Goal: Task Accomplishment & Management: Use online tool/utility

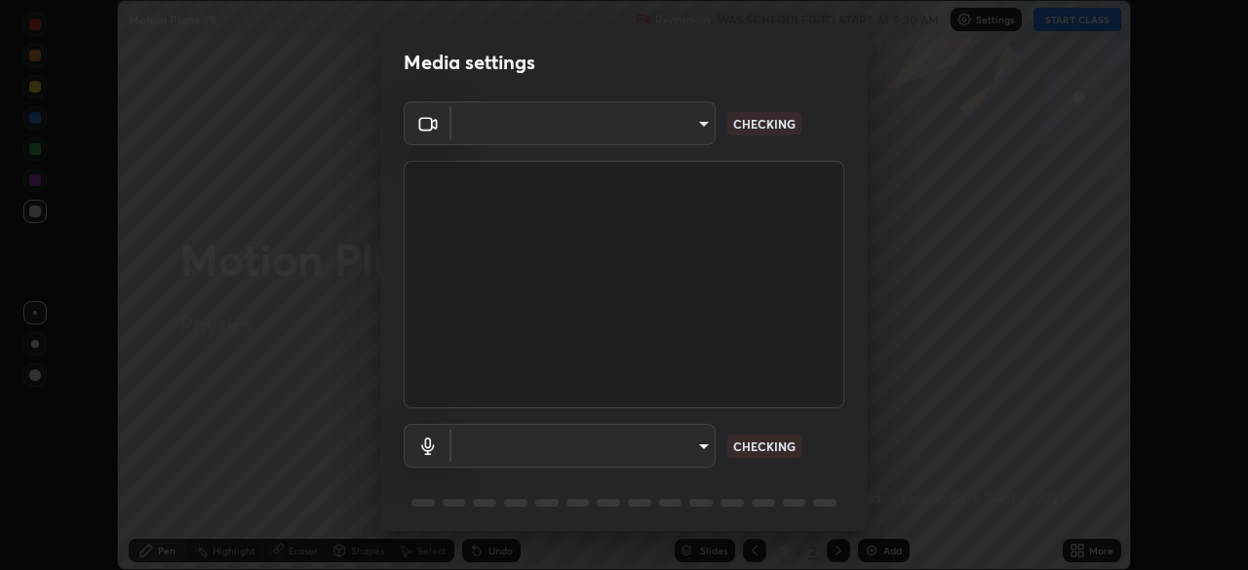
scroll to position [570, 1248]
type input "91e77ac2d5f895b7de034188ea114b57184921d1251f25b945ead3daf74f7606"
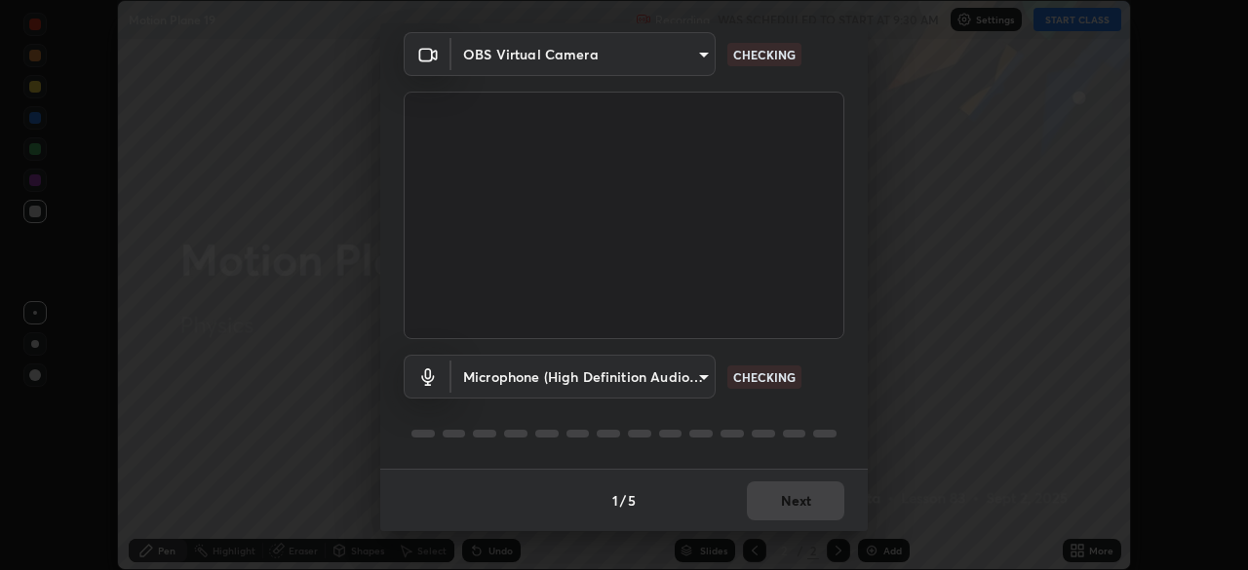
click at [693, 376] on body "Erase all Motion Plane 19 Recording WAS SCHEDULED TO START AT 9:30 AM Settings …" at bounding box center [624, 285] width 1248 height 570
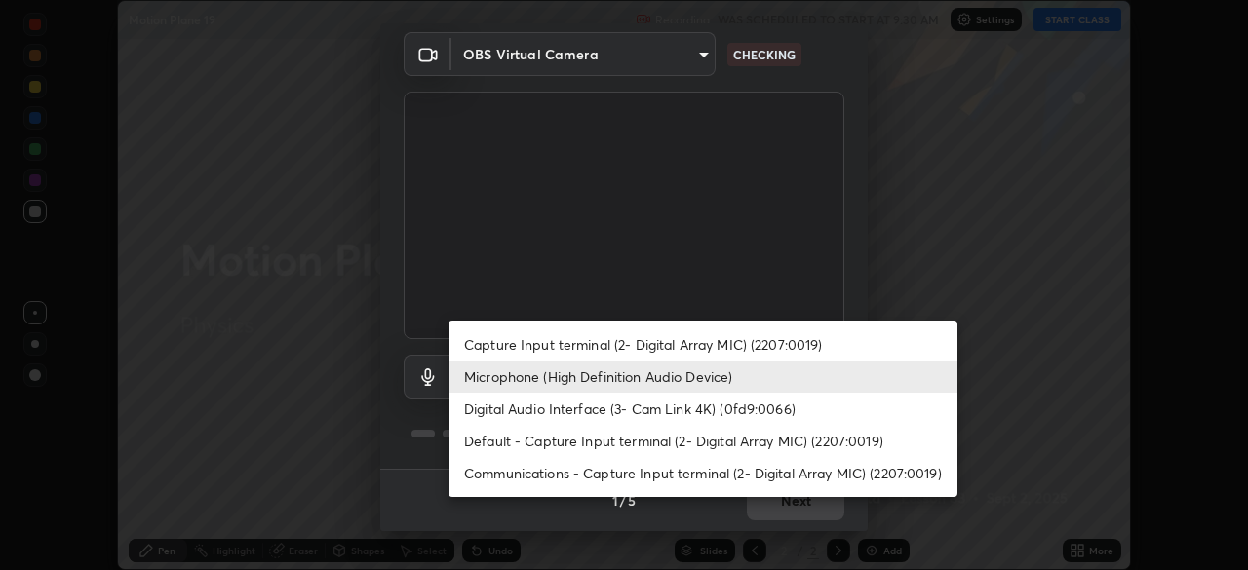
click at [688, 376] on li "Microphone (High Definition Audio Device)" at bounding box center [703, 377] width 509 height 32
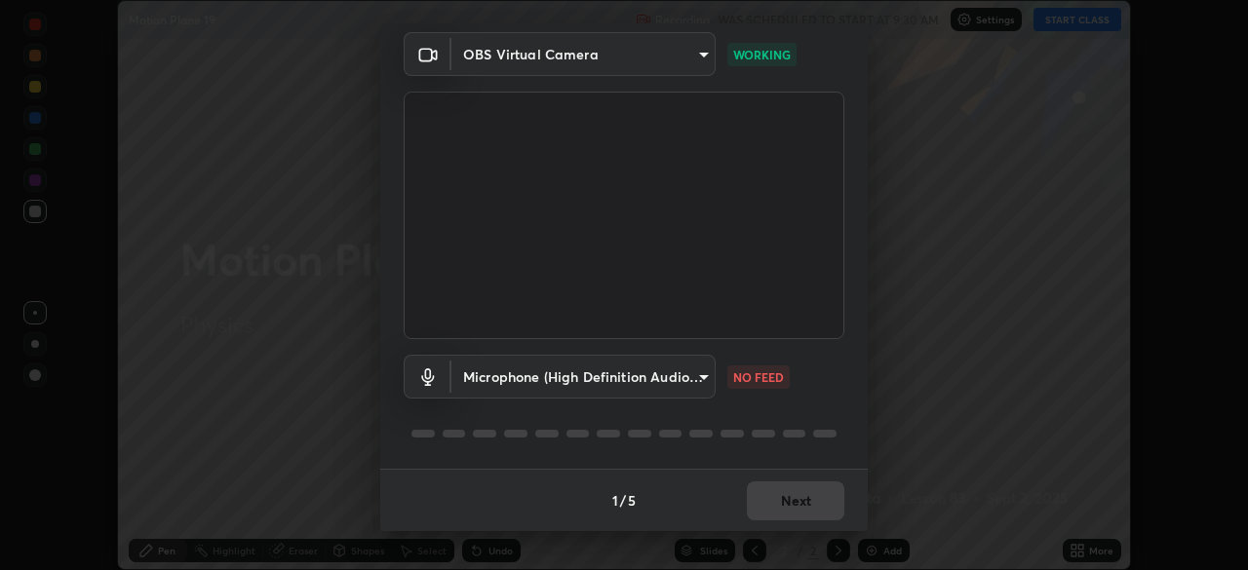
click at [701, 373] on body "Erase all Motion Plane 19 Recording WAS SCHEDULED TO START AT 9:30 AM Settings …" at bounding box center [624, 285] width 1248 height 570
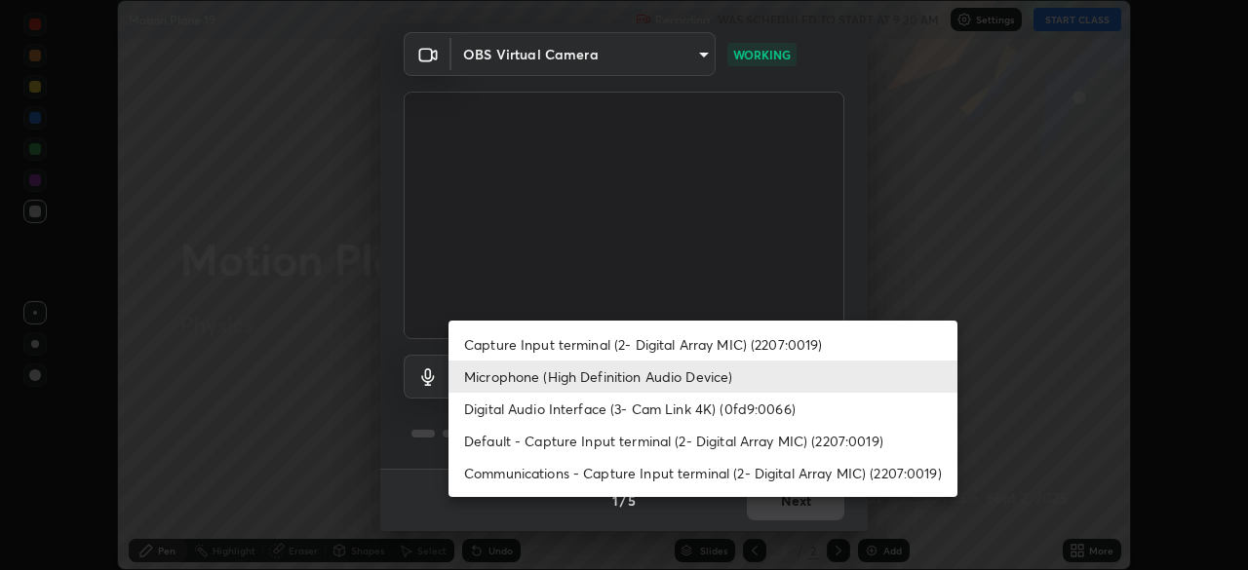
click at [663, 409] on li "Digital Audio Interface (3- Cam Link 4K) (0fd9:0066)" at bounding box center [703, 409] width 509 height 32
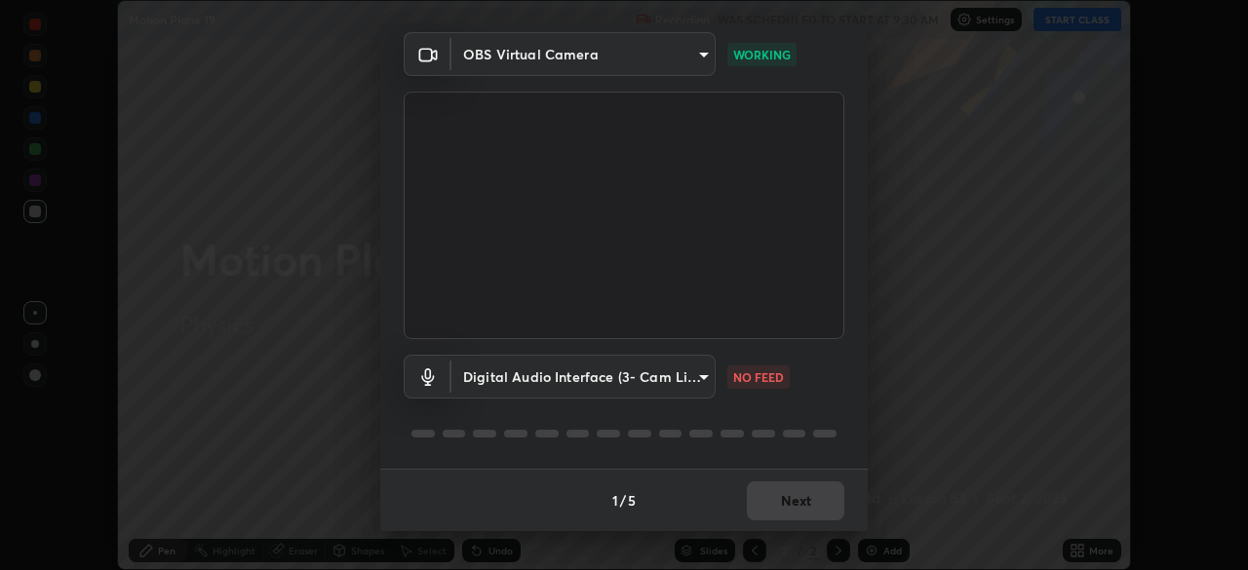
click at [671, 373] on li "Microphone (High Definition Audio Device)" at bounding box center [639, 377] width 381 height 19
click at [679, 374] on body "Erase all Motion Plane 19 Recording WAS SCHEDULED TO START AT 9:30 AM Settings …" at bounding box center [624, 285] width 1248 height 570
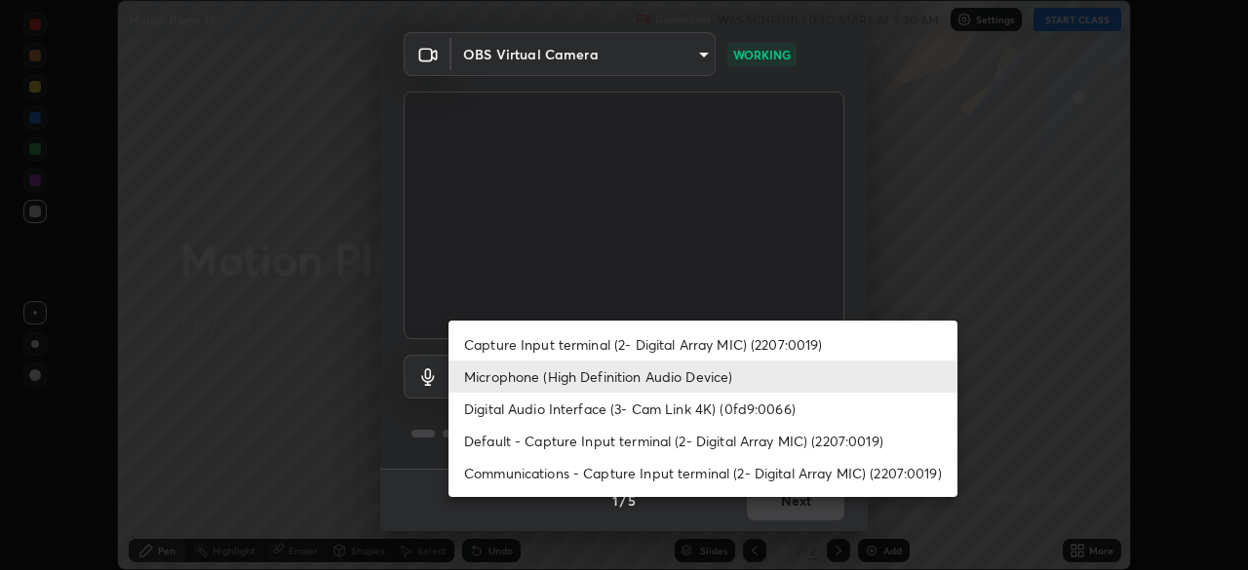
click at [678, 373] on li "Microphone (High Definition Audio Device)" at bounding box center [703, 377] width 509 height 32
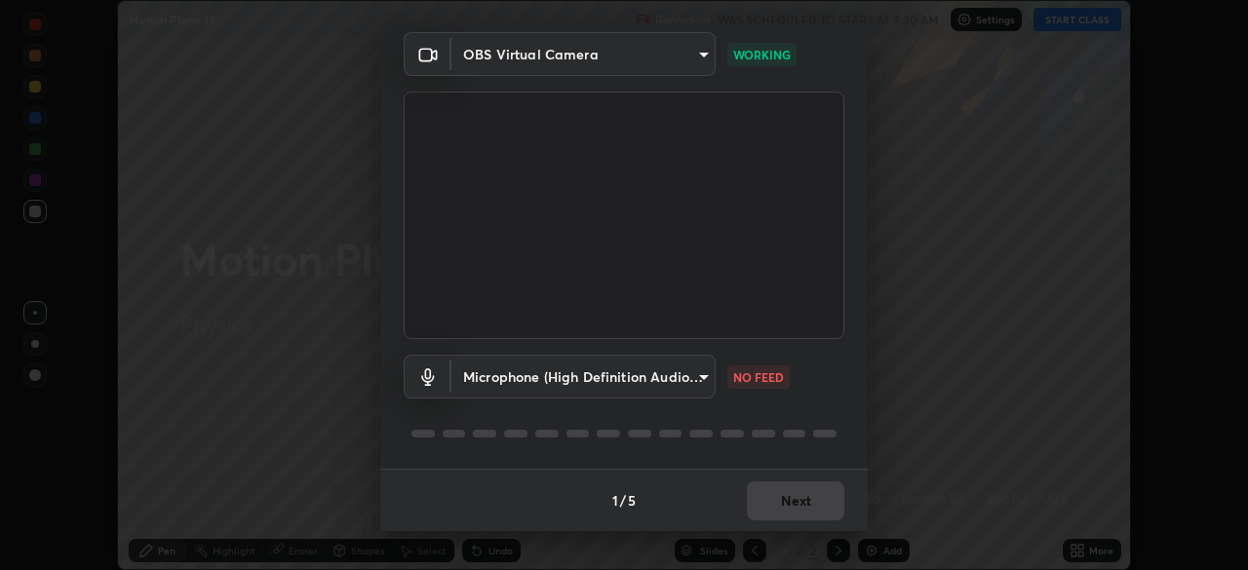
click at [696, 373] on body "Erase all Motion Plane 19 Recording WAS SCHEDULED TO START AT 9:30 AM Settings …" at bounding box center [624, 285] width 1248 height 570
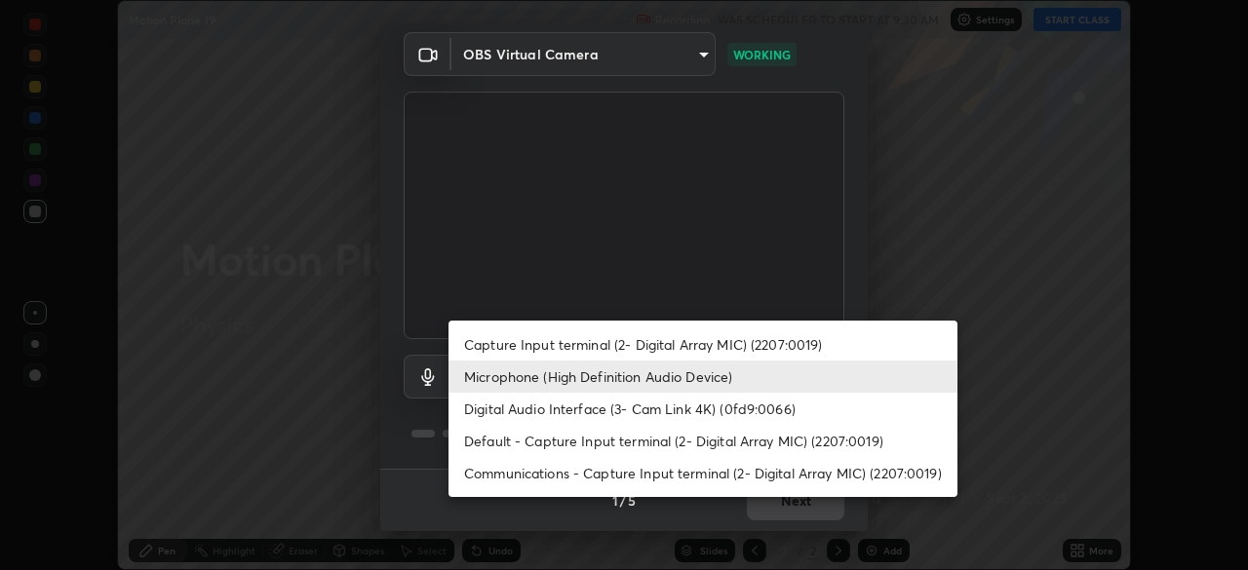
click at [668, 404] on li "Digital Audio Interface (3- Cam Link 4K) (0fd9:0066)" at bounding box center [703, 409] width 509 height 32
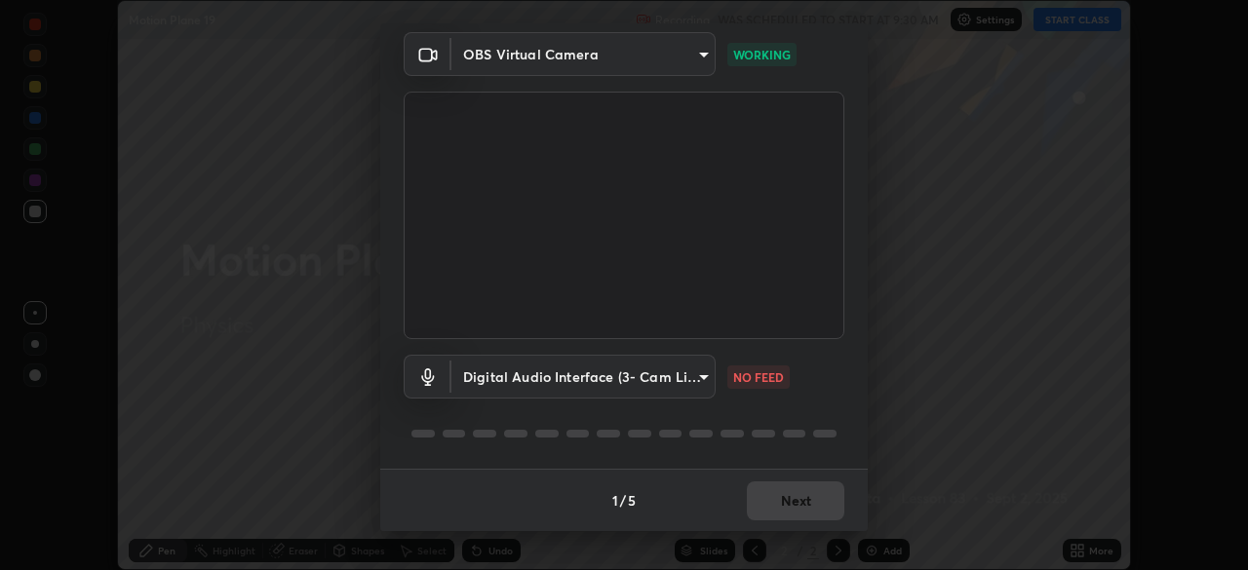
click at [672, 381] on body "Erase all Motion Plane 19 Recording WAS SCHEDULED TO START AT 9:30 AM Settings …" at bounding box center [624, 285] width 1248 height 570
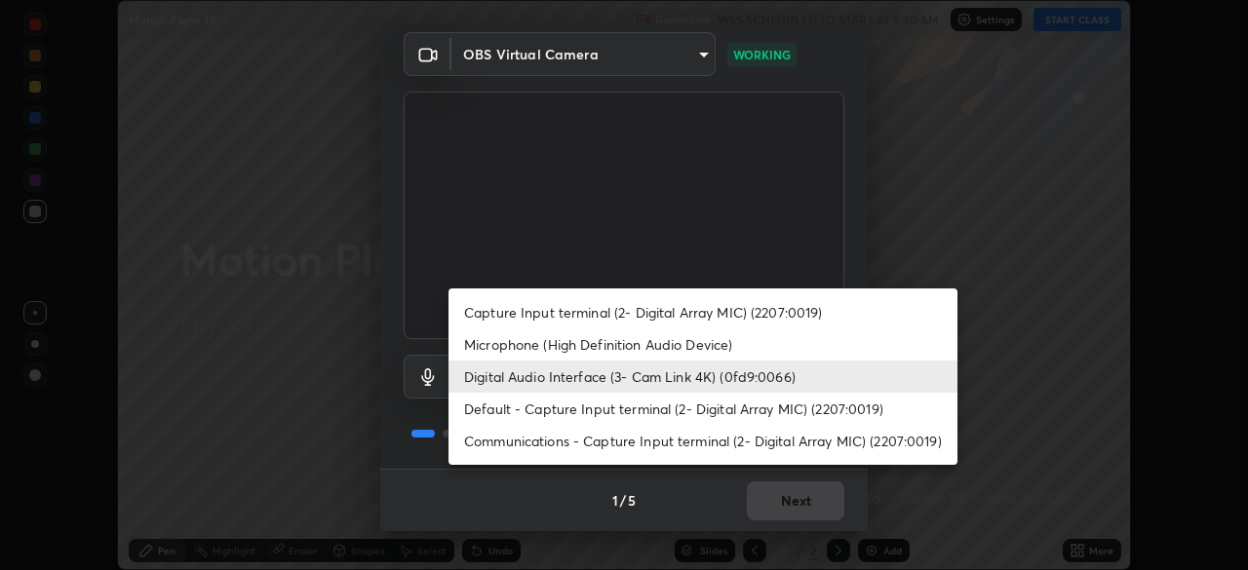
click at [673, 348] on li "Microphone (High Definition Audio Device)" at bounding box center [703, 345] width 509 height 32
type input "3dc2b739b9a9872d95faf776d80a23cbecc9636a74f078af5d0065b4f7b8c1a5"
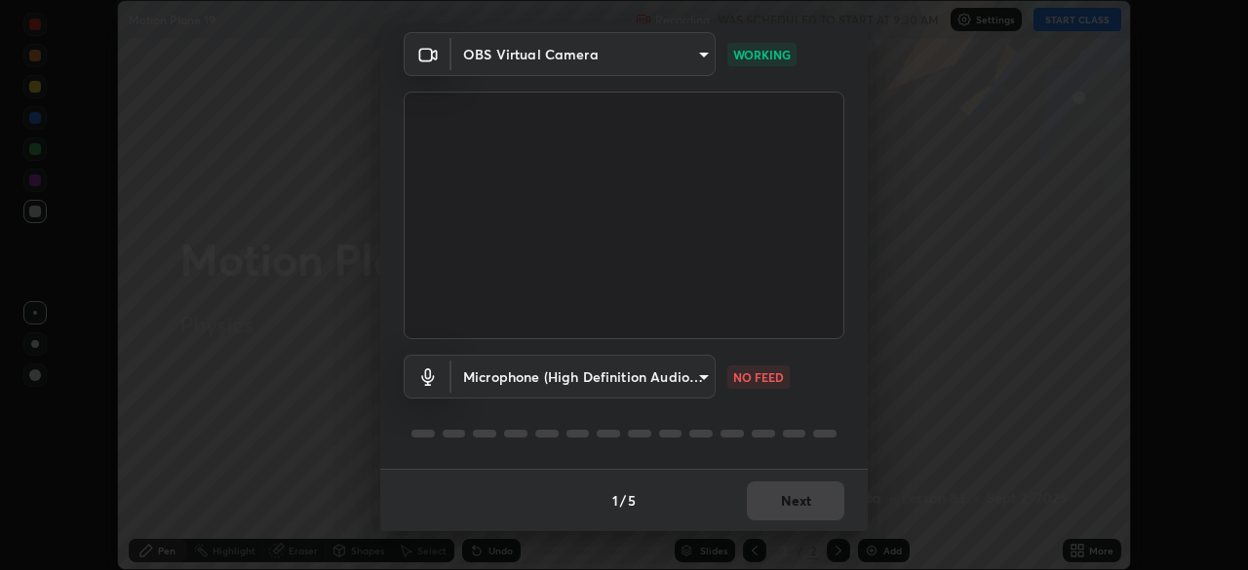
click at [694, 377] on body "Erase all Motion Plane 19 Recording WAS SCHEDULED TO START AT 9:30 AM Settings …" at bounding box center [624, 285] width 1248 height 570
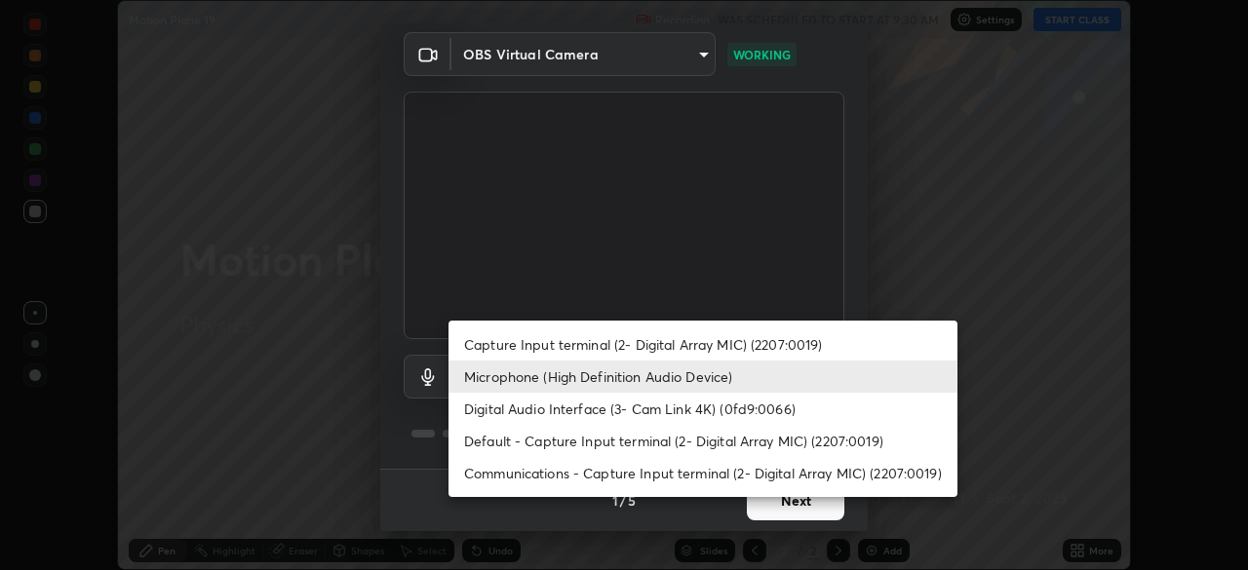
click at [936, 525] on div at bounding box center [624, 285] width 1248 height 570
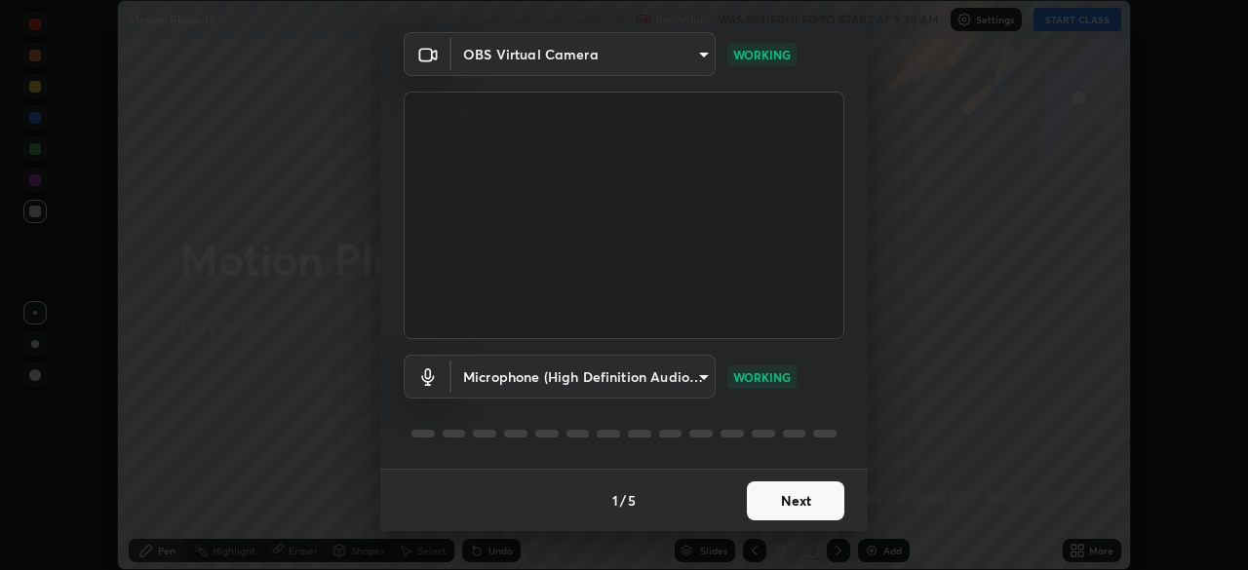
click at [801, 500] on button "Next" at bounding box center [796, 501] width 98 height 39
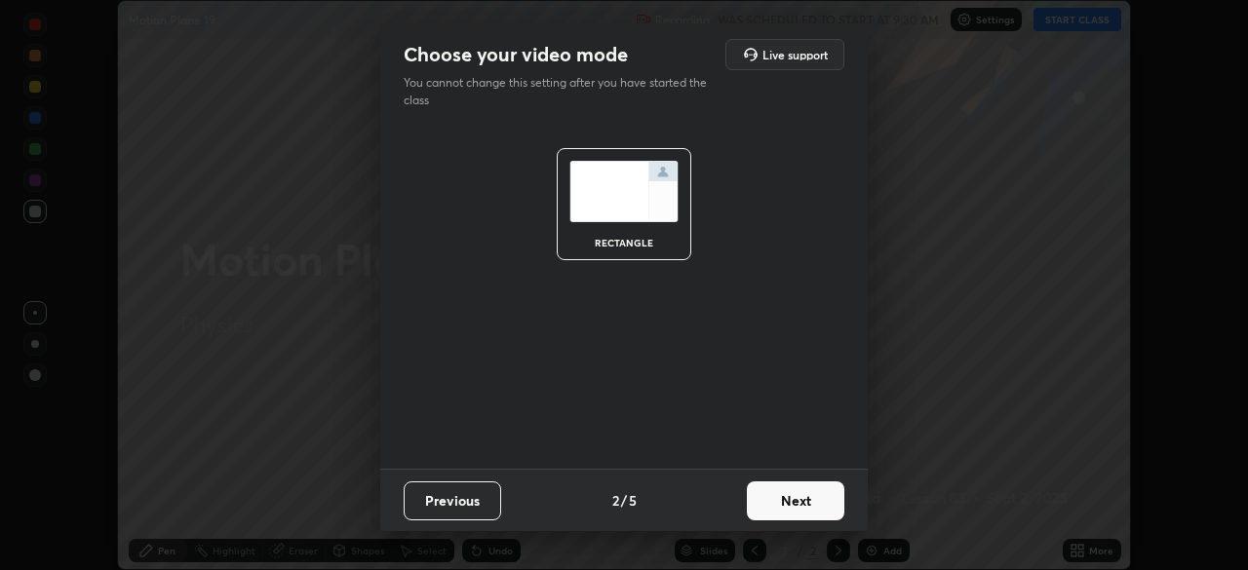
scroll to position [0, 0]
click at [808, 504] on button "Next" at bounding box center [796, 501] width 98 height 39
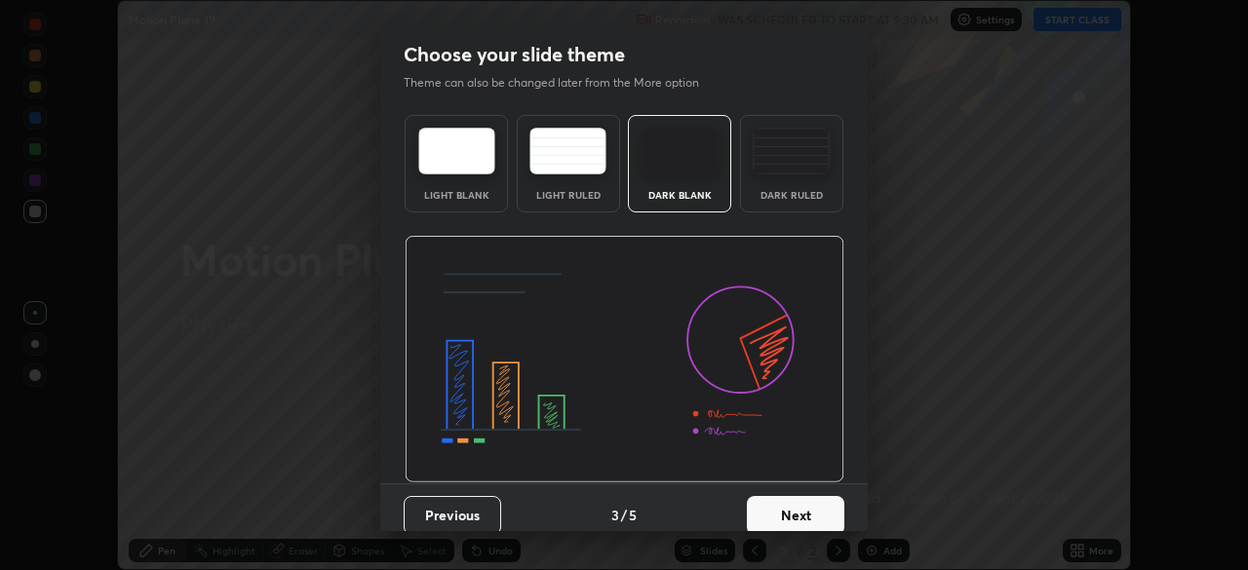
click at [808, 516] on button "Next" at bounding box center [796, 515] width 98 height 39
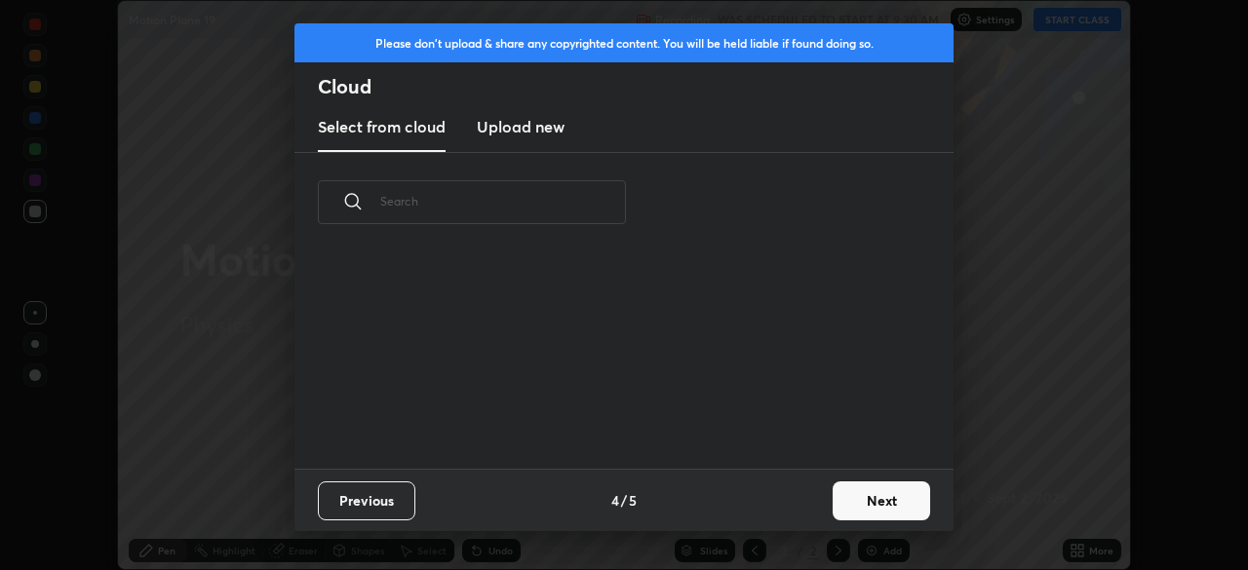
click at [849, 504] on button "Next" at bounding box center [882, 501] width 98 height 39
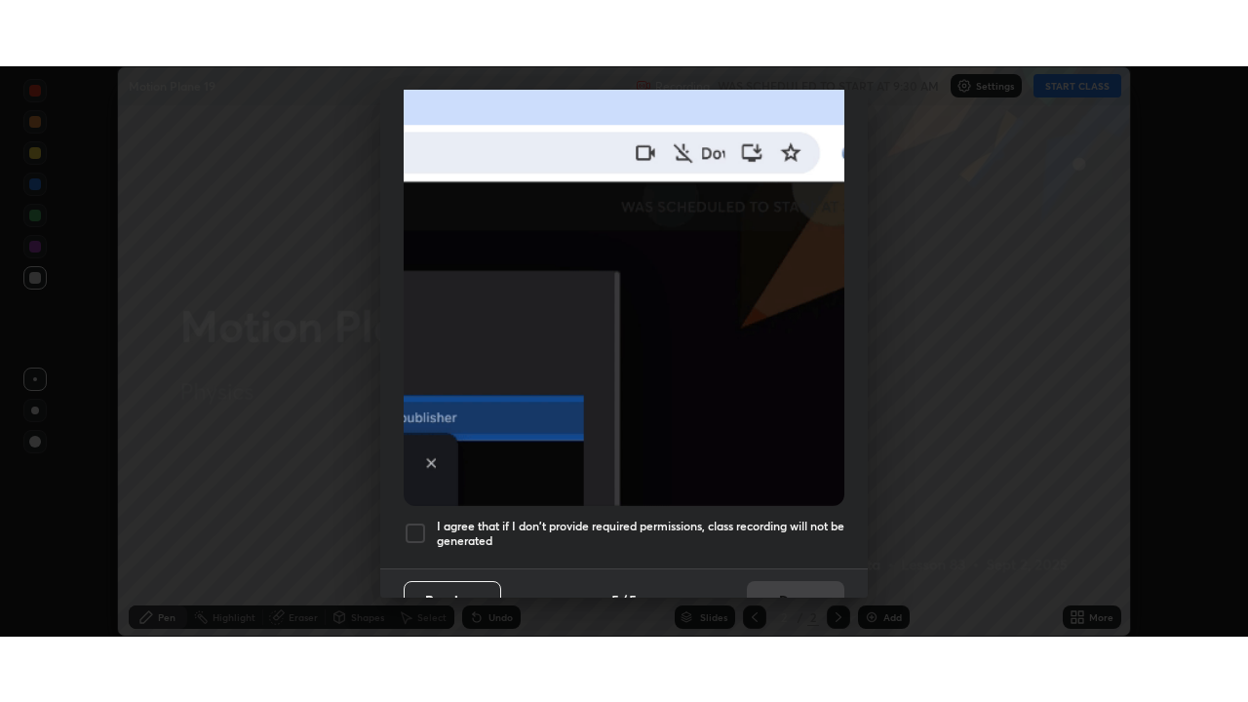
scroll to position [467, 0]
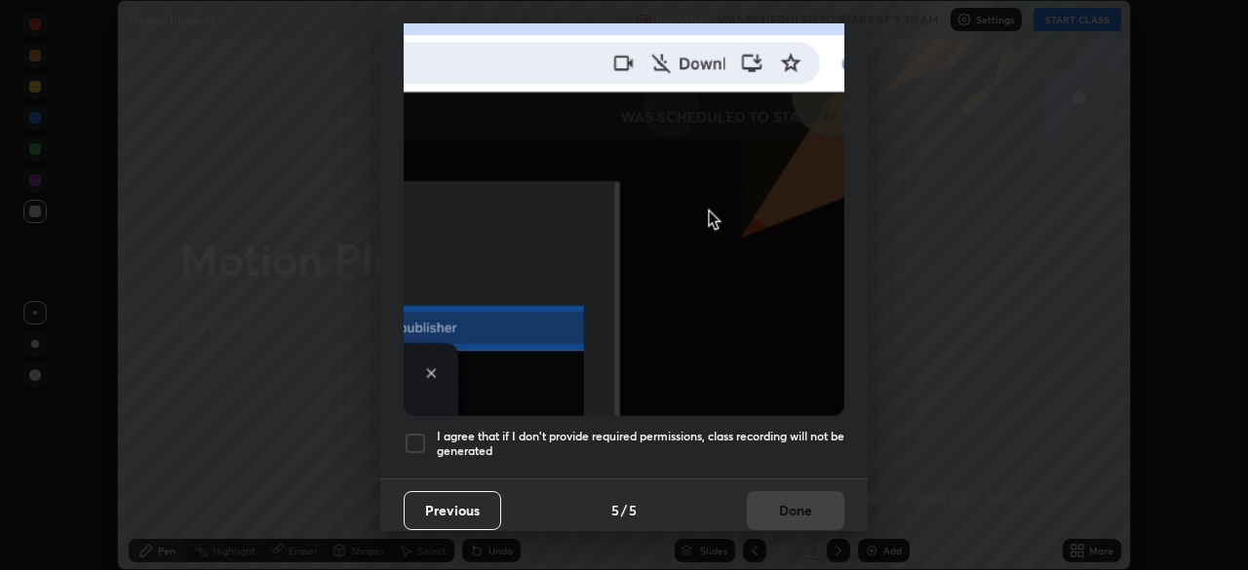
click at [629, 436] on h5 "I agree that if I don't provide required permissions, class recording will not …" at bounding box center [641, 444] width 408 height 30
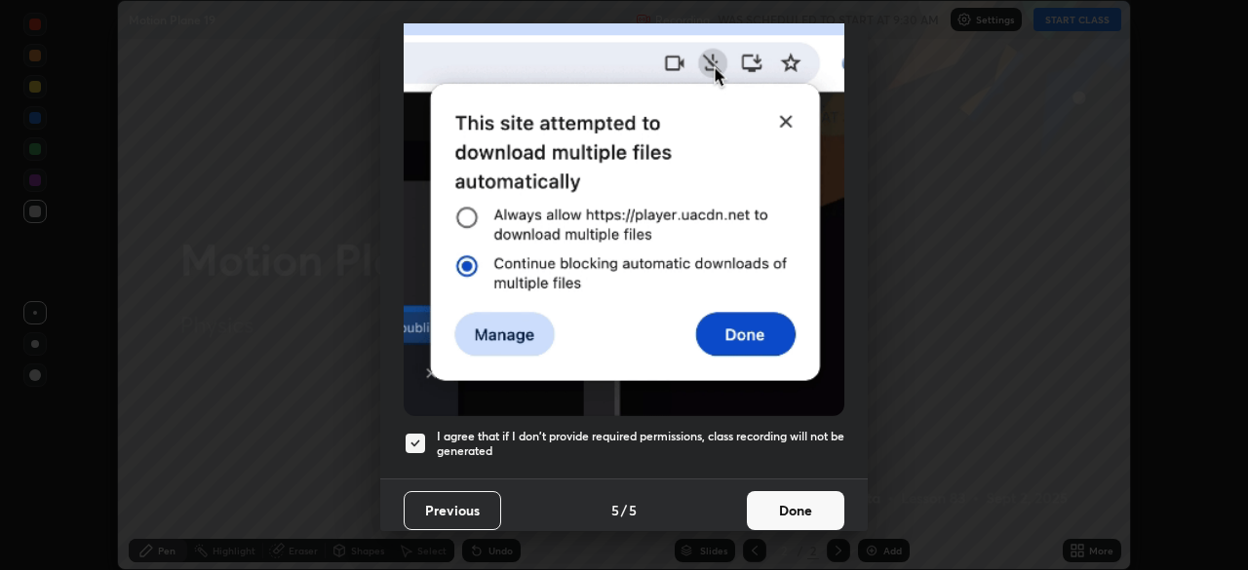
click at [813, 498] on button "Done" at bounding box center [796, 510] width 98 height 39
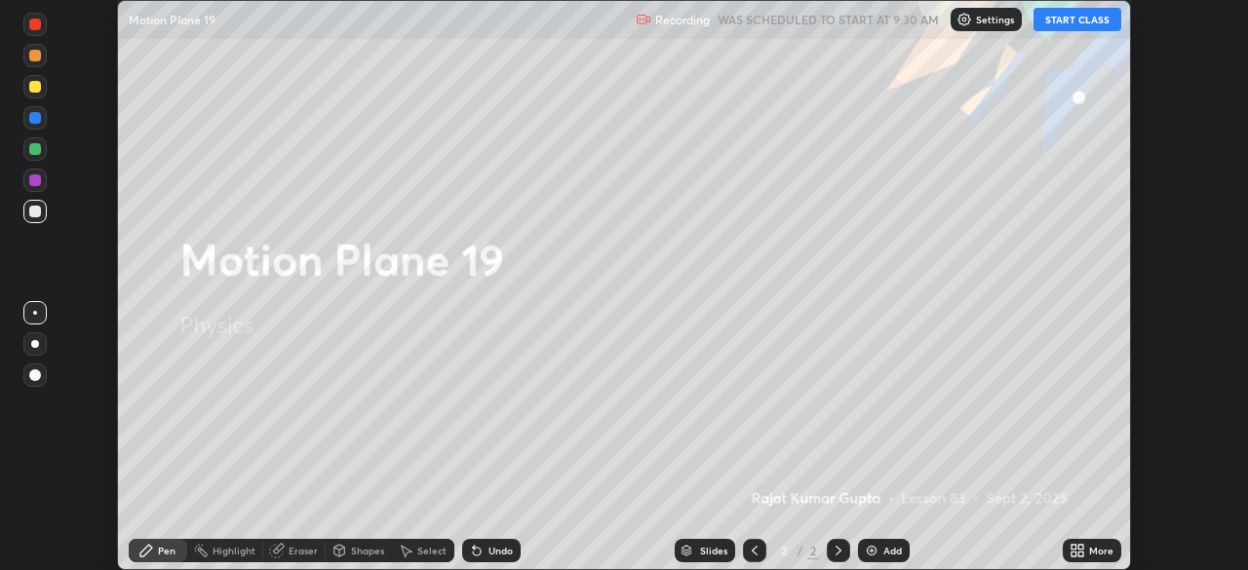
click at [1070, 19] on button "START CLASS" at bounding box center [1078, 19] width 88 height 23
click at [1087, 552] on div "More" at bounding box center [1092, 550] width 59 height 23
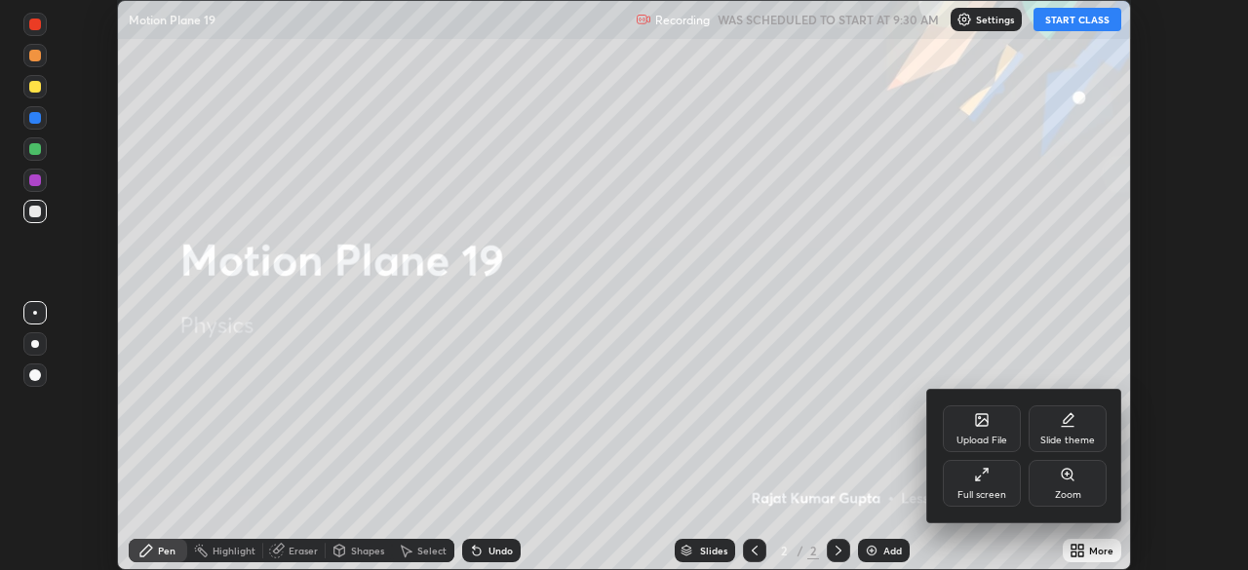
click at [964, 486] on div "Full screen" at bounding box center [982, 483] width 78 height 47
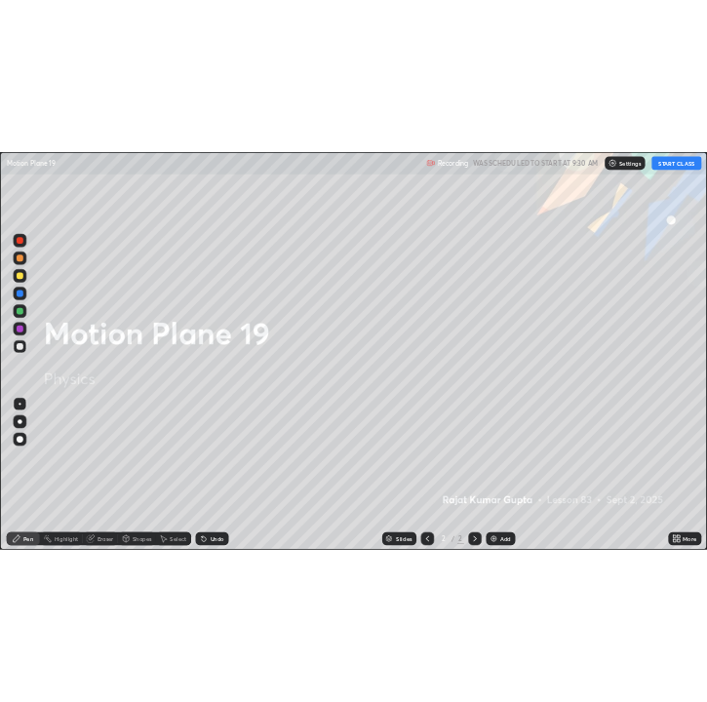
scroll to position [702, 1248]
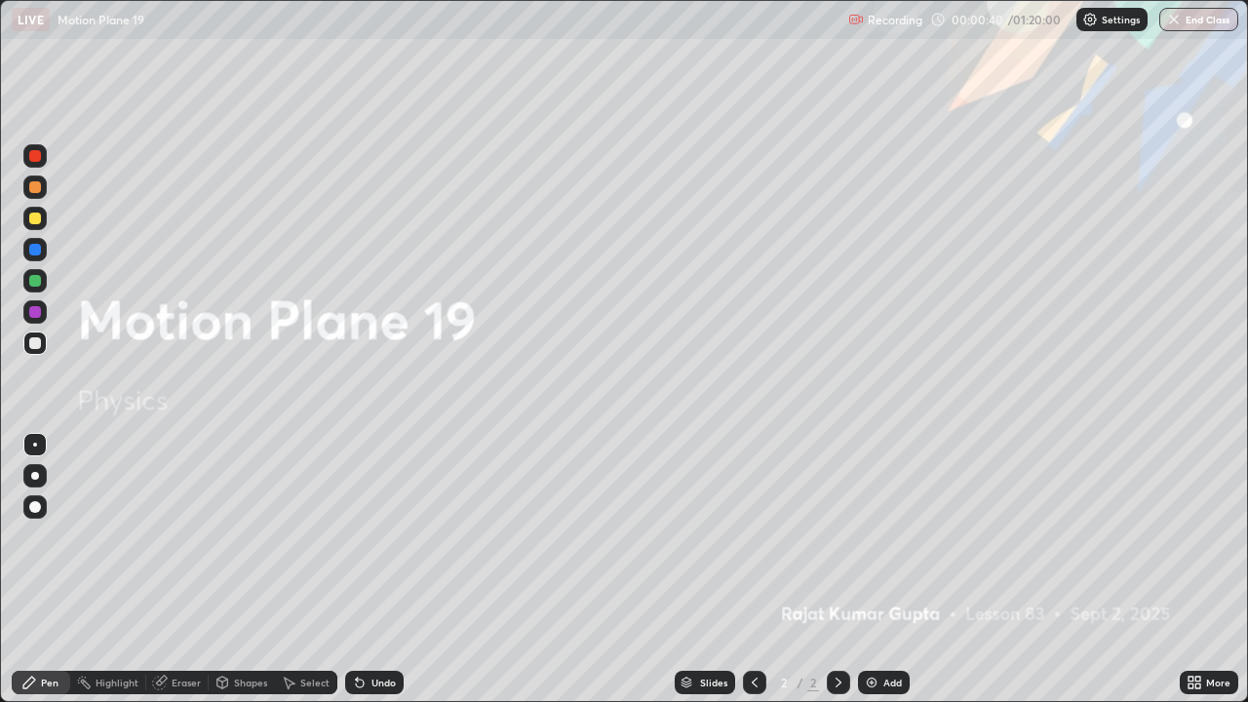
click at [837, 570] on icon at bounding box center [839, 683] width 16 height 16
click at [881, 570] on div "Add" at bounding box center [884, 682] width 52 height 23
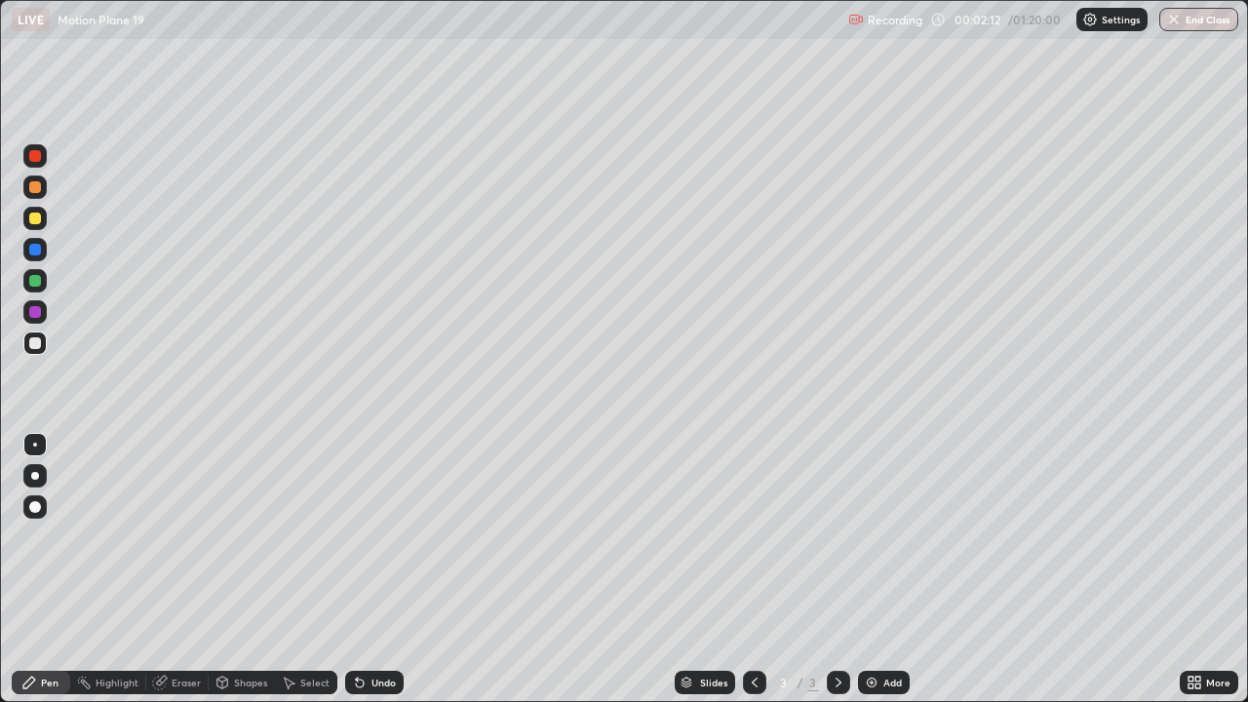
click at [249, 570] on div "Shapes" at bounding box center [250, 683] width 33 height 10
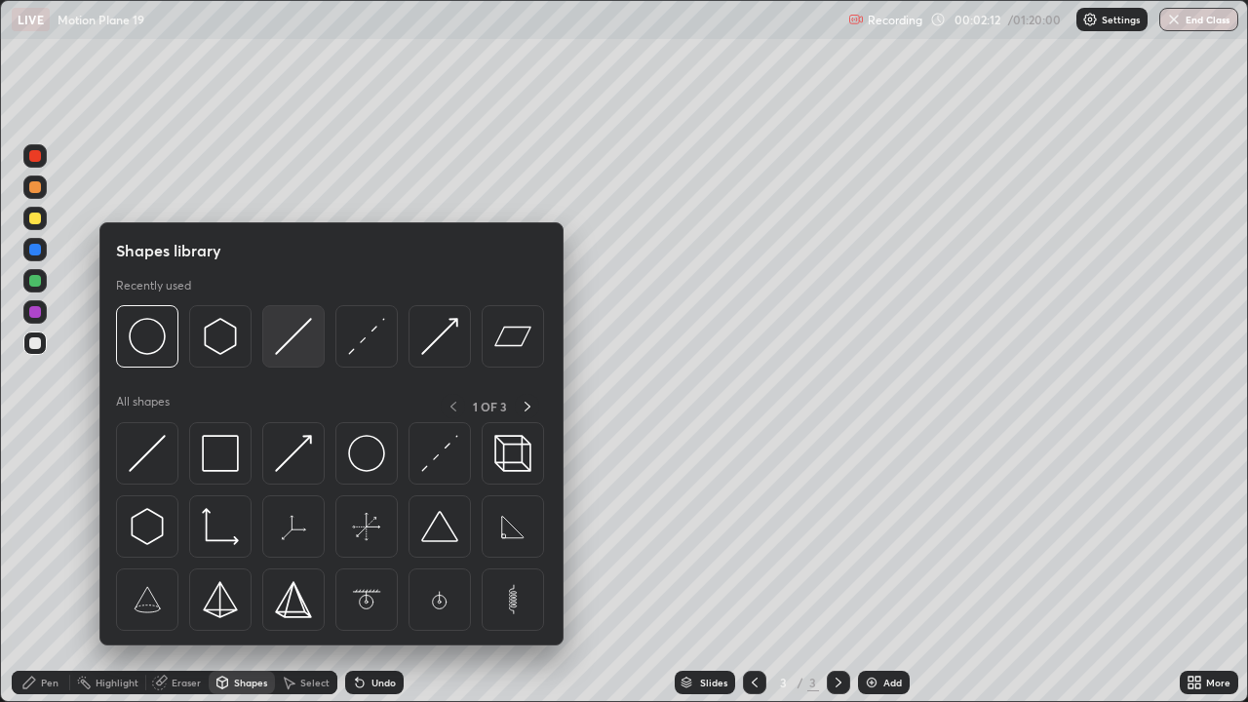
click at [294, 345] on img at bounding box center [293, 336] width 37 height 37
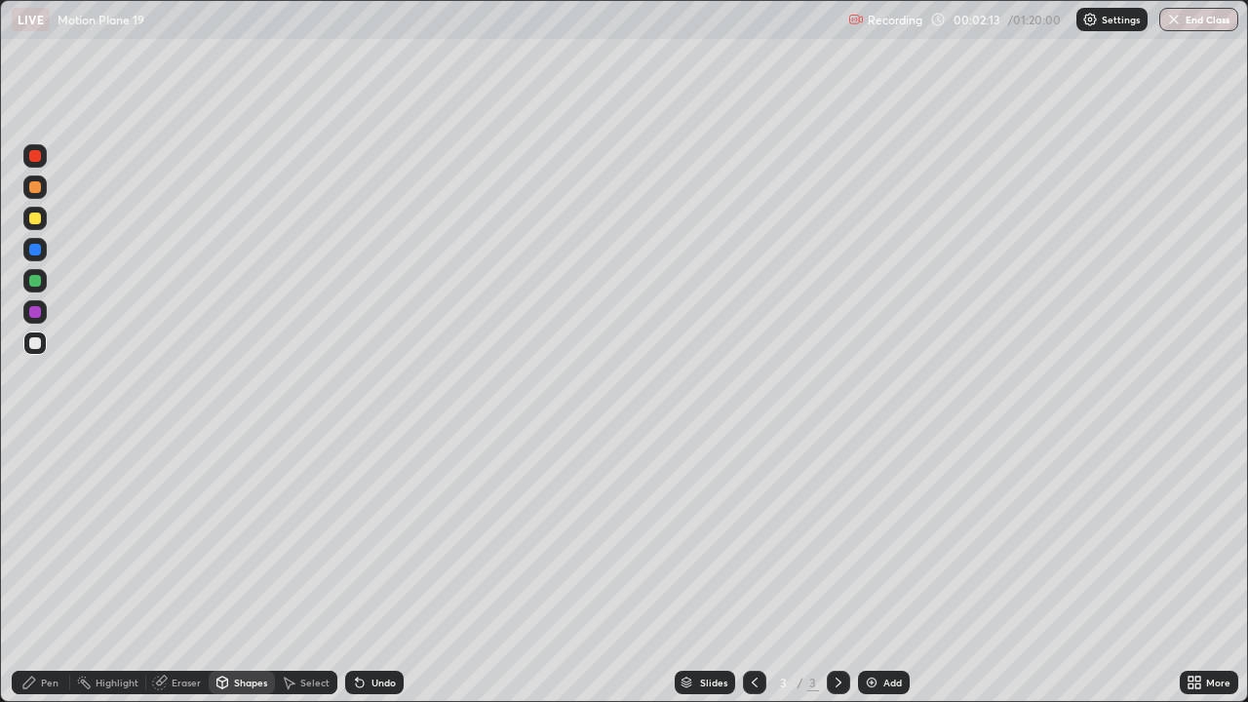
click at [237, 570] on div "Shapes" at bounding box center [250, 683] width 33 height 10
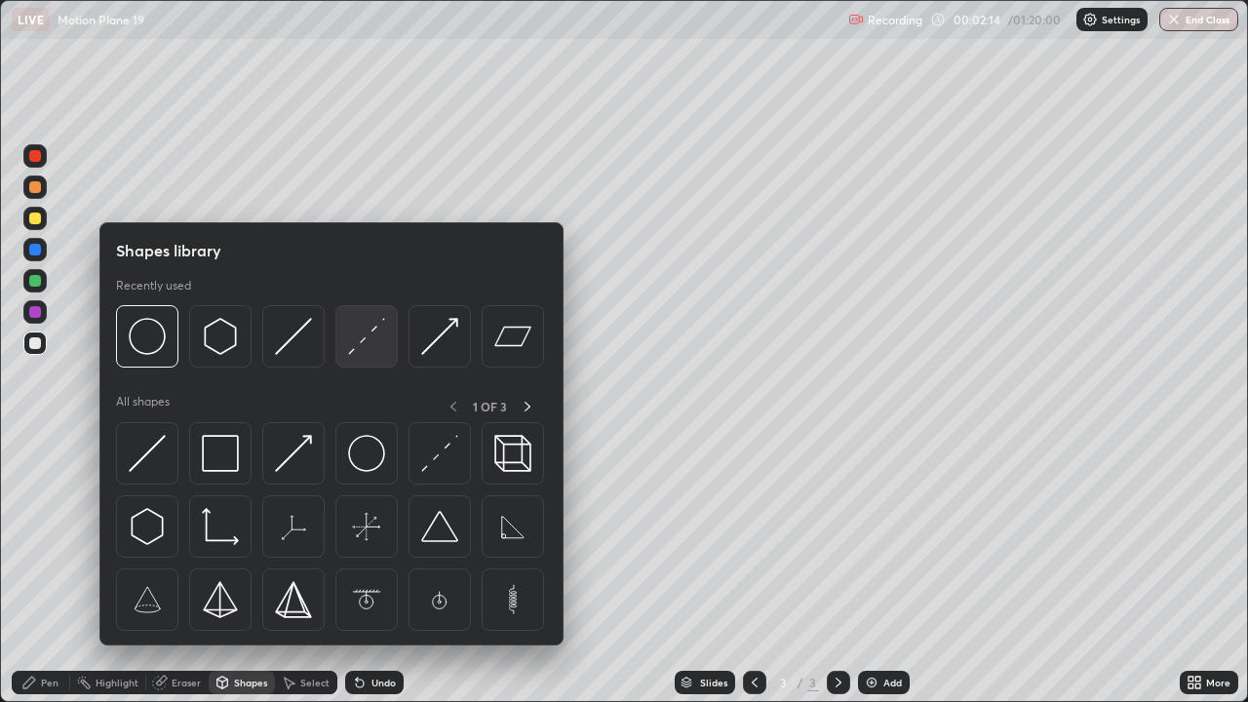
click at [363, 343] on img at bounding box center [366, 336] width 37 height 37
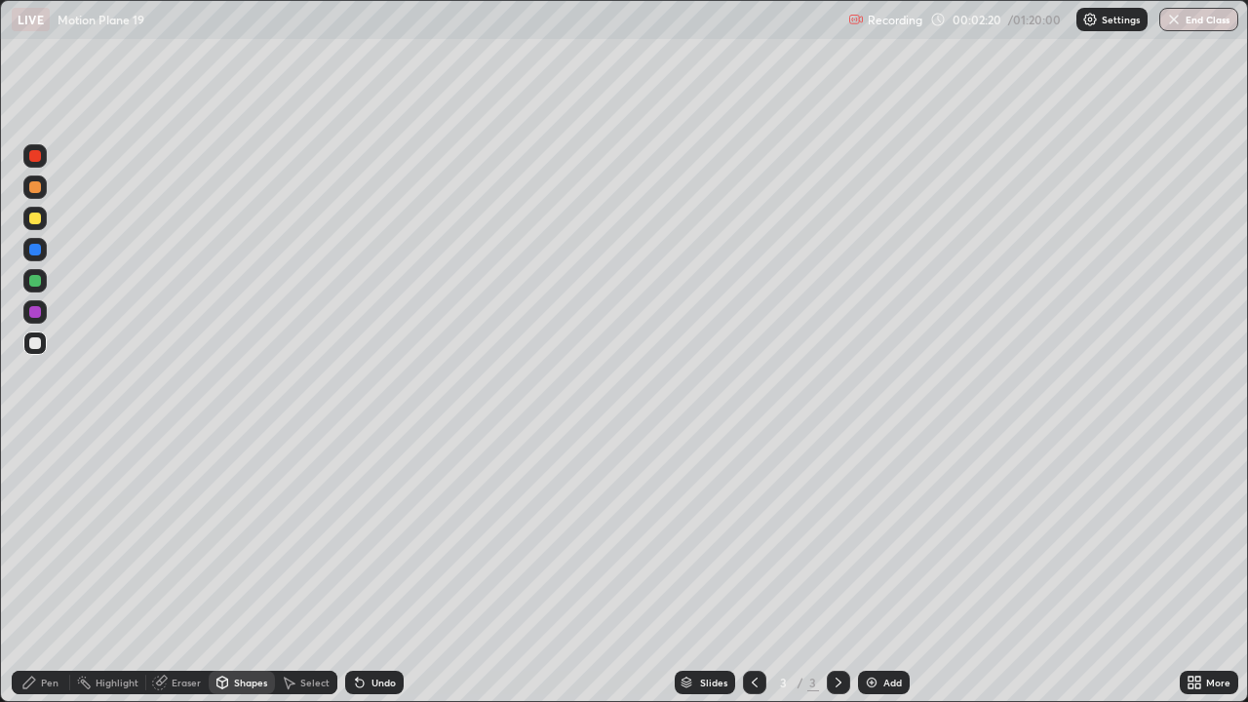
click at [56, 570] on div "Pen" at bounding box center [50, 683] width 18 height 10
click at [36, 501] on div at bounding box center [35, 507] width 12 height 12
click at [251, 570] on div "Shapes" at bounding box center [250, 683] width 33 height 10
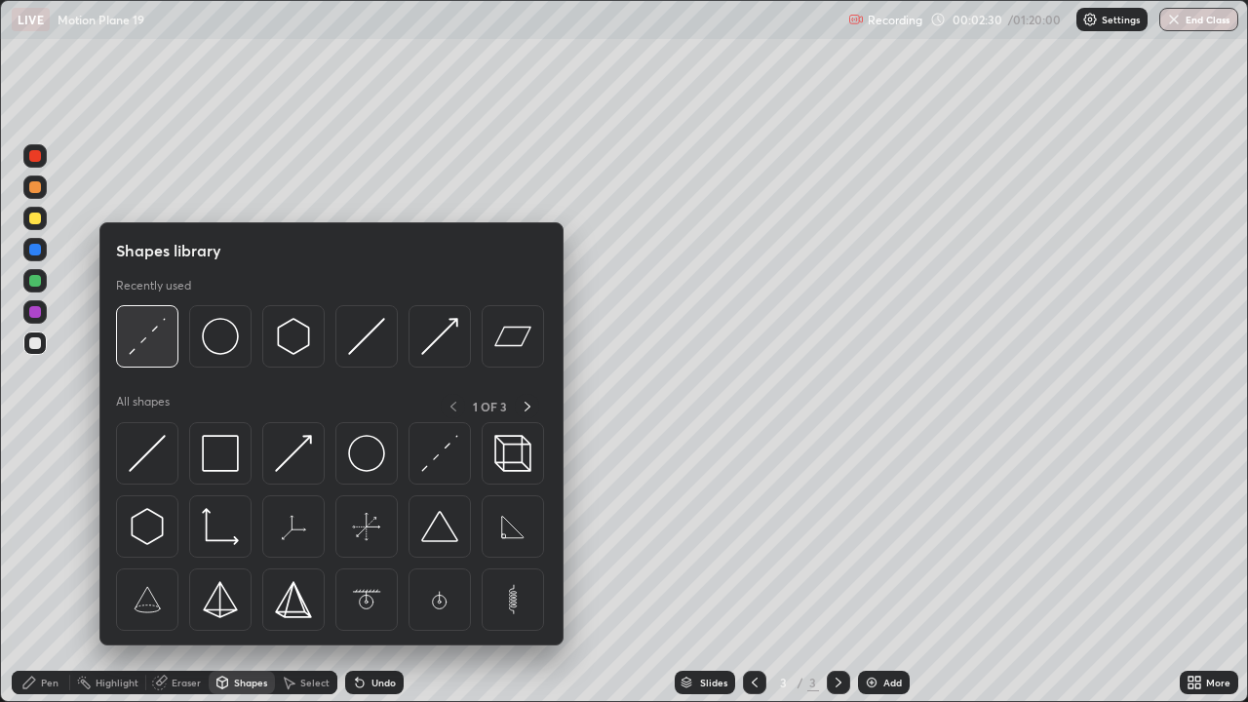
click at [161, 338] on img at bounding box center [147, 336] width 37 height 37
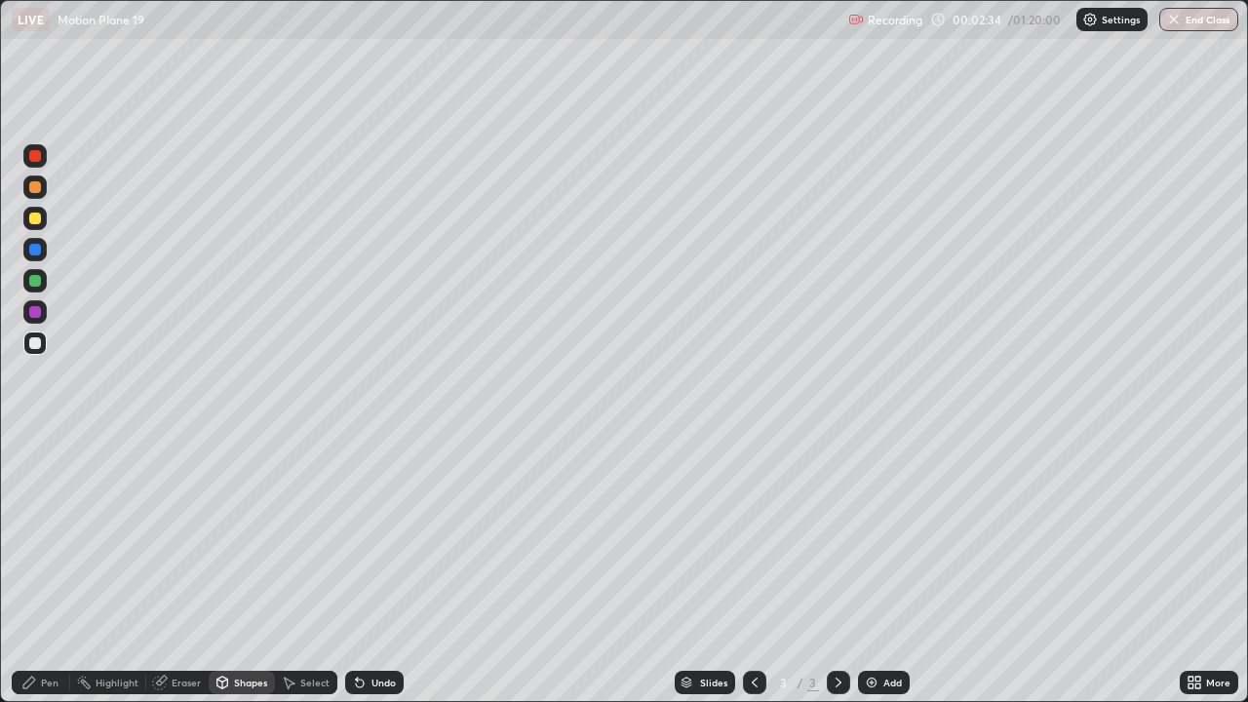
click at [47, 570] on div "Pen" at bounding box center [50, 683] width 18 height 10
click at [33, 188] on div at bounding box center [35, 187] width 12 height 12
click at [251, 570] on div "Shapes" at bounding box center [250, 683] width 33 height 10
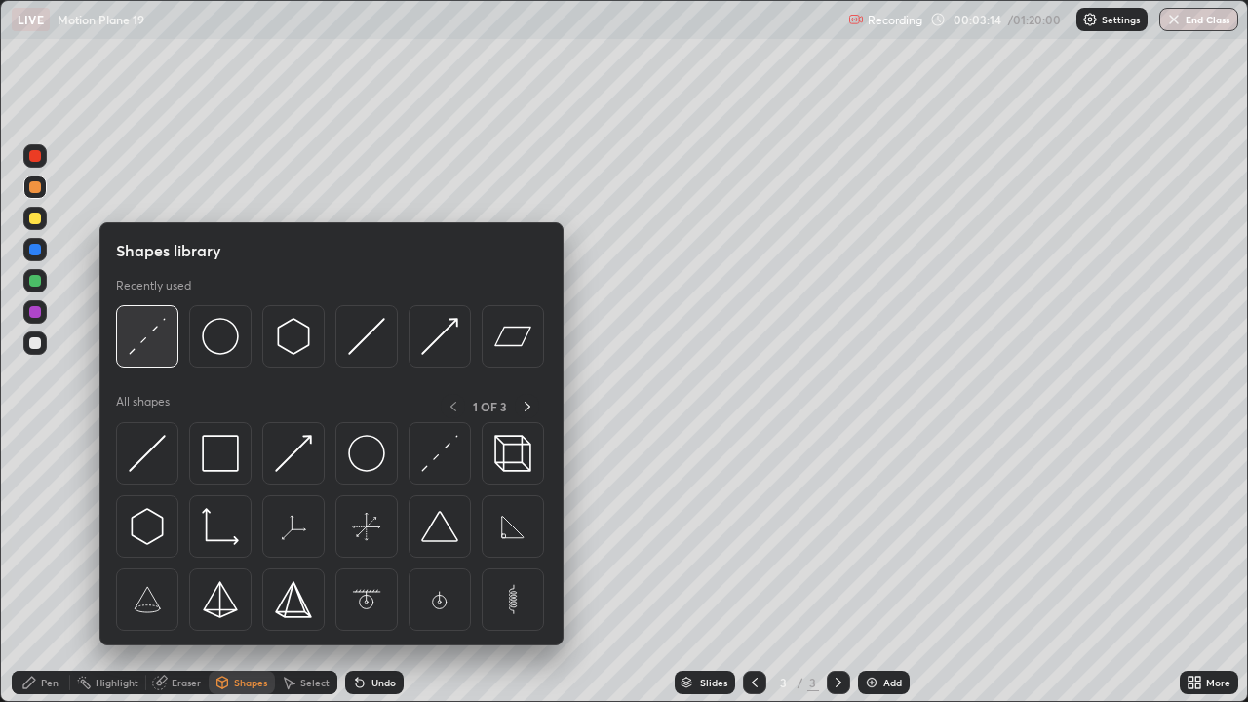
click at [155, 337] on img at bounding box center [147, 336] width 37 height 37
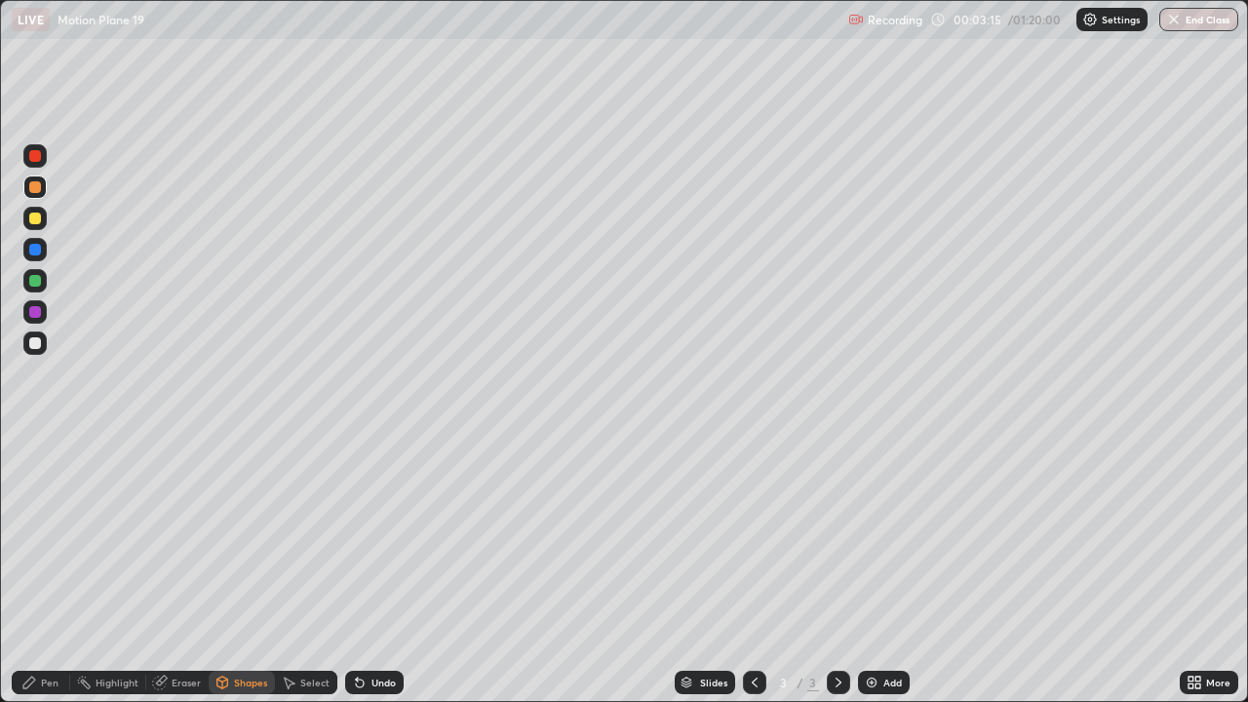
click at [38, 161] on div at bounding box center [35, 156] width 12 height 12
click at [35, 344] on div at bounding box center [35, 343] width 12 height 12
click at [59, 570] on div "Pen" at bounding box center [41, 682] width 59 height 23
click at [366, 570] on div "Undo" at bounding box center [374, 682] width 59 height 23
click at [45, 570] on div "Pen" at bounding box center [50, 683] width 18 height 10
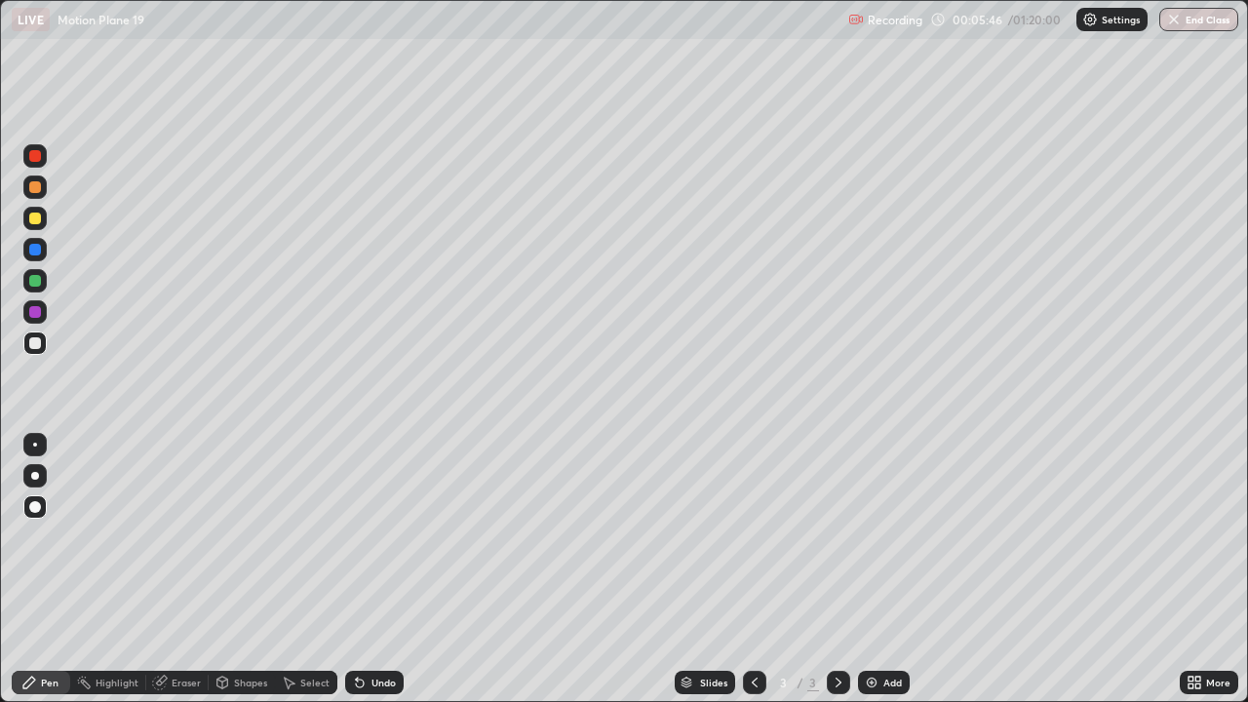
click at [35, 286] on div at bounding box center [35, 281] width 12 height 12
click at [356, 570] on icon at bounding box center [357, 679] width 2 height 2
click at [377, 570] on div "Undo" at bounding box center [384, 683] width 24 height 10
click at [374, 570] on div "Undo" at bounding box center [384, 683] width 24 height 10
click at [373, 570] on div "Undo" at bounding box center [384, 683] width 24 height 10
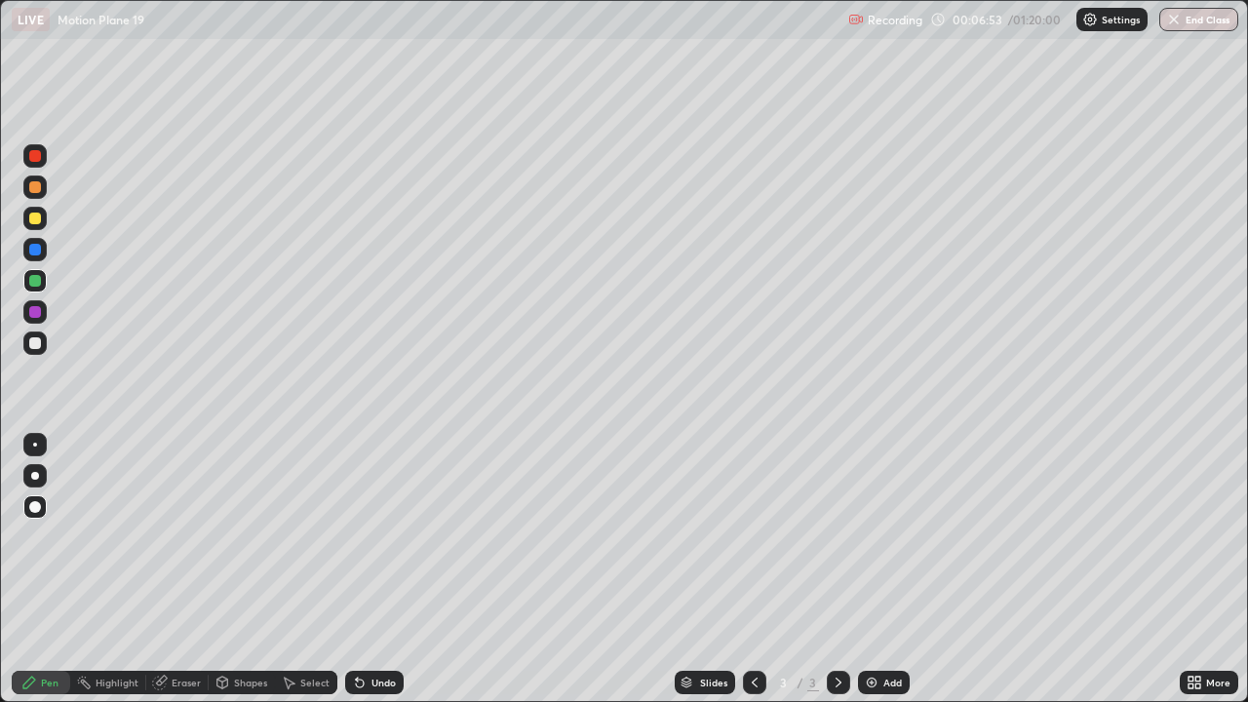
click at [33, 190] on div at bounding box center [35, 187] width 12 height 12
click at [33, 225] on div at bounding box center [34, 218] width 23 height 23
click at [32, 161] on div at bounding box center [35, 156] width 12 height 12
click at [35, 189] on div at bounding box center [35, 187] width 12 height 12
click at [35, 347] on div at bounding box center [35, 343] width 12 height 12
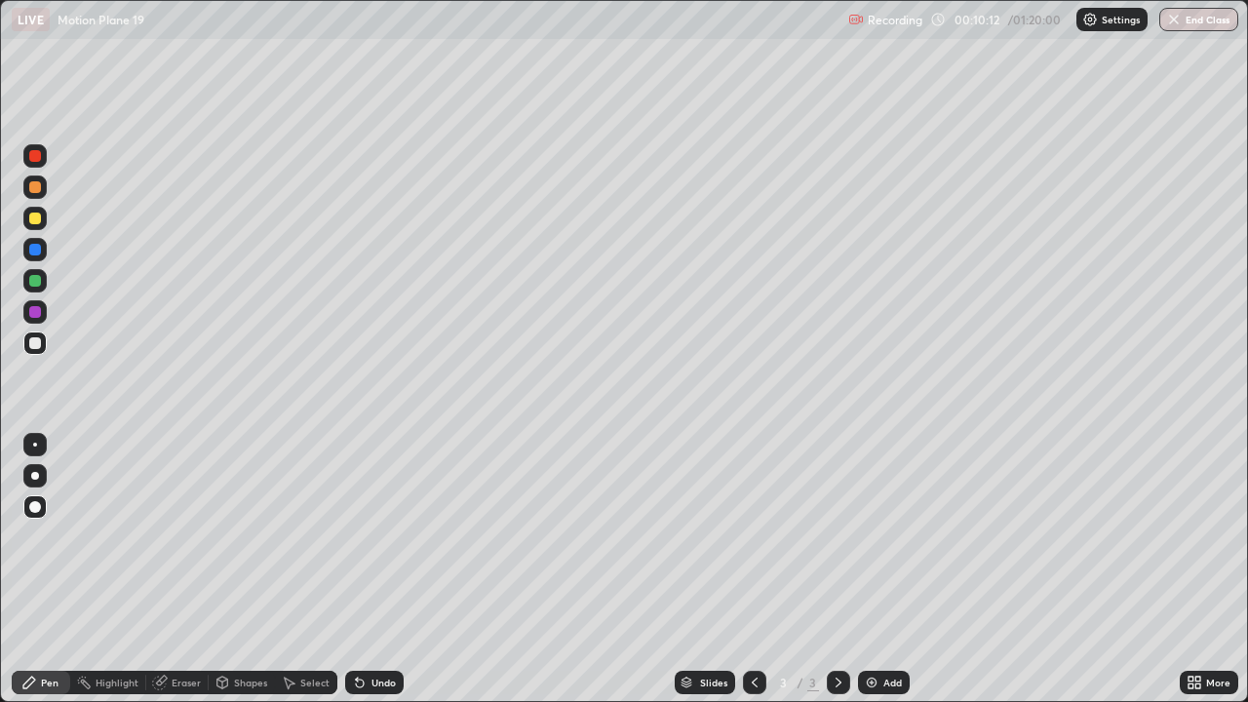
click at [36, 312] on div at bounding box center [35, 312] width 12 height 12
click at [379, 570] on div "Undo" at bounding box center [384, 683] width 24 height 10
click at [377, 570] on div "Undo" at bounding box center [384, 683] width 24 height 10
click at [375, 570] on div "Undo" at bounding box center [384, 683] width 24 height 10
click at [370, 570] on div "Undo" at bounding box center [374, 682] width 59 height 23
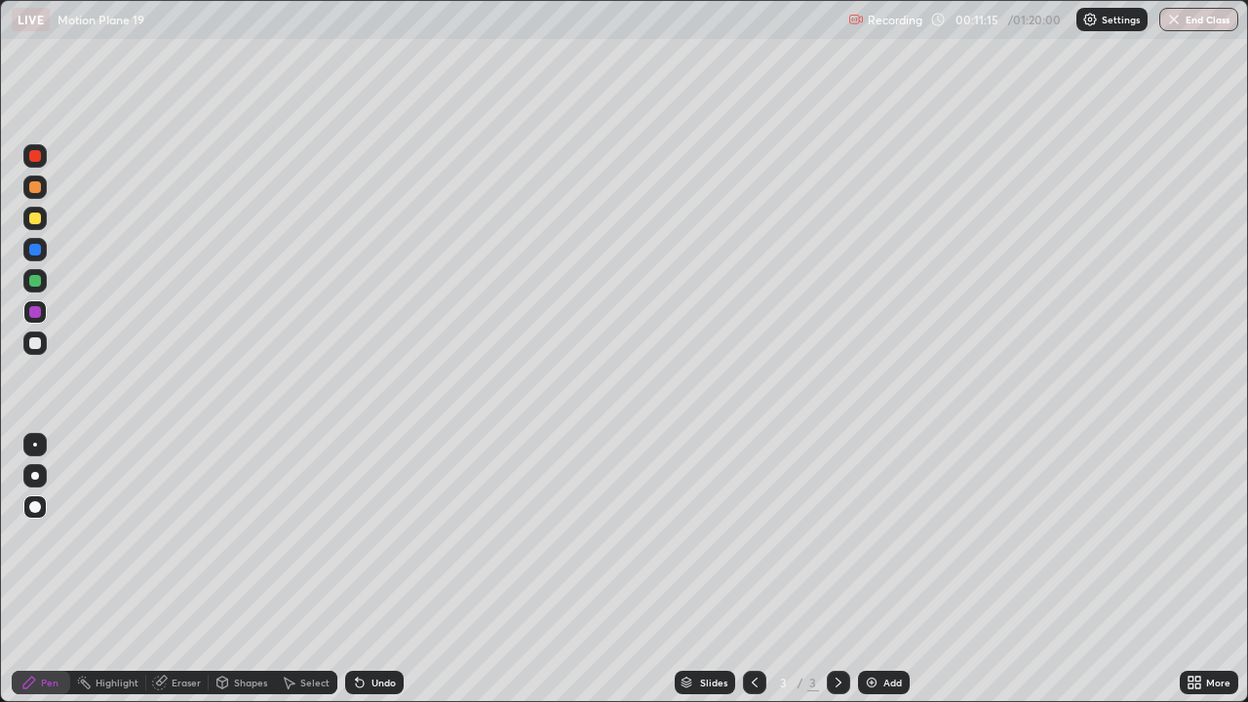
click at [362, 570] on icon at bounding box center [360, 683] width 16 height 16
click at [357, 570] on icon at bounding box center [360, 684] width 8 height 8
click at [358, 570] on icon at bounding box center [360, 684] width 8 height 8
click at [357, 570] on icon at bounding box center [360, 684] width 8 height 8
click at [359, 570] on icon at bounding box center [360, 684] width 8 height 8
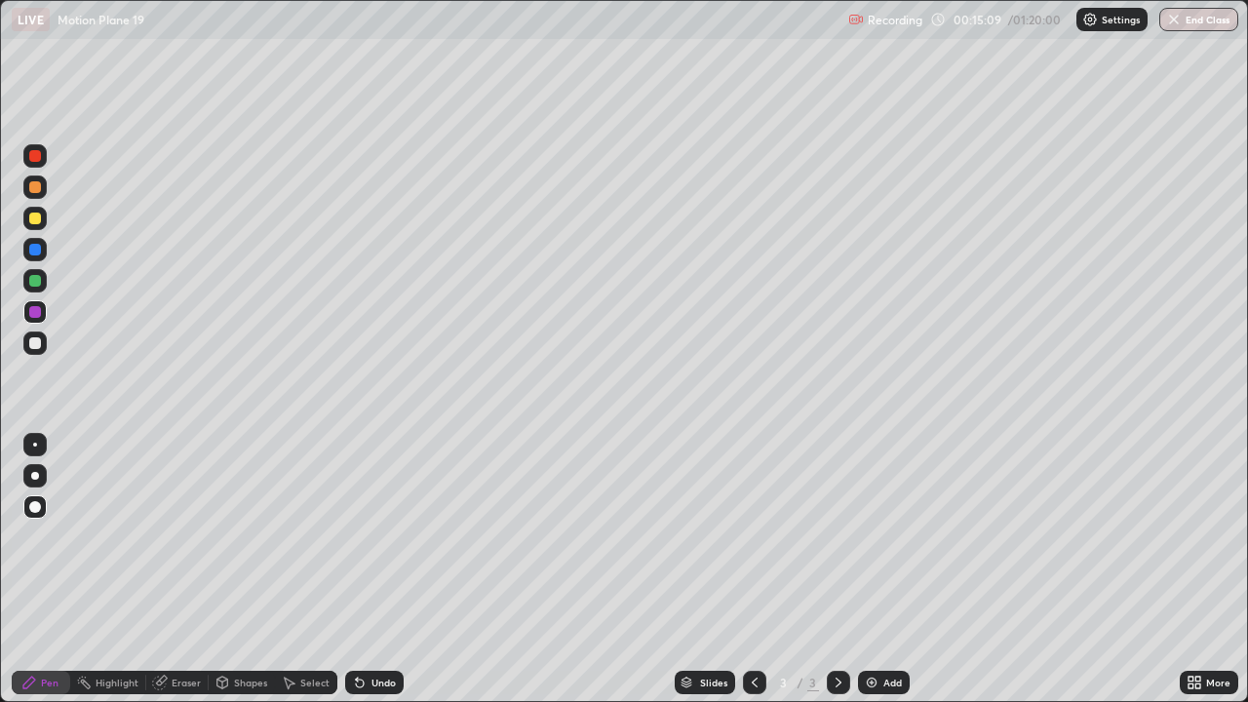
click at [837, 570] on icon at bounding box center [839, 683] width 16 height 16
click at [877, 570] on img at bounding box center [872, 683] width 16 height 16
click at [34, 347] on div at bounding box center [35, 343] width 12 height 12
click at [33, 504] on div at bounding box center [35, 507] width 12 height 12
click at [251, 570] on div "Shapes" at bounding box center [250, 683] width 33 height 10
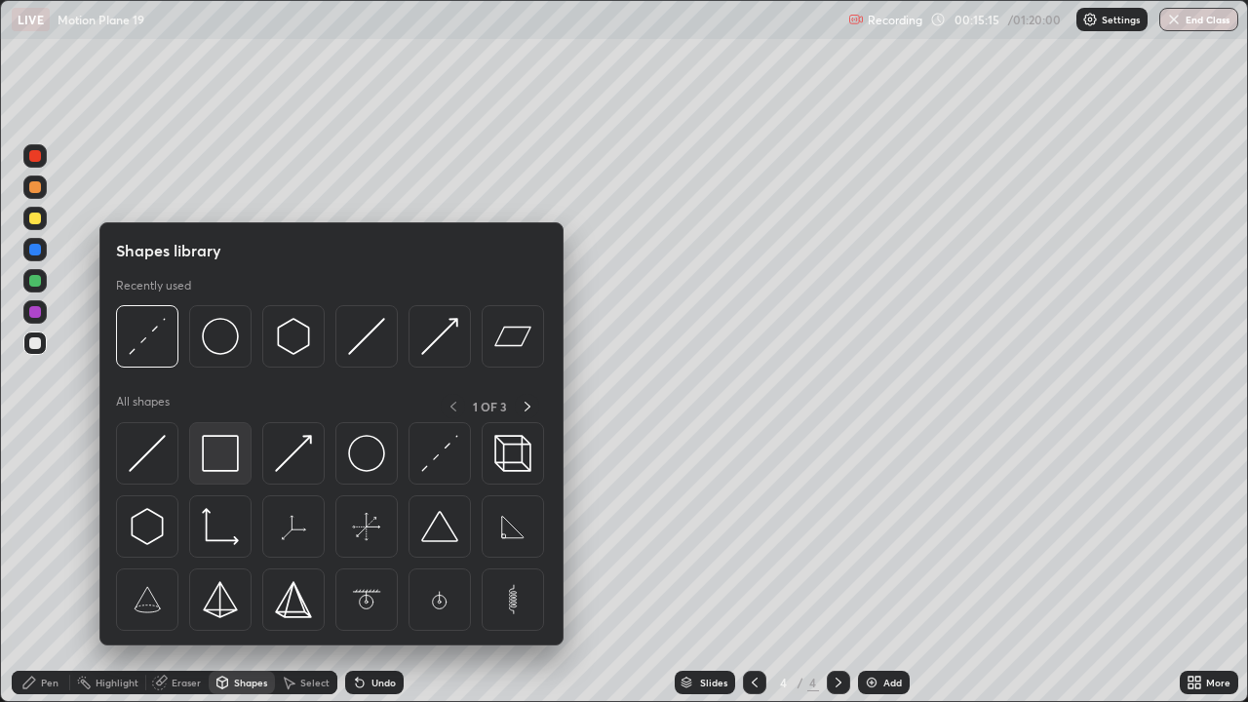
click at [228, 455] on img at bounding box center [220, 453] width 37 height 37
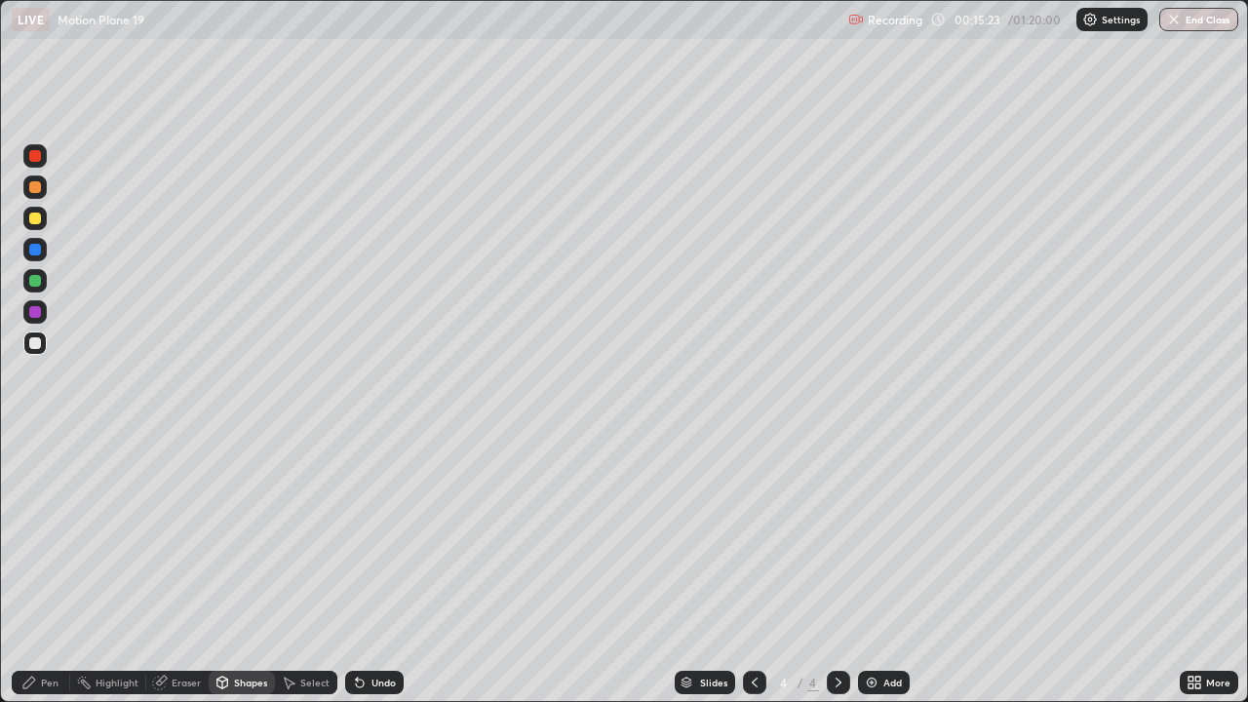
click at [366, 570] on div "Undo" at bounding box center [374, 682] width 59 height 23
click at [246, 570] on div "Shapes" at bounding box center [250, 683] width 33 height 10
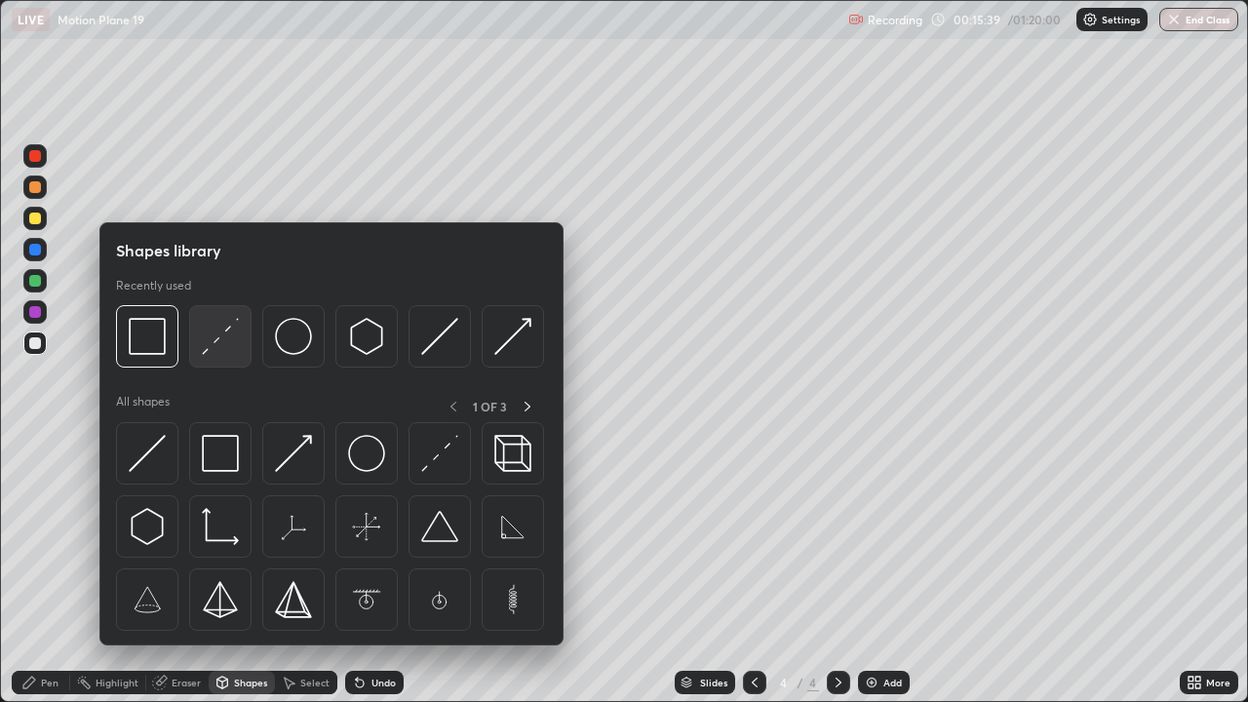
click at [217, 346] on img at bounding box center [220, 336] width 37 height 37
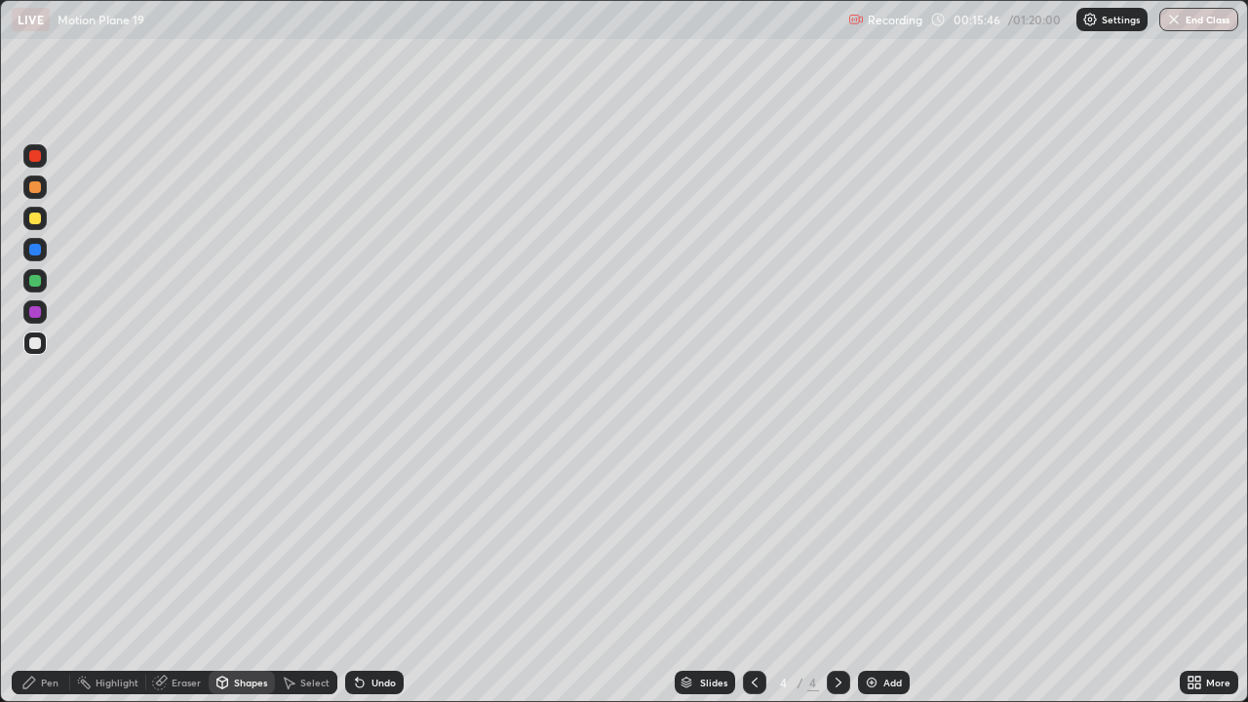
click at [53, 570] on div "Pen" at bounding box center [41, 682] width 59 height 23
click at [363, 570] on icon at bounding box center [360, 683] width 16 height 16
click at [362, 570] on icon at bounding box center [360, 683] width 16 height 16
click at [359, 570] on icon at bounding box center [360, 684] width 8 height 8
click at [35, 282] on div at bounding box center [35, 281] width 12 height 12
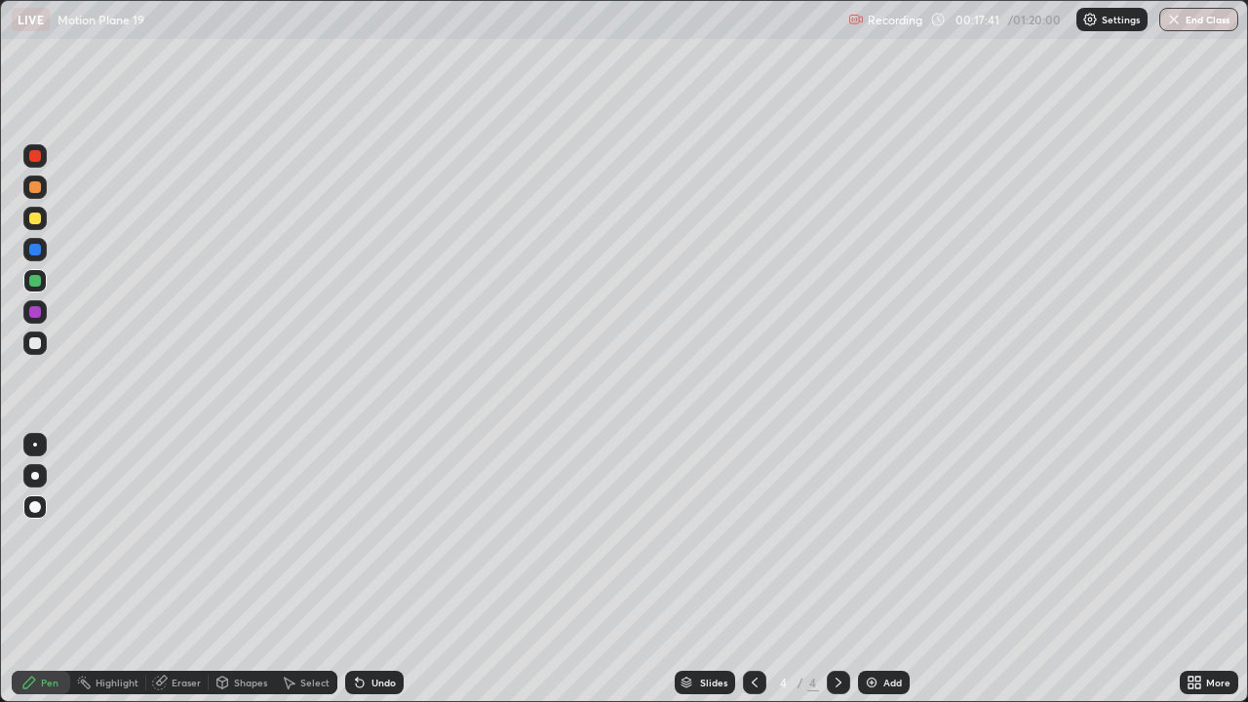
click at [373, 570] on div "Undo" at bounding box center [384, 683] width 24 height 10
click at [372, 570] on div "Undo" at bounding box center [384, 683] width 24 height 10
click at [364, 570] on icon at bounding box center [360, 683] width 16 height 16
click at [357, 570] on icon at bounding box center [360, 684] width 8 height 8
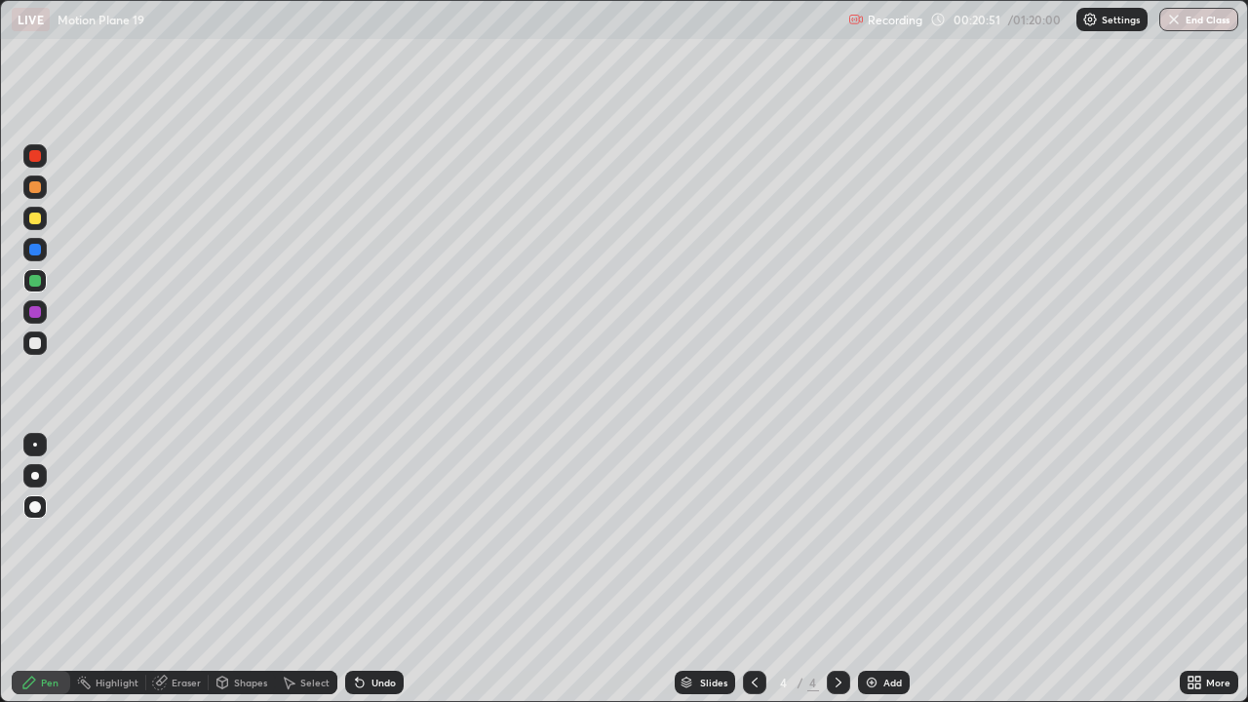
click at [373, 570] on div "Undo" at bounding box center [384, 683] width 24 height 10
click at [375, 570] on div "Undo" at bounding box center [384, 683] width 24 height 10
click at [376, 570] on div "Undo" at bounding box center [384, 683] width 24 height 10
click at [378, 570] on div "Undo" at bounding box center [384, 683] width 24 height 10
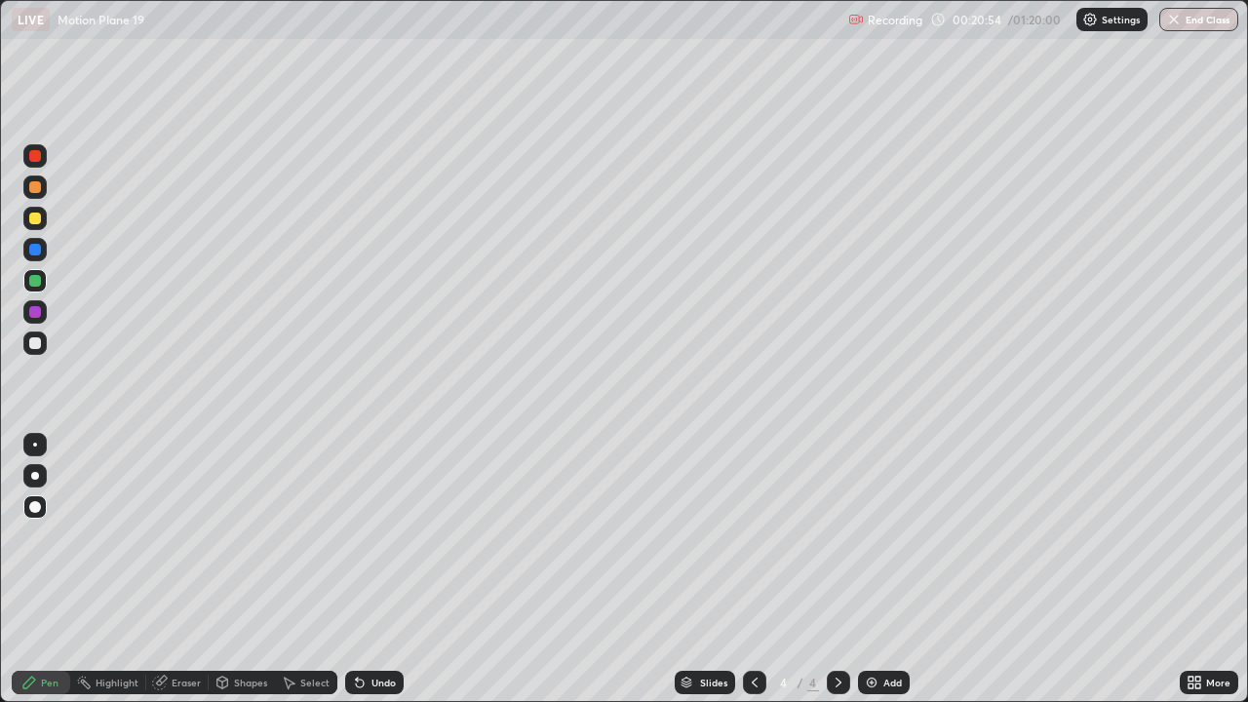
click at [378, 570] on div "Undo" at bounding box center [384, 683] width 24 height 10
click at [377, 570] on div "Undo" at bounding box center [384, 683] width 24 height 10
click at [379, 570] on div "Undo" at bounding box center [384, 683] width 24 height 10
click at [381, 570] on div "Undo" at bounding box center [384, 683] width 24 height 10
click at [382, 570] on div "Undo" at bounding box center [384, 683] width 24 height 10
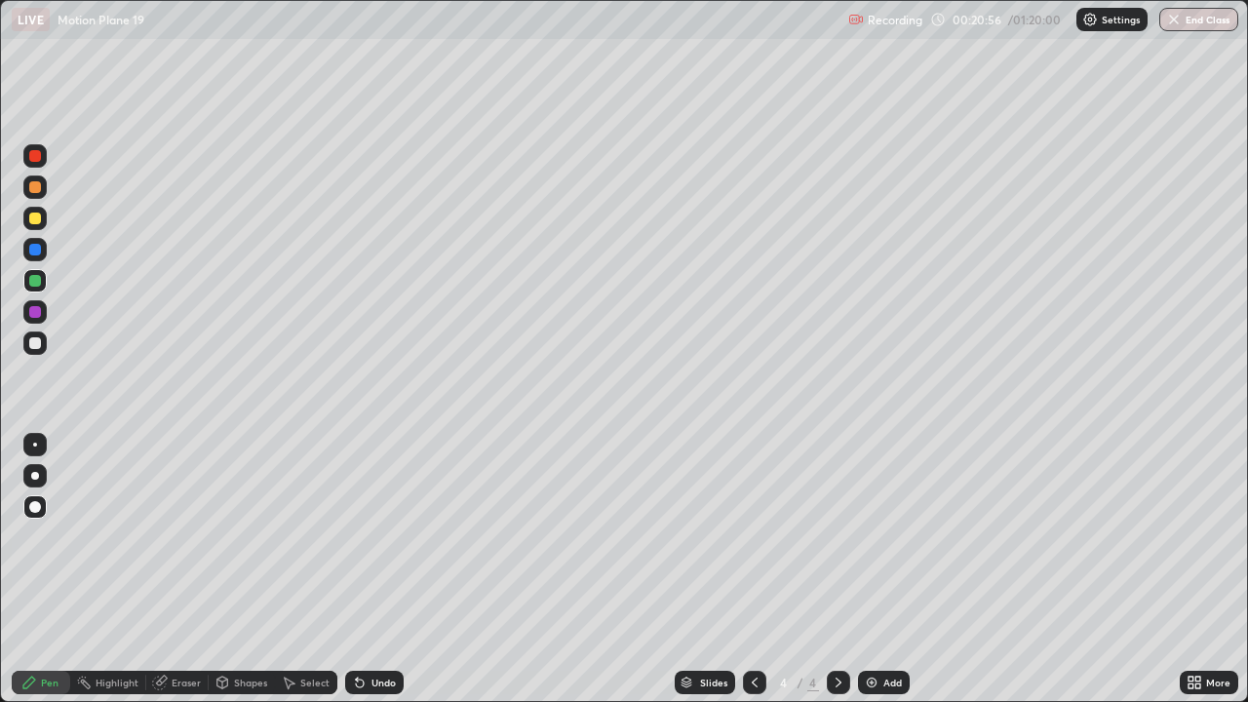
click at [383, 570] on div "Undo" at bounding box center [384, 683] width 24 height 10
click at [379, 570] on div "Undo" at bounding box center [374, 682] width 59 height 23
click at [375, 570] on div "Undo" at bounding box center [384, 683] width 24 height 10
click at [373, 570] on div "Undo" at bounding box center [384, 683] width 24 height 10
click at [254, 570] on div "Shapes" at bounding box center [242, 682] width 66 height 23
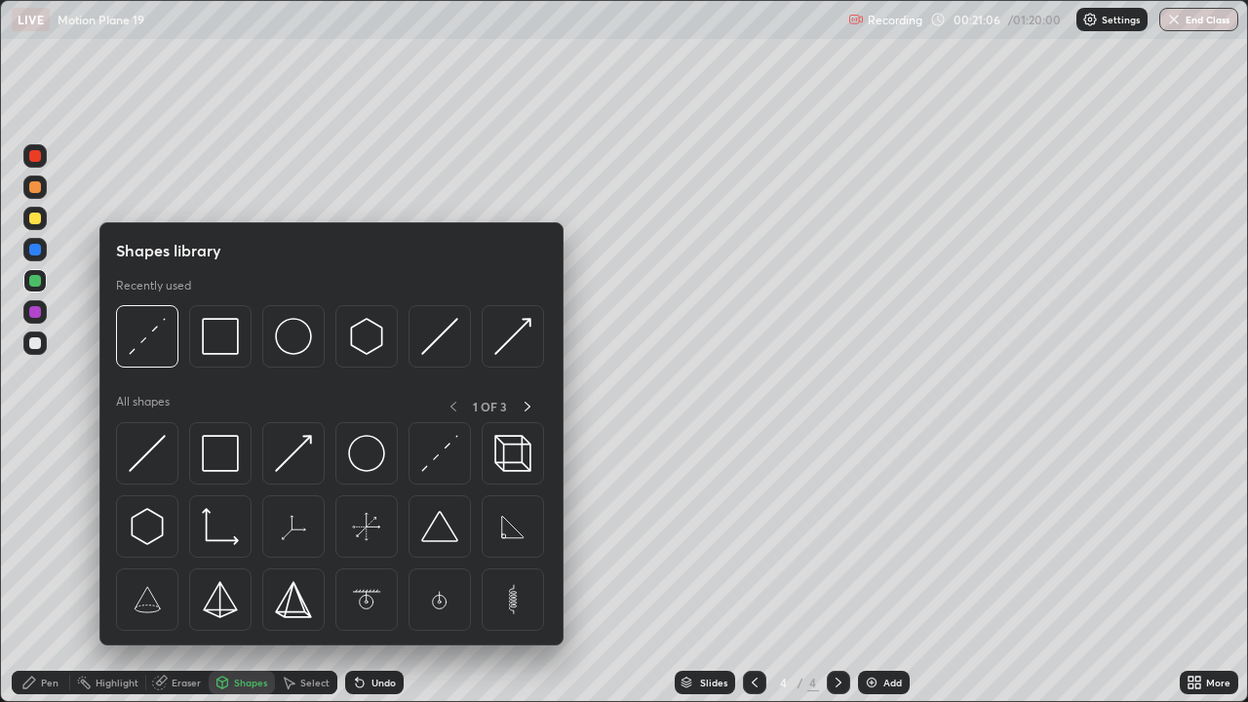
click at [46, 555] on div at bounding box center [35, 401] width 31 height 523
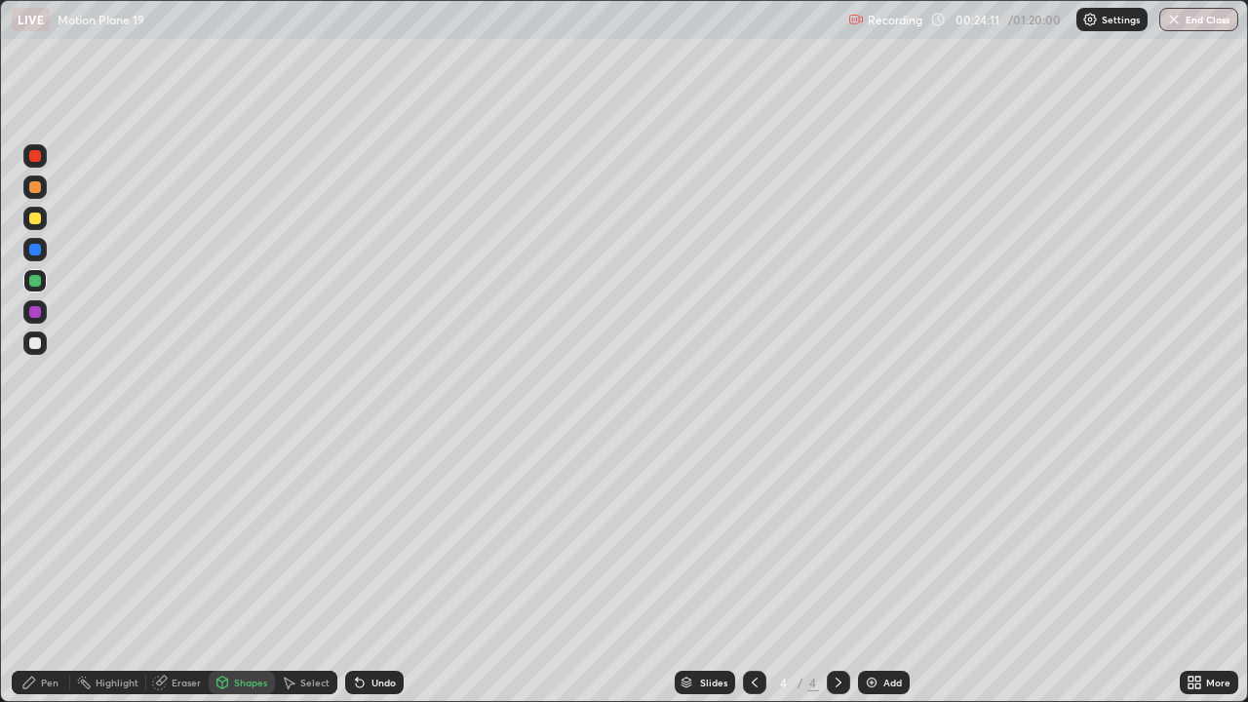
click at [40, 341] on div at bounding box center [35, 343] width 12 height 12
click at [50, 570] on div "Pen" at bounding box center [50, 683] width 18 height 10
click at [300, 570] on div "Select" at bounding box center [314, 683] width 29 height 10
click at [234, 570] on div "Shapes" at bounding box center [250, 683] width 33 height 10
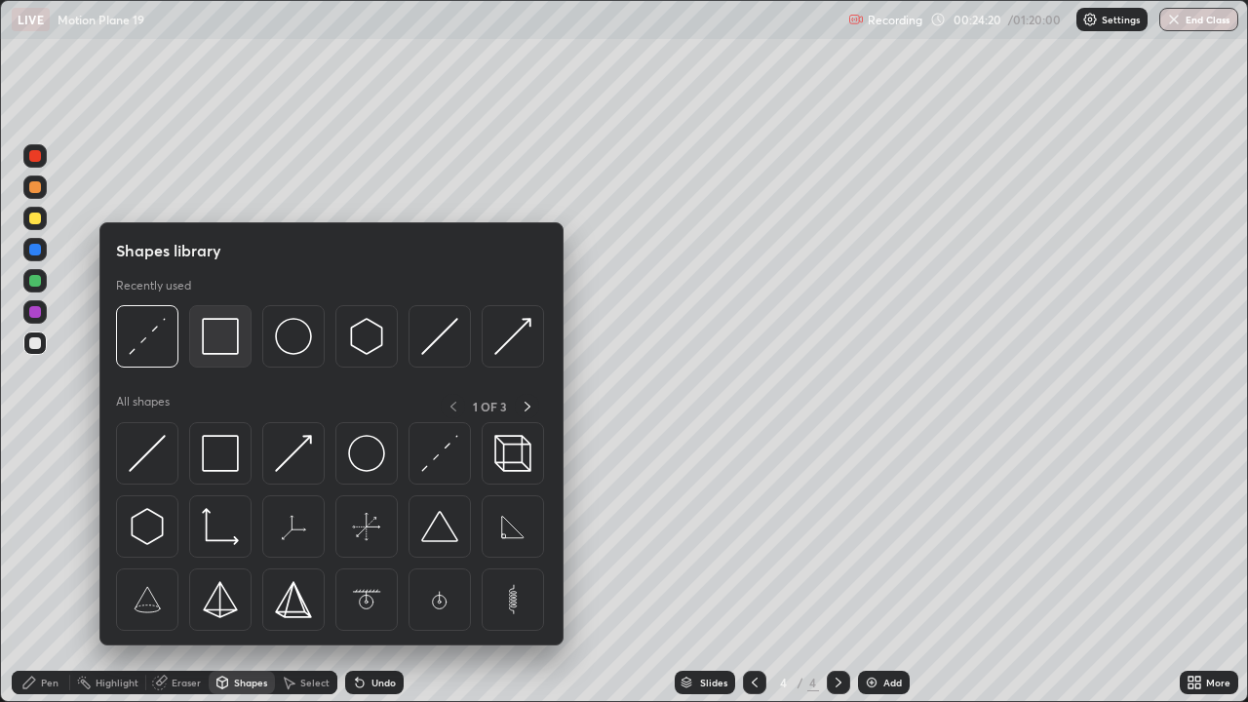
click at [228, 352] on img at bounding box center [220, 336] width 37 height 37
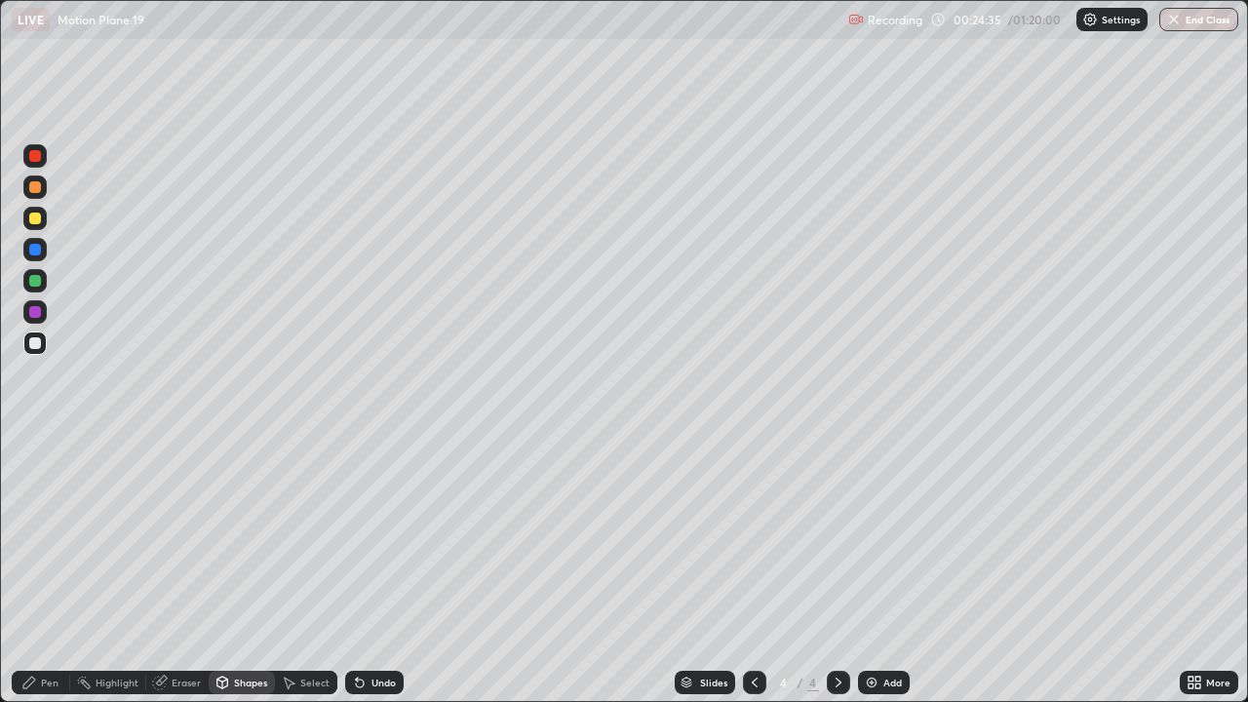
click at [41, 570] on div "Pen" at bounding box center [41, 682] width 59 height 23
click at [259, 570] on div "Shapes" at bounding box center [250, 683] width 33 height 10
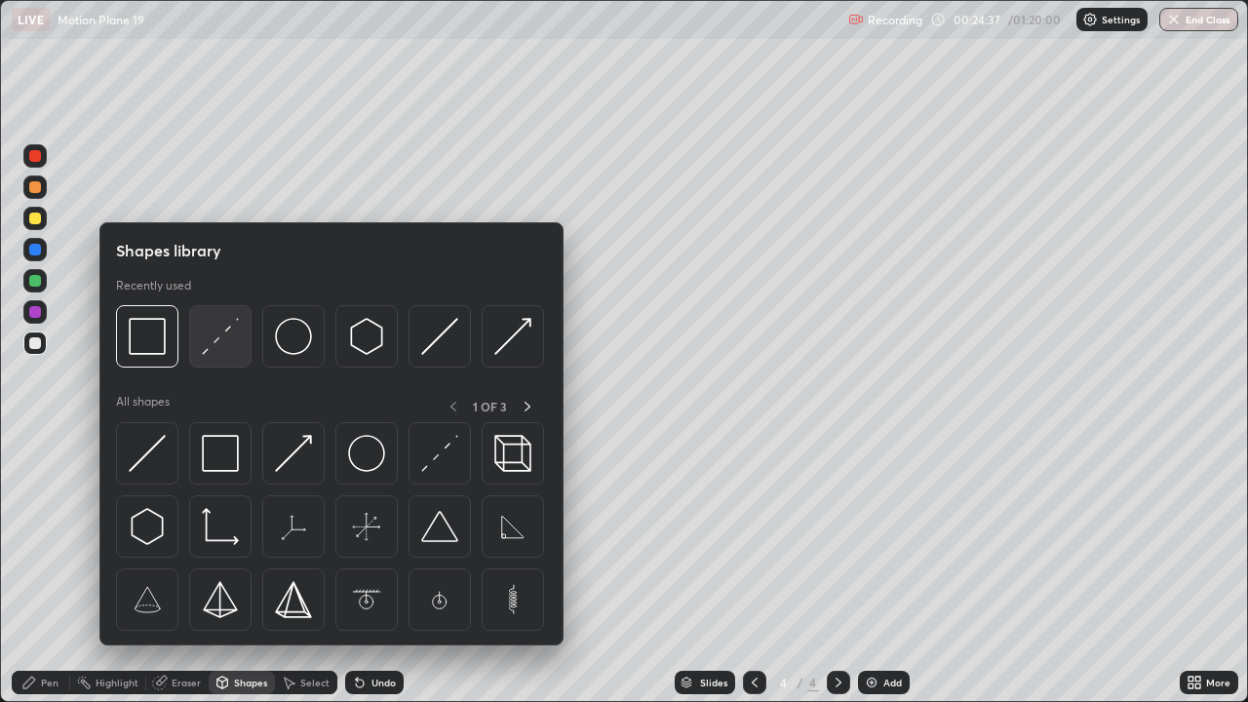
click at [213, 352] on img at bounding box center [220, 336] width 37 height 37
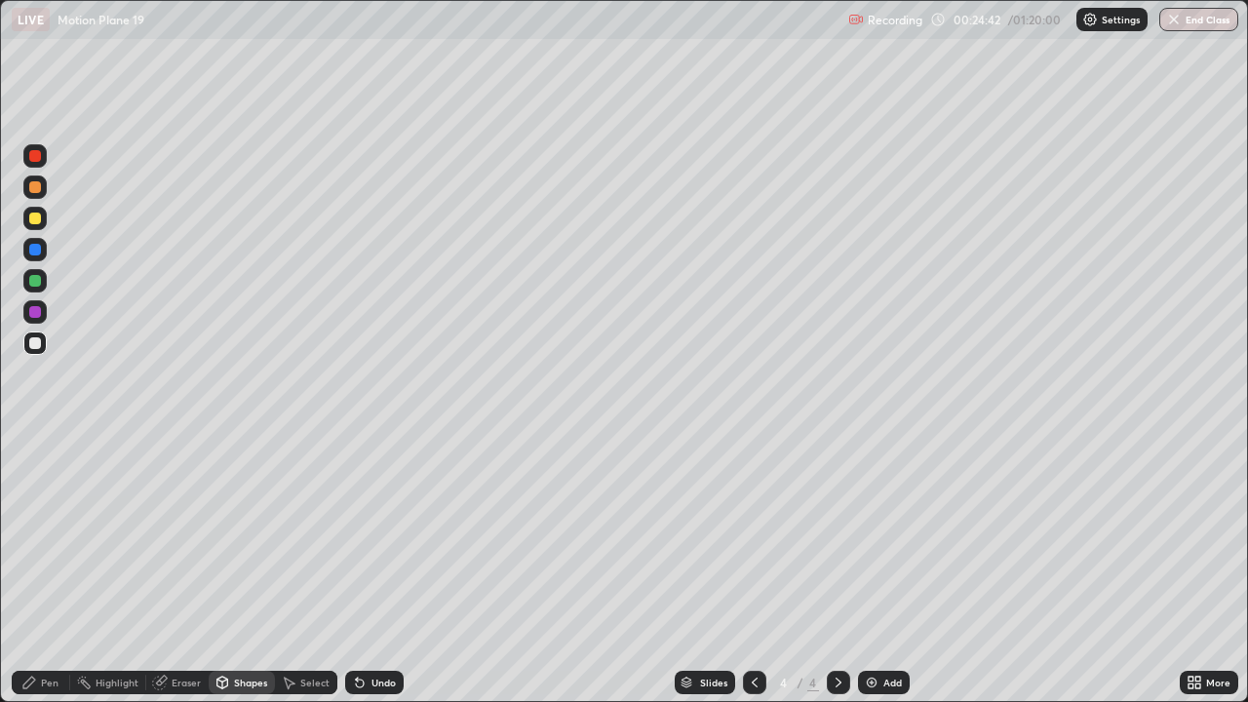
click at [382, 570] on div "Undo" at bounding box center [384, 683] width 24 height 10
click at [50, 570] on div "Pen" at bounding box center [41, 682] width 59 height 23
click at [37, 342] on div at bounding box center [35, 343] width 12 height 12
click at [310, 570] on div "Select" at bounding box center [314, 683] width 29 height 10
click at [253, 570] on div "Shapes" at bounding box center [250, 683] width 33 height 10
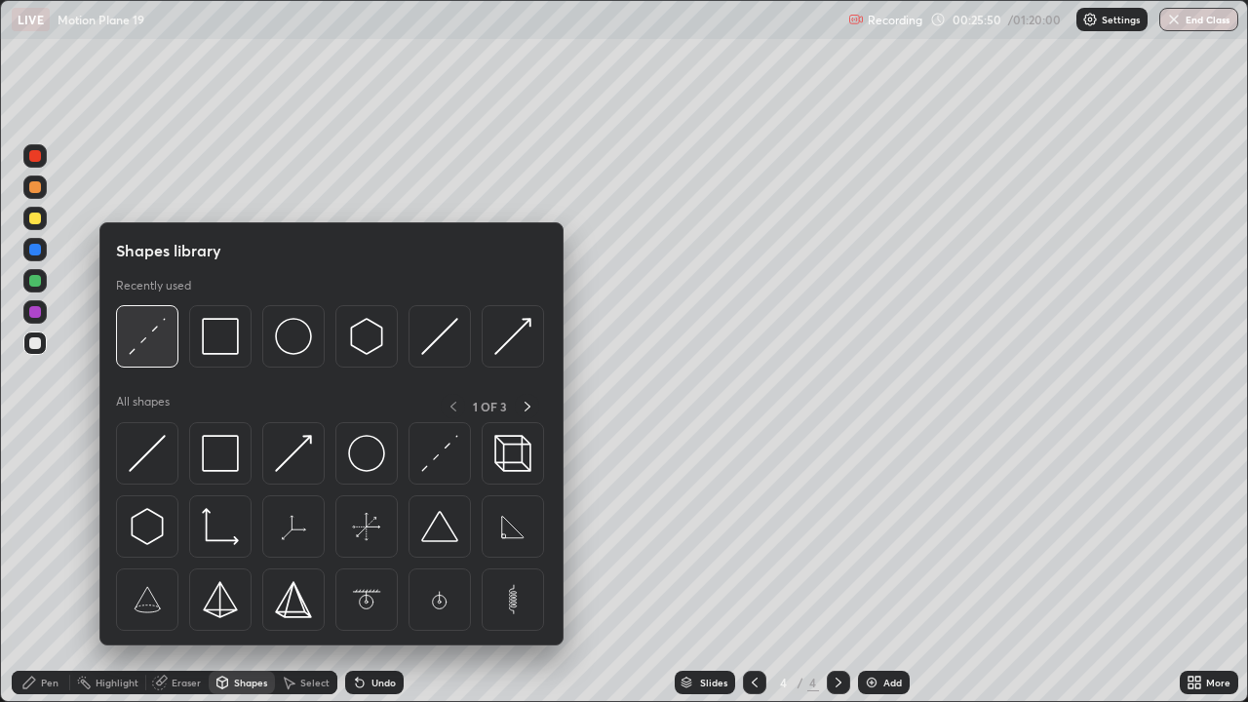
click at [151, 338] on img at bounding box center [147, 336] width 37 height 37
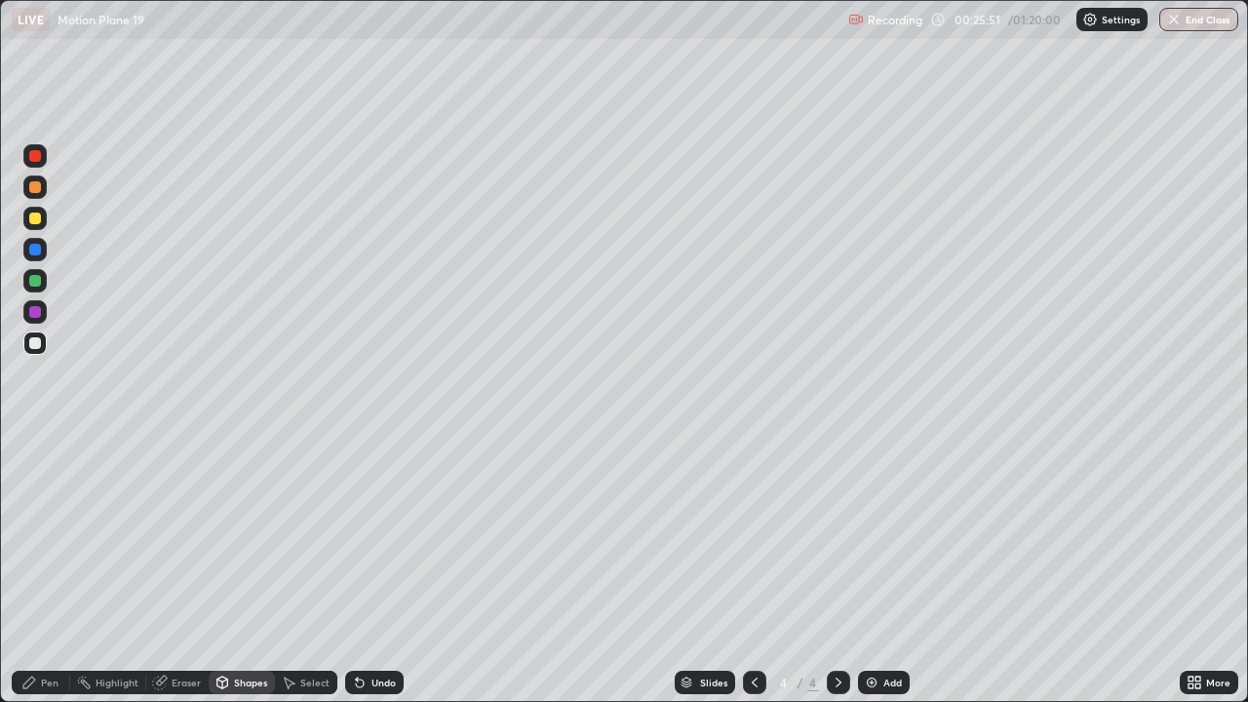
click at [36, 250] on div at bounding box center [35, 250] width 12 height 12
click at [47, 570] on div "Pen" at bounding box center [50, 683] width 18 height 10
click at [49, 570] on div "Pen" at bounding box center [41, 682] width 59 height 23
click at [36, 312] on div at bounding box center [35, 312] width 12 height 12
click at [48, 570] on div "Pen" at bounding box center [50, 683] width 18 height 10
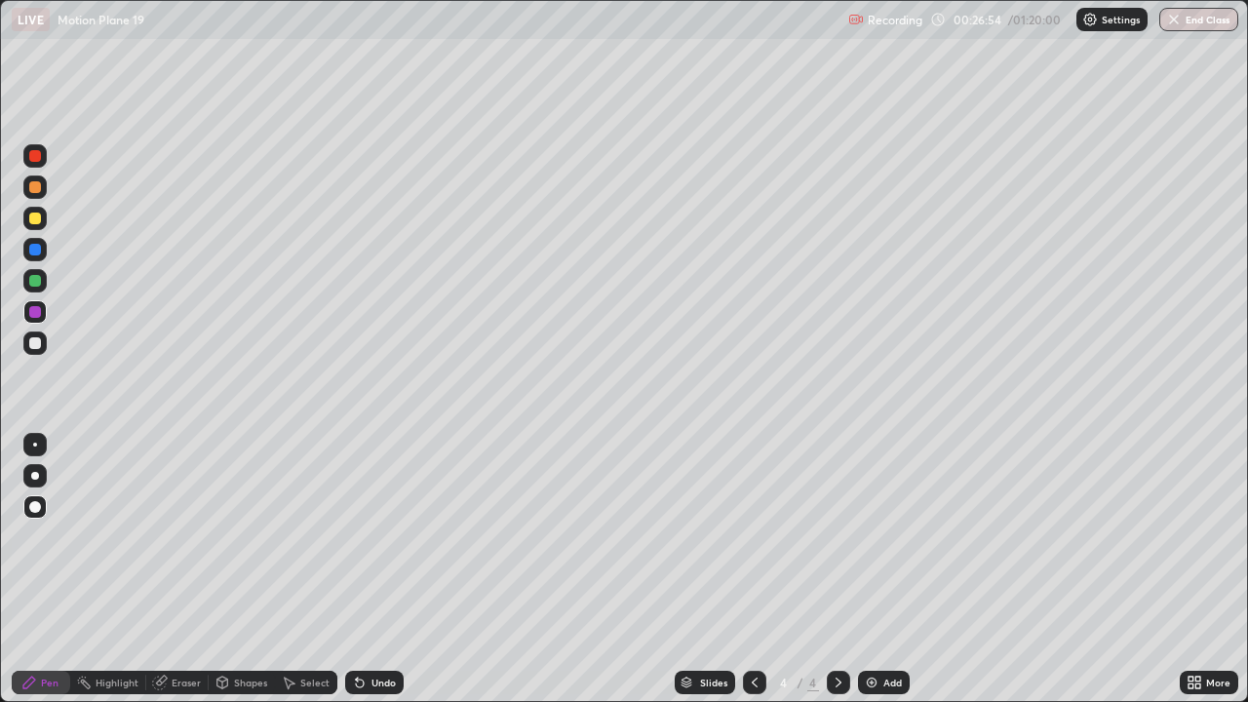
click at [35, 284] on div at bounding box center [35, 281] width 12 height 12
click at [40, 570] on div "Pen" at bounding box center [41, 682] width 59 height 23
click at [34, 317] on div at bounding box center [35, 312] width 12 height 12
click at [32, 311] on div at bounding box center [35, 312] width 12 height 12
click at [36, 246] on div at bounding box center [35, 250] width 12 height 12
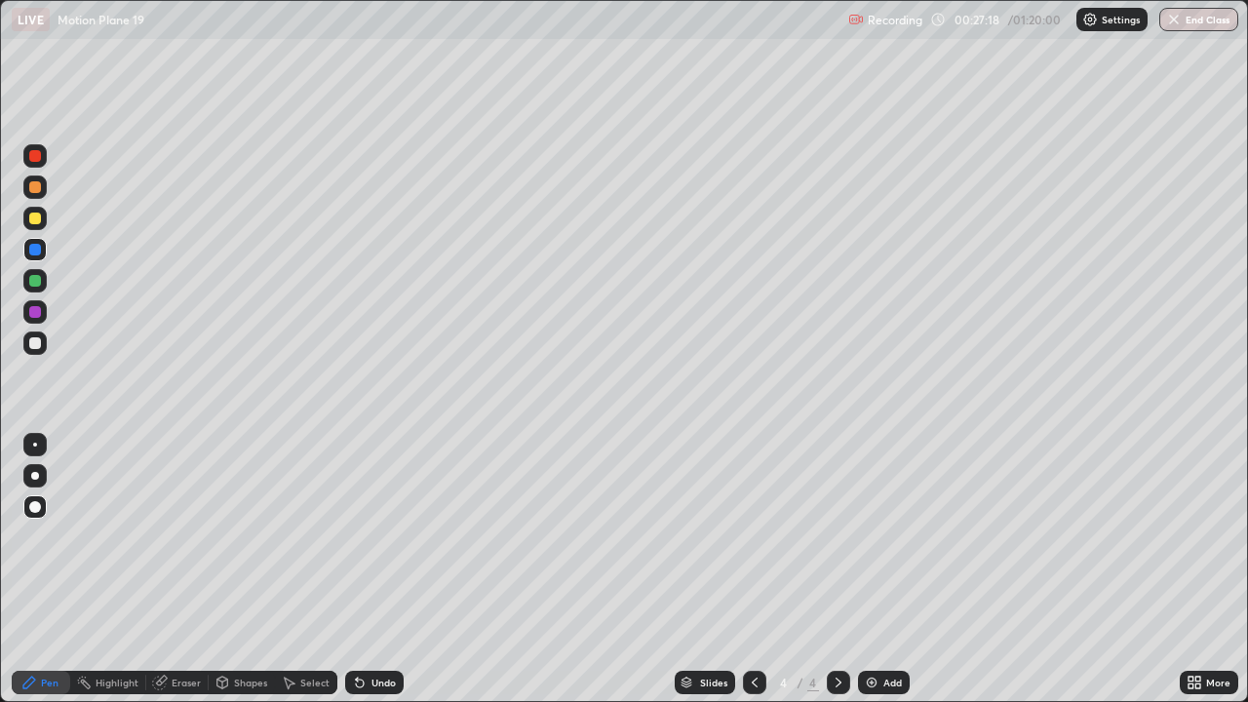
click at [368, 570] on div "Undo" at bounding box center [374, 682] width 59 height 23
click at [376, 570] on div "Undo" at bounding box center [384, 683] width 24 height 10
click at [381, 570] on div "Undo" at bounding box center [384, 683] width 24 height 10
click at [374, 570] on div "Undo" at bounding box center [384, 683] width 24 height 10
click at [379, 570] on div "Undo" at bounding box center [384, 683] width 24 height 10
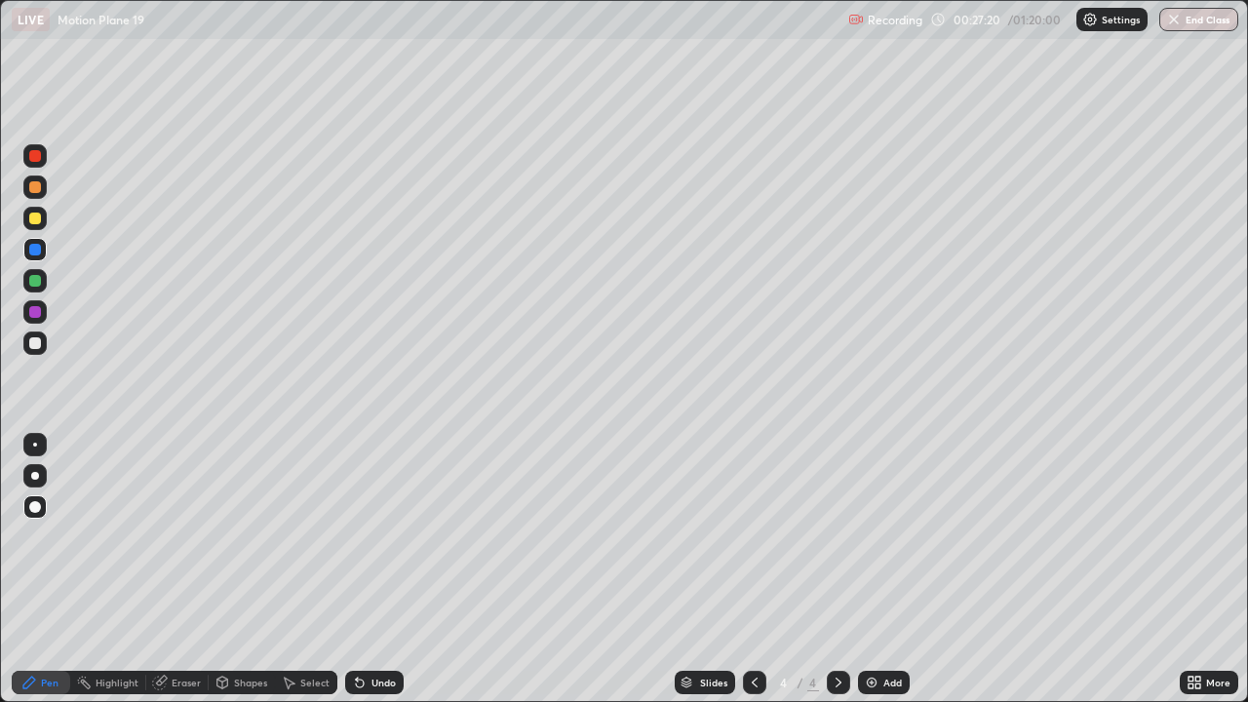
click at [373, 570] on div "Undo" at bounding box center [384, 683] width 24 height 10
click at [47, 174] on div at bounding box center [35, 187] width 31 height 31
click at [34, 347] on div at bounding box center [35, 343] width 12 height 12
click at [301, 570] on div "Select" at bounding box center [314, 683] width 29 height 10
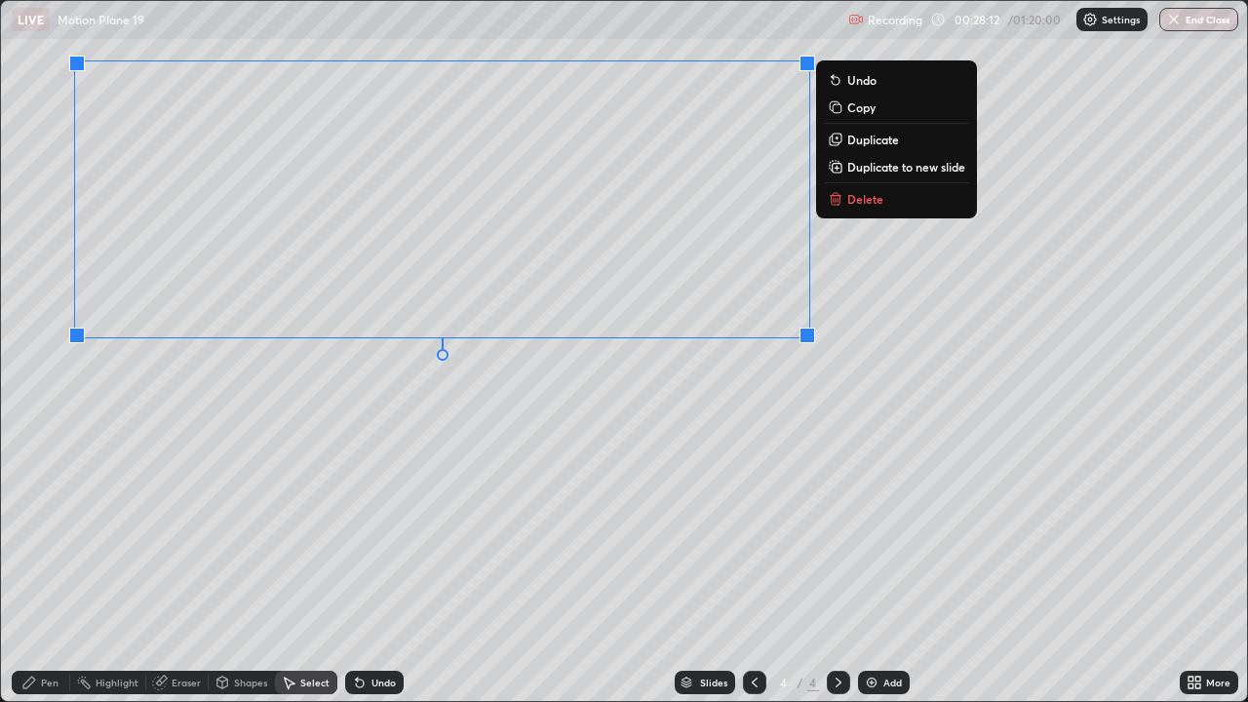
click at [463, 426] on div "0 ° Undo Copy Duplicate Duplicate to new slide Delete" at bounding box center [624, 351] width 1246 height 700
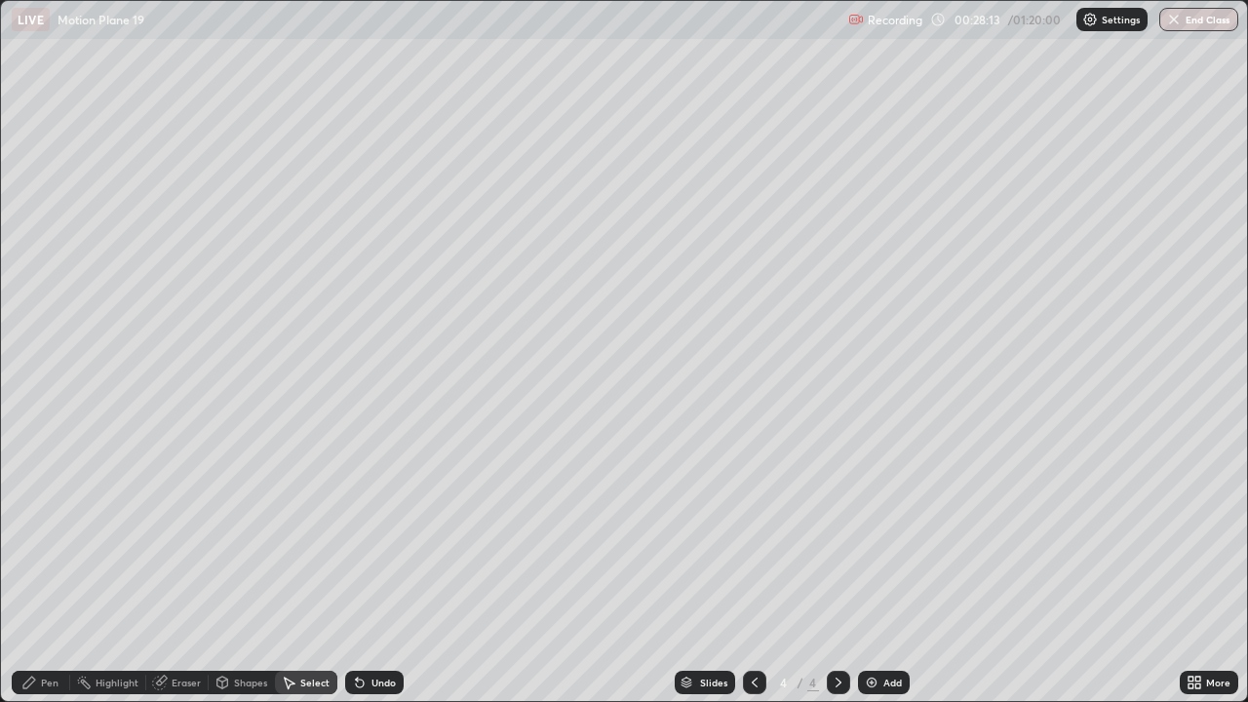
click at [40, 570] on div "Pen" at bounding box center [41, 682] width 59 height 23
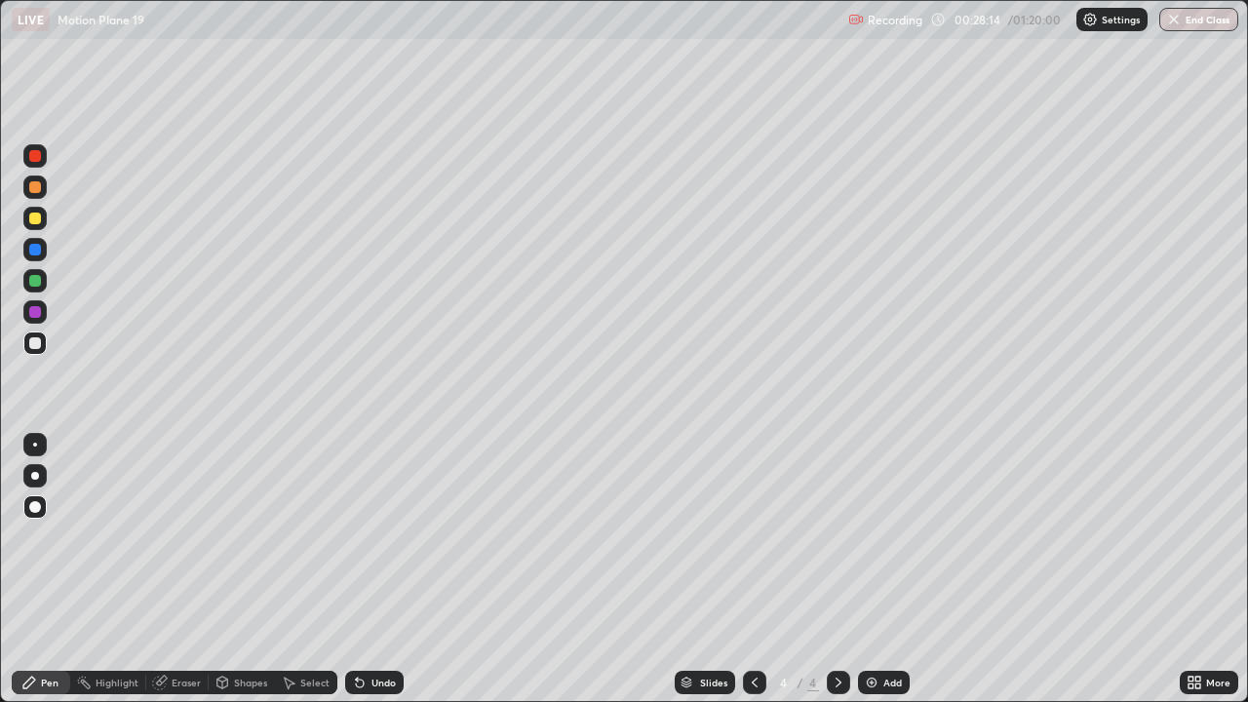
click at [55, 570] on div "Pen" at bounding box center [50, 683] width 18 height 10
click at [366, 570] on div "Undo" at bounding box center [374, 682] width 59 height 23
click at [365, 570] on div "Undo" at bounding box center [374, 682] width 59 height 23
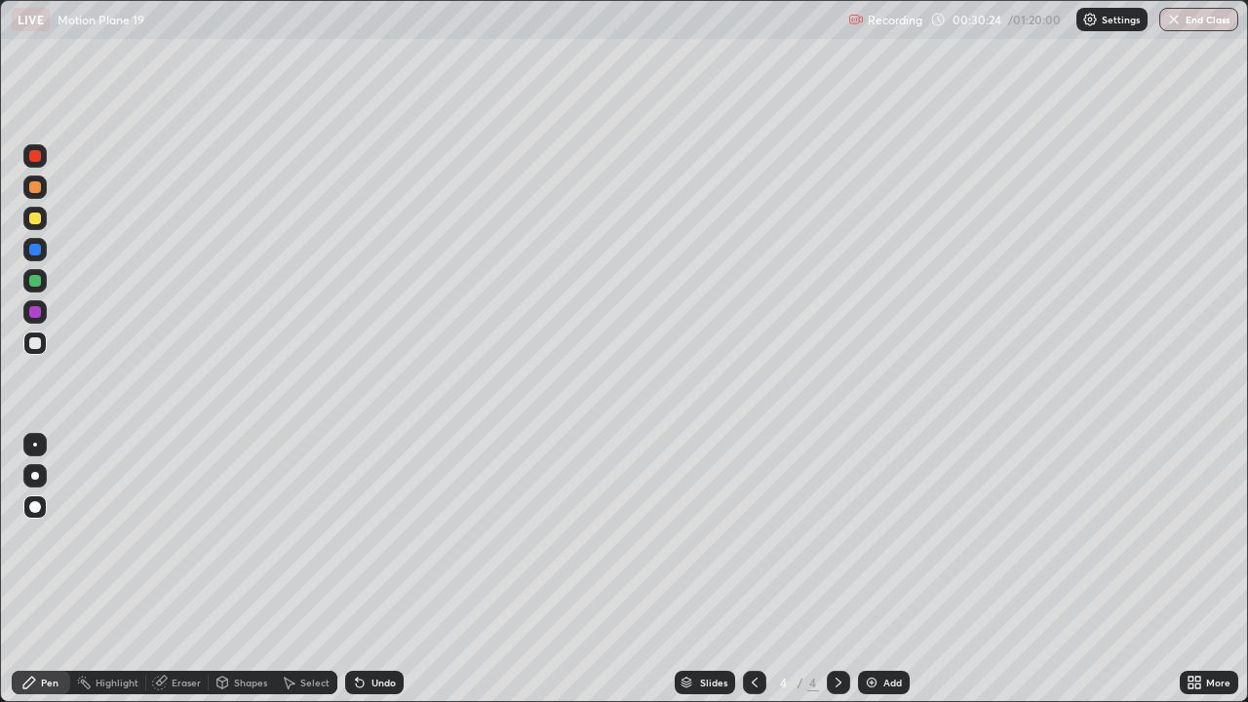
click at [364, 570] on icon at bounding box center [360, 683] width 16 height 16
click at [178, 570] on div "Eraser" at bounding box center [186, 683] width 29 height 10
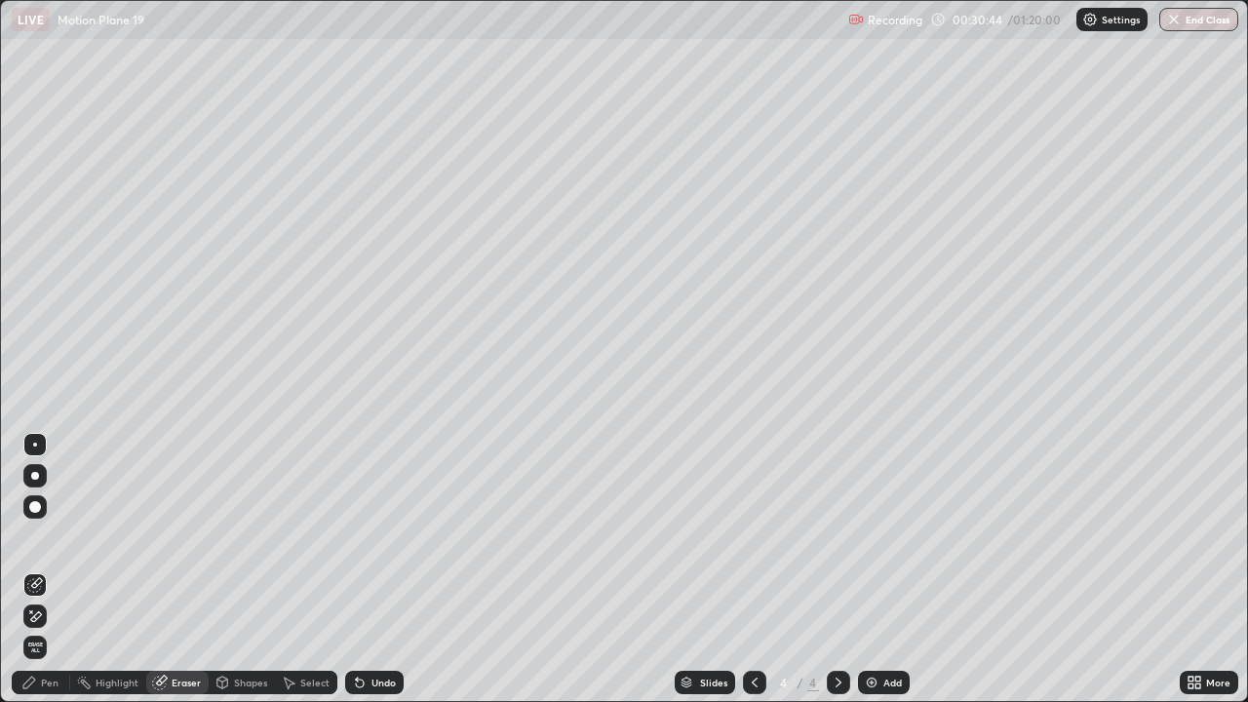
click at [46, 570] on div "Pen" at bounding box center [50, 683] width 18 height 10
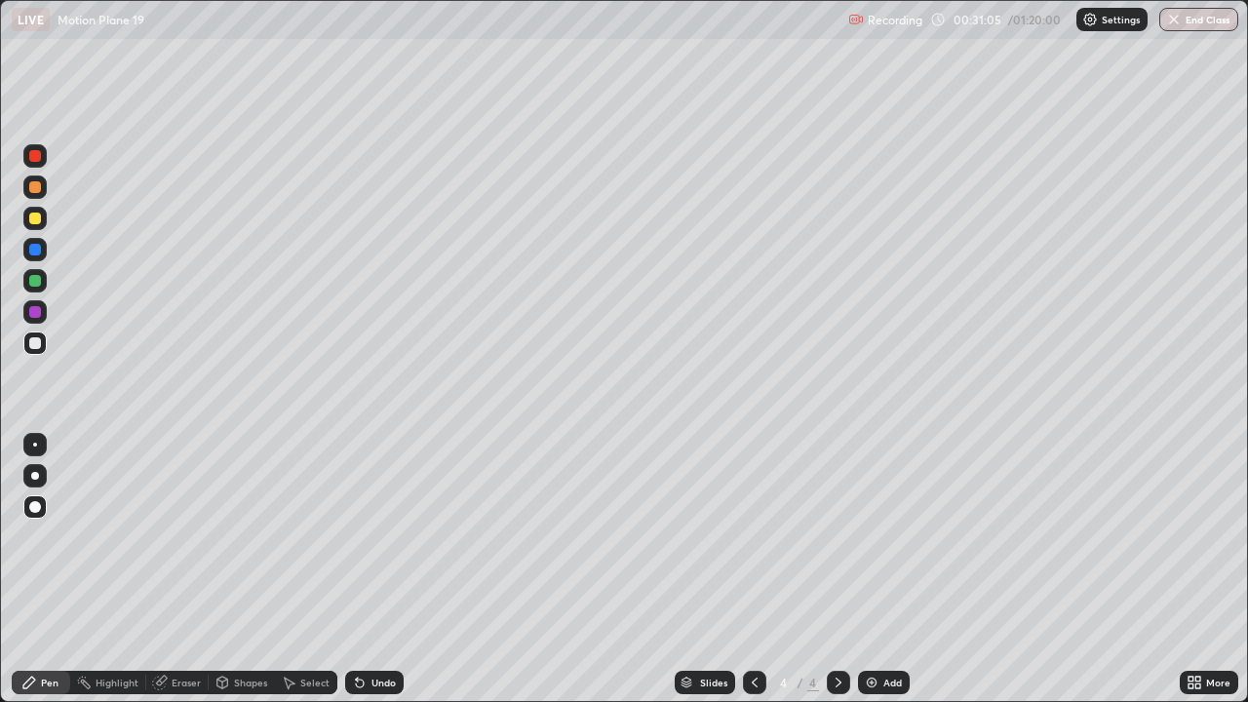
click at [380, 570] on div "Undo" at bounding box center [374, 682] width 59 height 23
click at [374, 570] on div "Undo" at bounding box center [384, 683] width 24 height 10
click at [188, 570] on div "Eraser" at bounding box center [186, 683] width 29 height 10
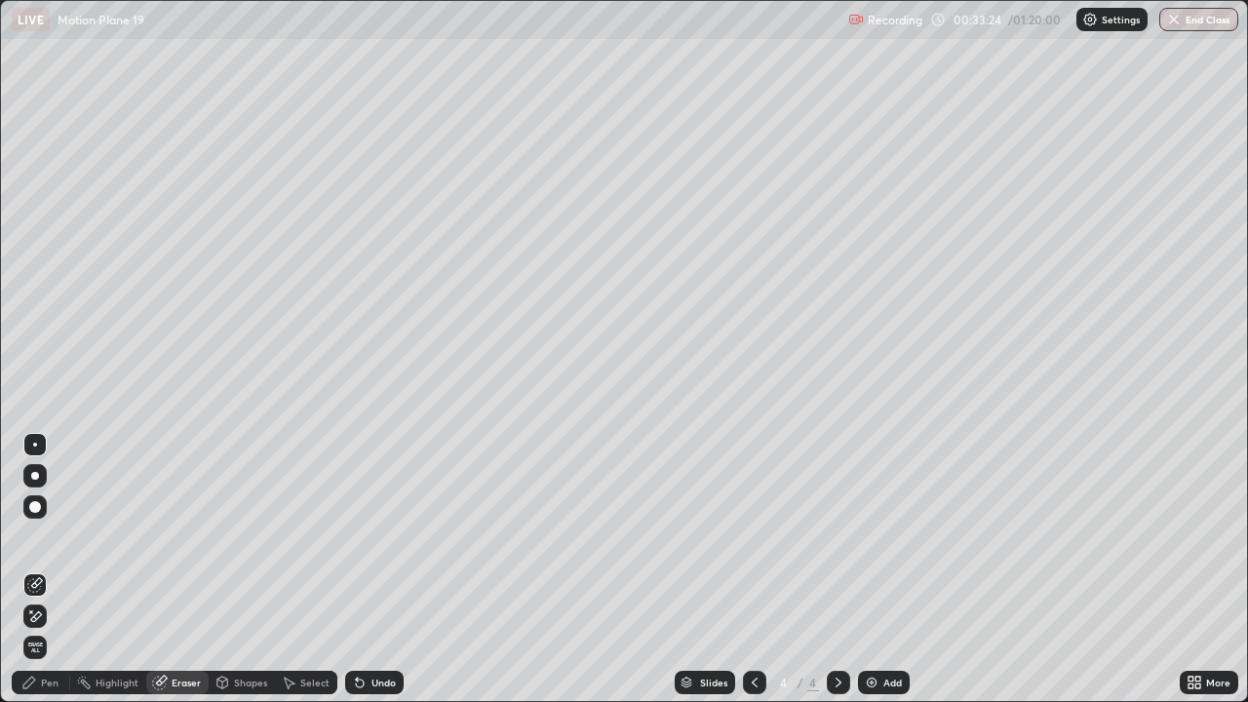
click at [40, 570] on div "Pen" at bounding box center [41, 682] width 59 height 23
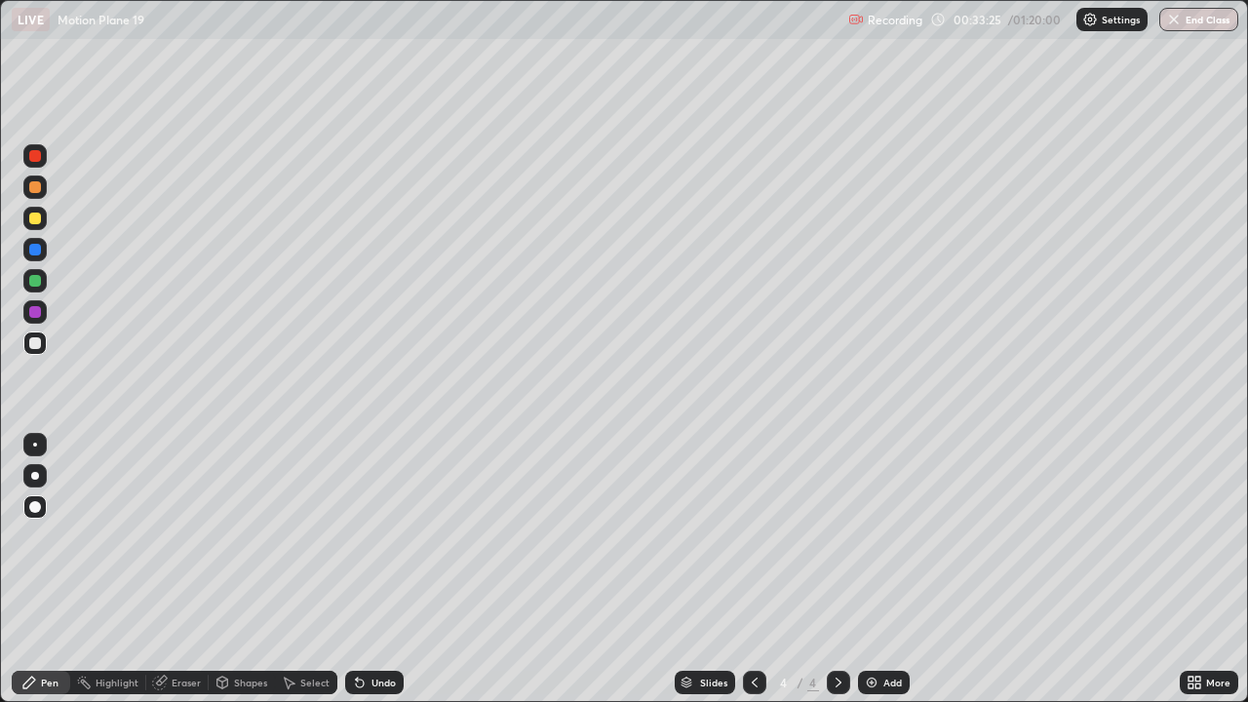
click at [178, 570] on div "Eraser" at bounding box center [186, 683] width 29 height 10
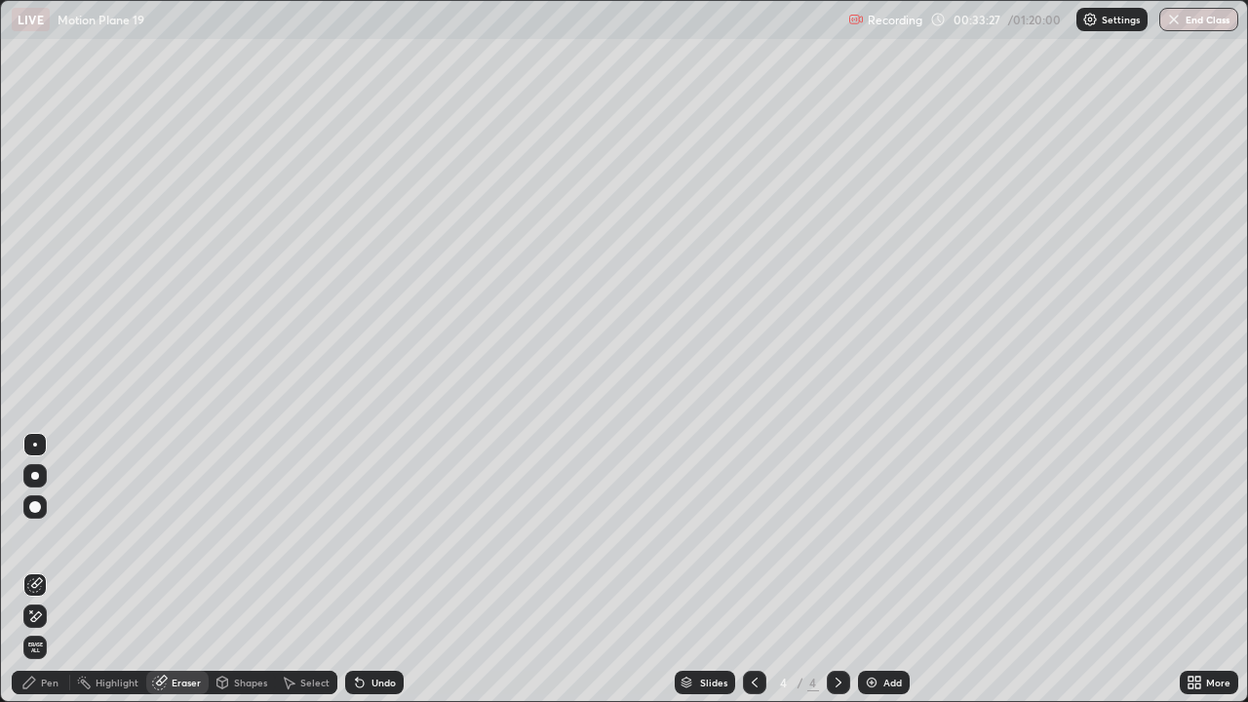
click at [47, 570] on div "Pen" at bounding box center [50, 683] width 18 height 10
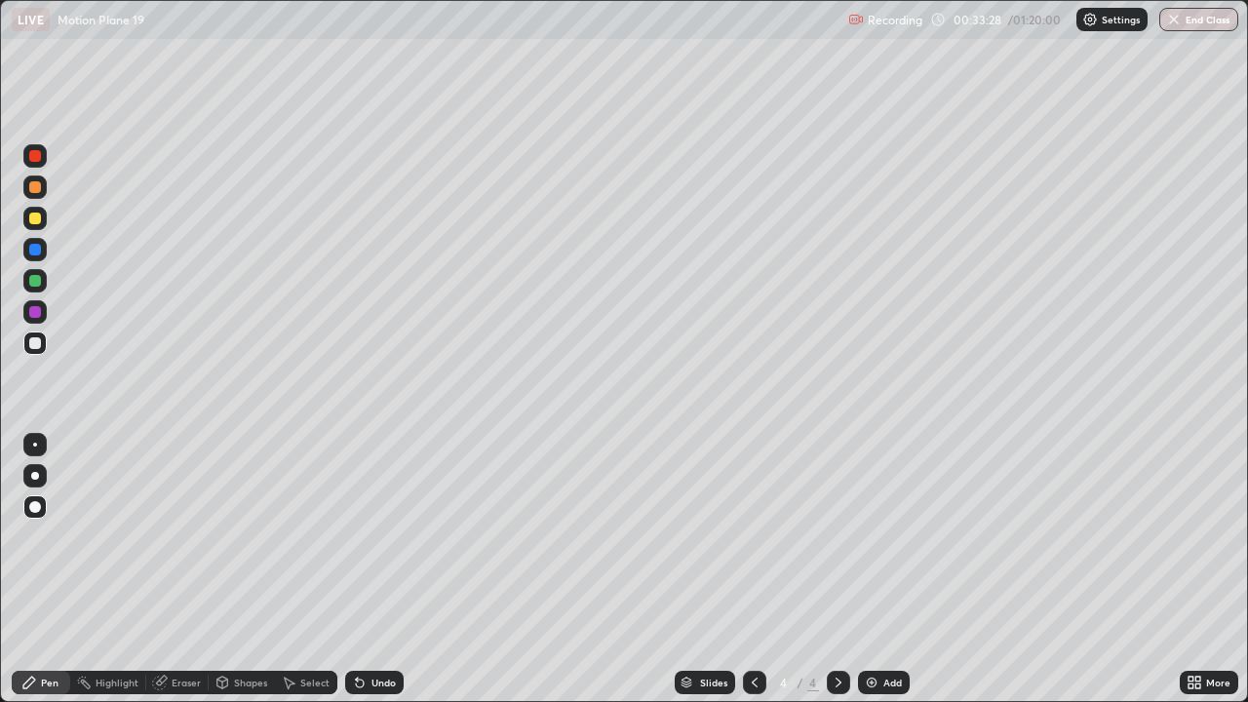
click at [50, 570] on div "Pen" at bounding box center [50, 683] width 18 height 10
click at [185, 570] on div "Eraser" at bounding box center [186, 683] width 29 height 10
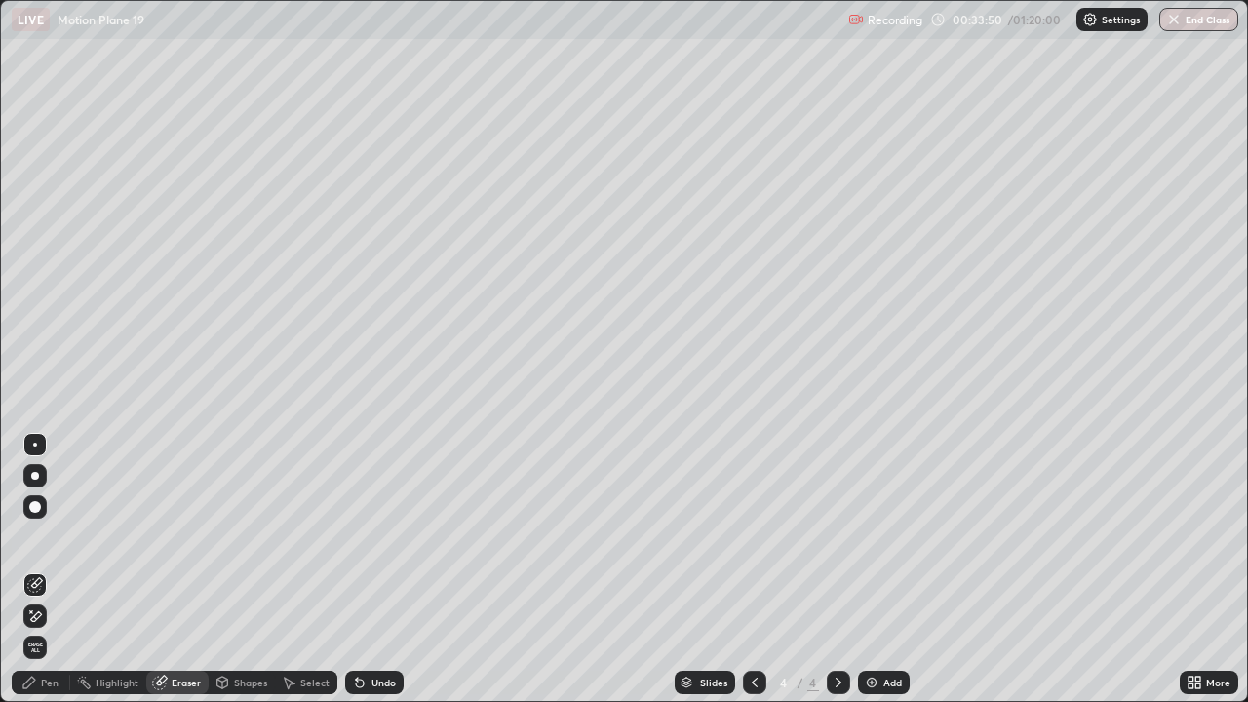
click at [51, 570] on div "Pen" at bounding box center [50, 683] width 18 height 10
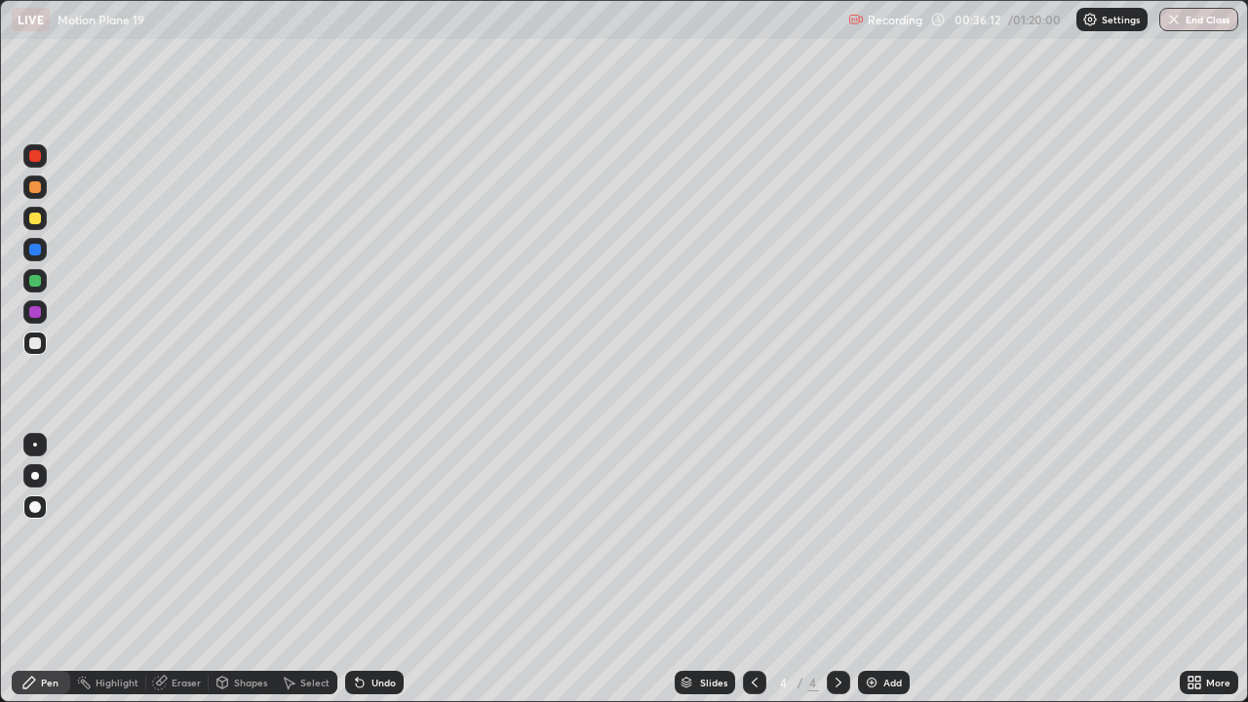
click at [304, 570] on div "Select" at bounding box center [314, 683] width 29 height 10
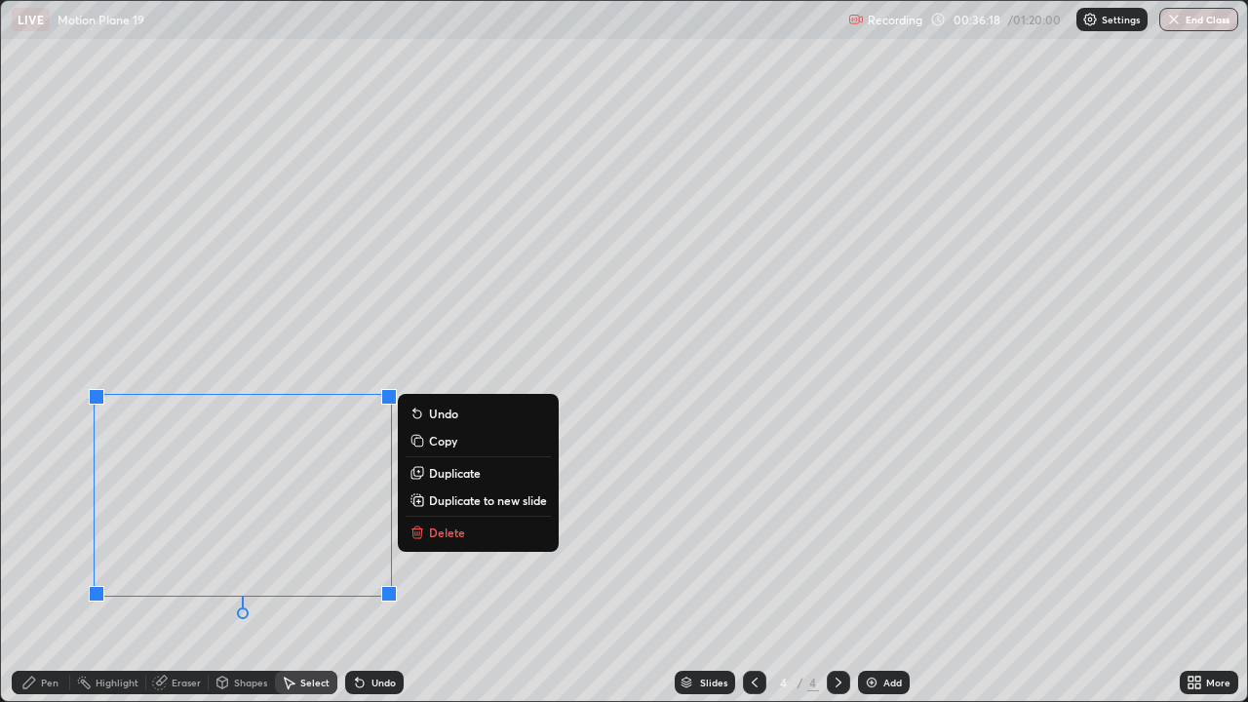
click at [446, 531] on p "Delete" at bounding box center [447, 533] width 36 height 16
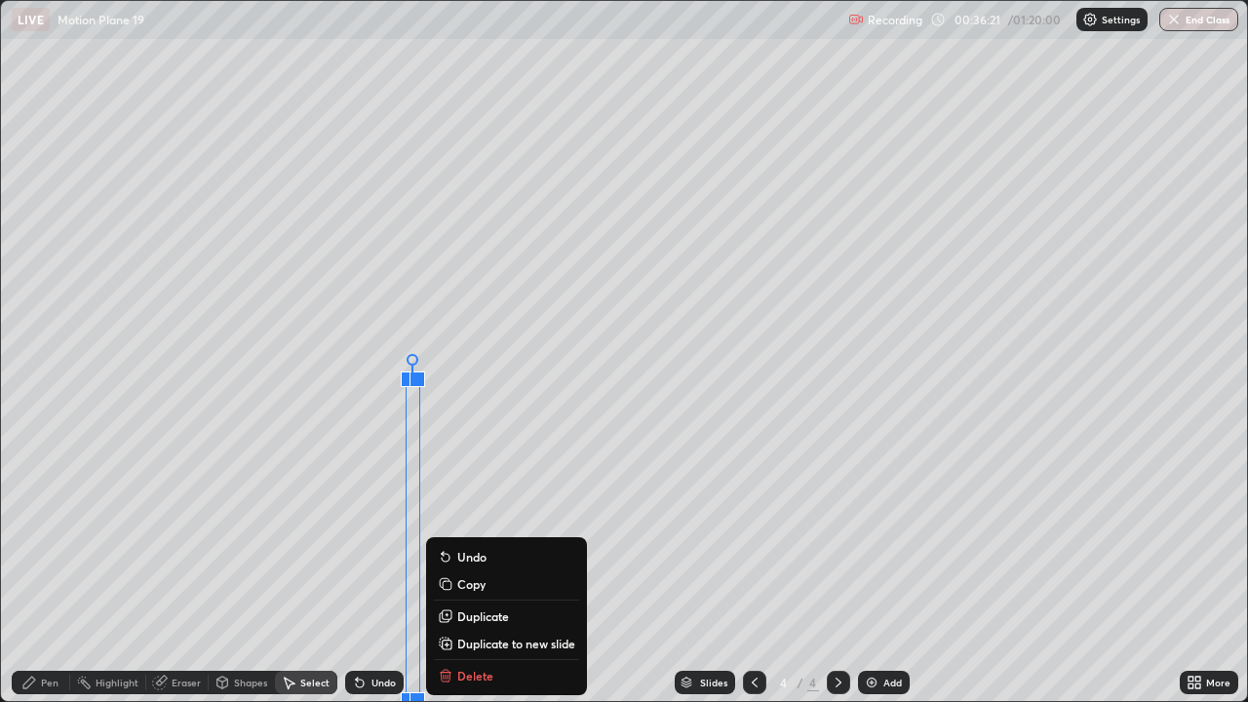
click at [480, 570] on div "Slides 4 / 4 Add" at bounding box center [792, 682] width 776 height 39
click at [468, 570] on div "Slides 4 / 4 Add" at bounding box center [792, 682] width 776 height 39
click at [463, 570] on div "Slides 4 / 4 Add" at bounding box center [792, 682] width 776 height 39
click at [321, 565] on div "0 ° Undo Copy Duplicate Duplicate to new slide Delete" at bounding box center [624, 351] width 1246 height 700
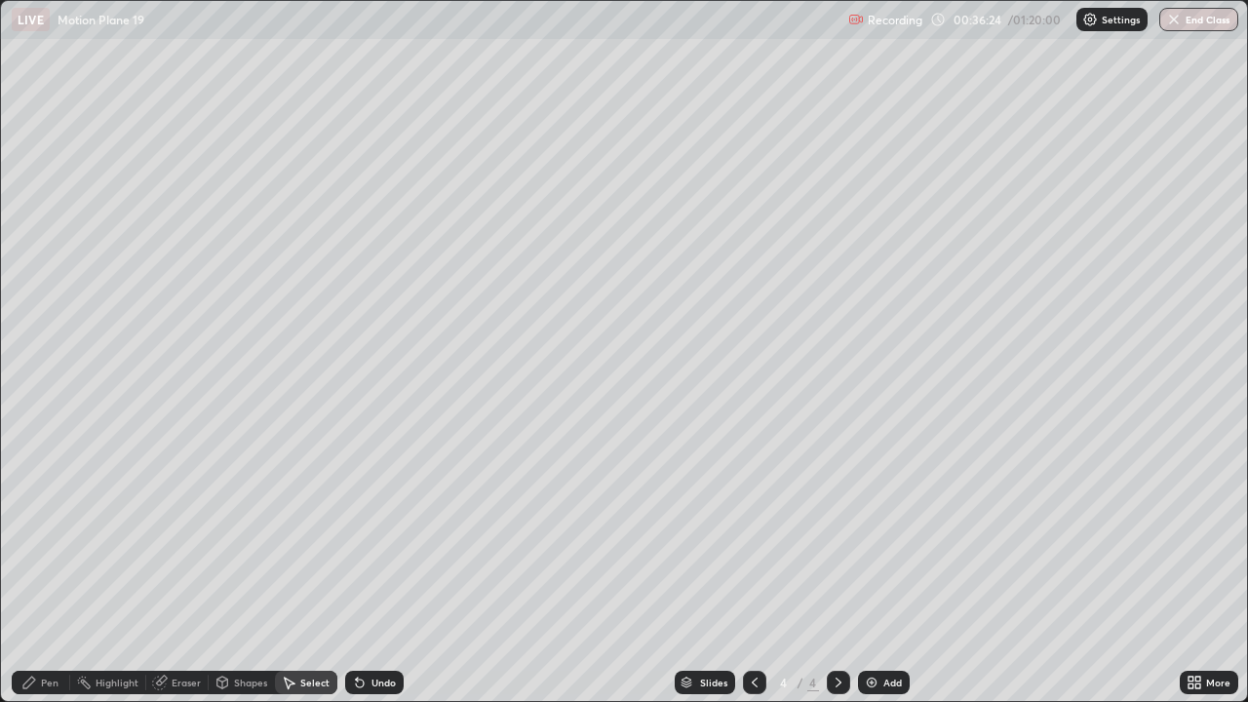
click at [41, 570] on div "Pen" at bounding box center [50, 683] width 18 height 10
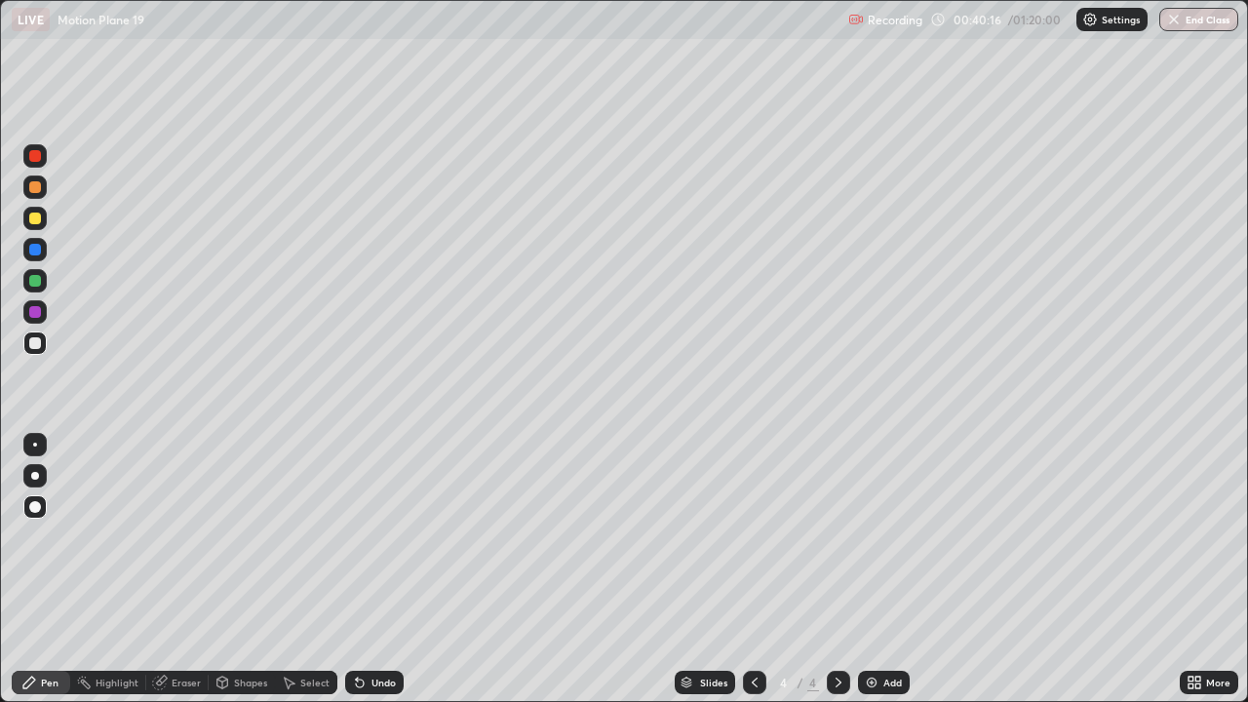
click at [177, 570] on div "Eraser" at bounding box center [186, 683] width 29 height 10
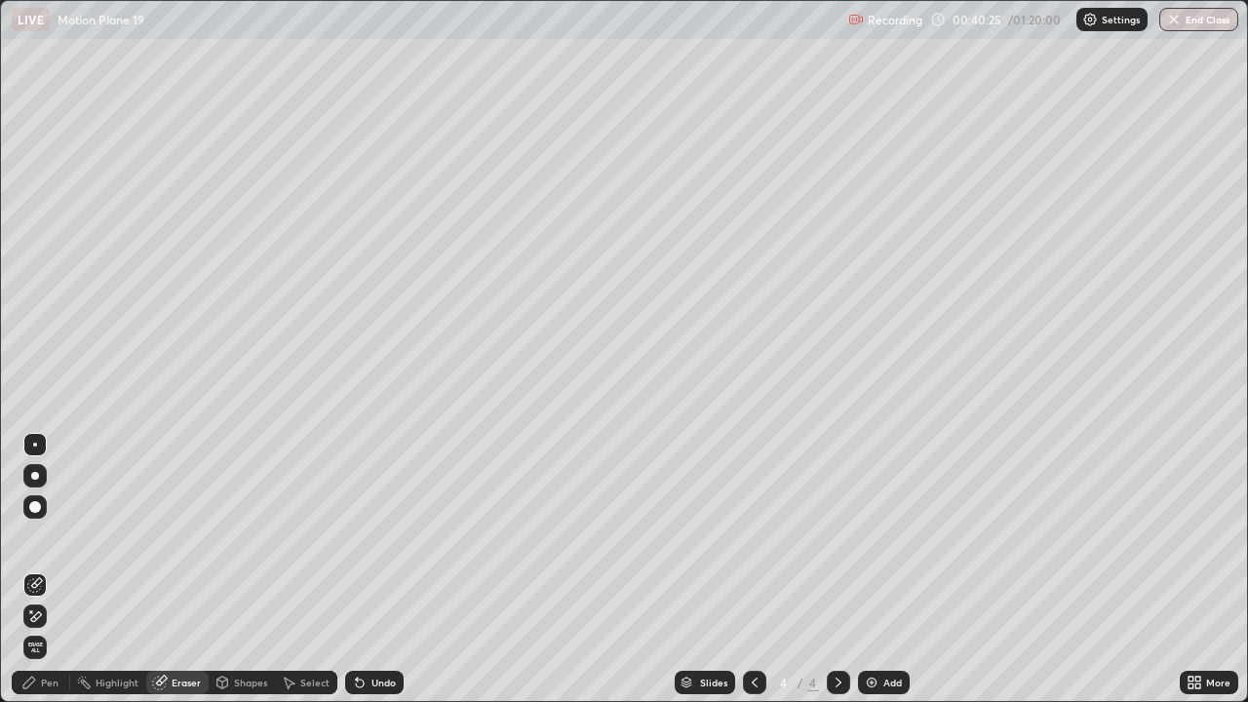
click at [373, 570] on div "Undo" at bounding box center [384, 683] width 24 height 10
click at [51, 570] on div "Pen" at bounding box center [50, 683] width 18 height 10
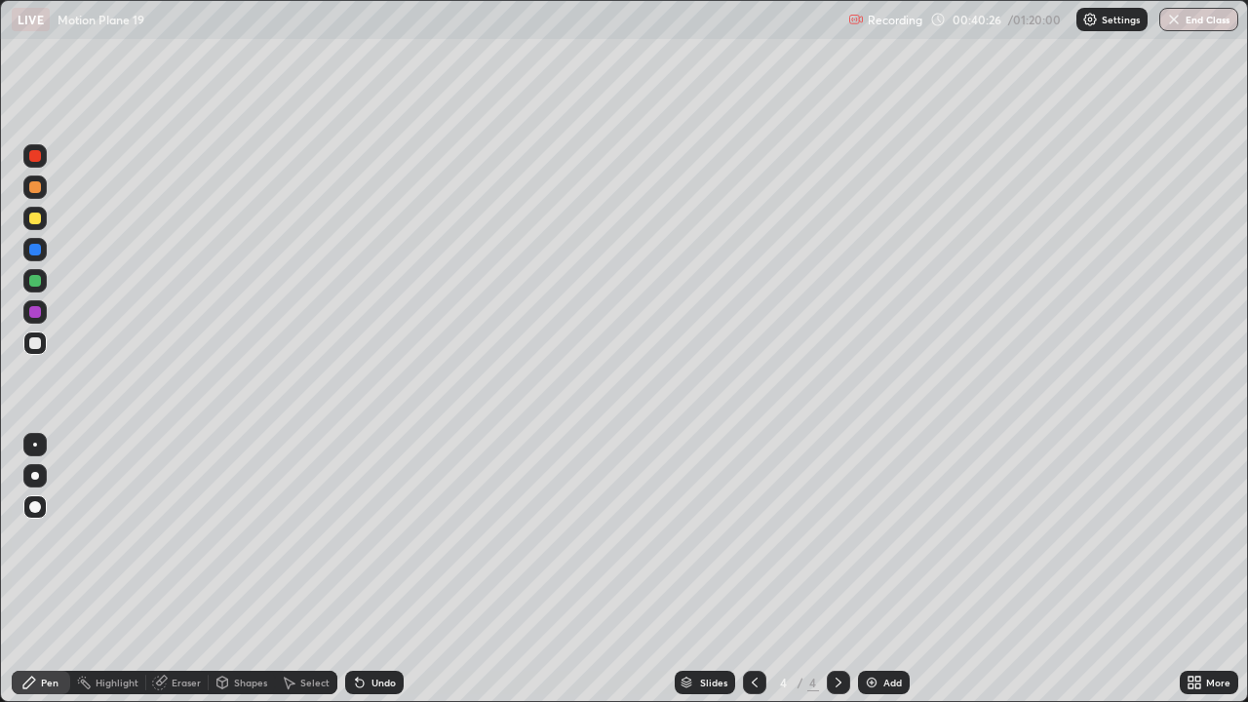
click at [32, 161] on div at bounding box center [35, 156] width 12 height 12
click at [121, 570] on div "Highlight" at bounding box center [117, 683] width 43 height 10
click at [357, 570] on icon at bounding box center [360, 684] width 8 height 8
click at [181, 570] on div "Eraser" at bounding box center [186, 683] width 29 height 10
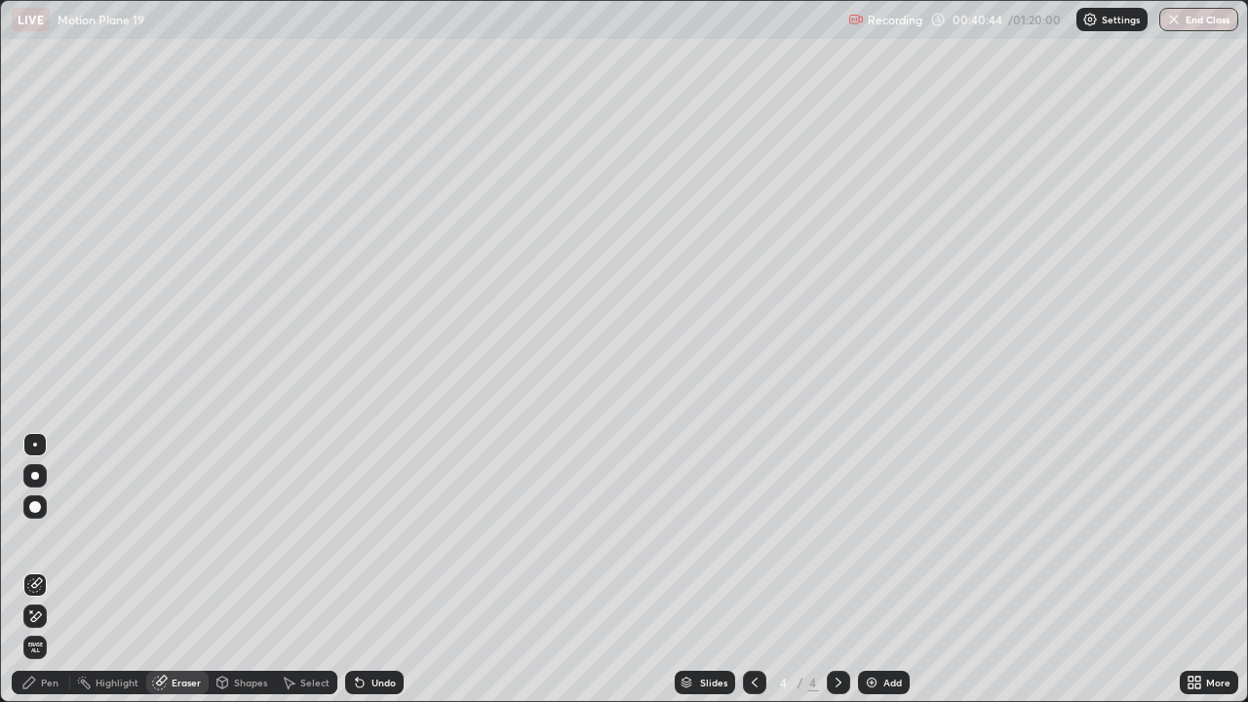
click at [59, 570] on div "Pen" at bounding box center [41, 682] width 59 height 23
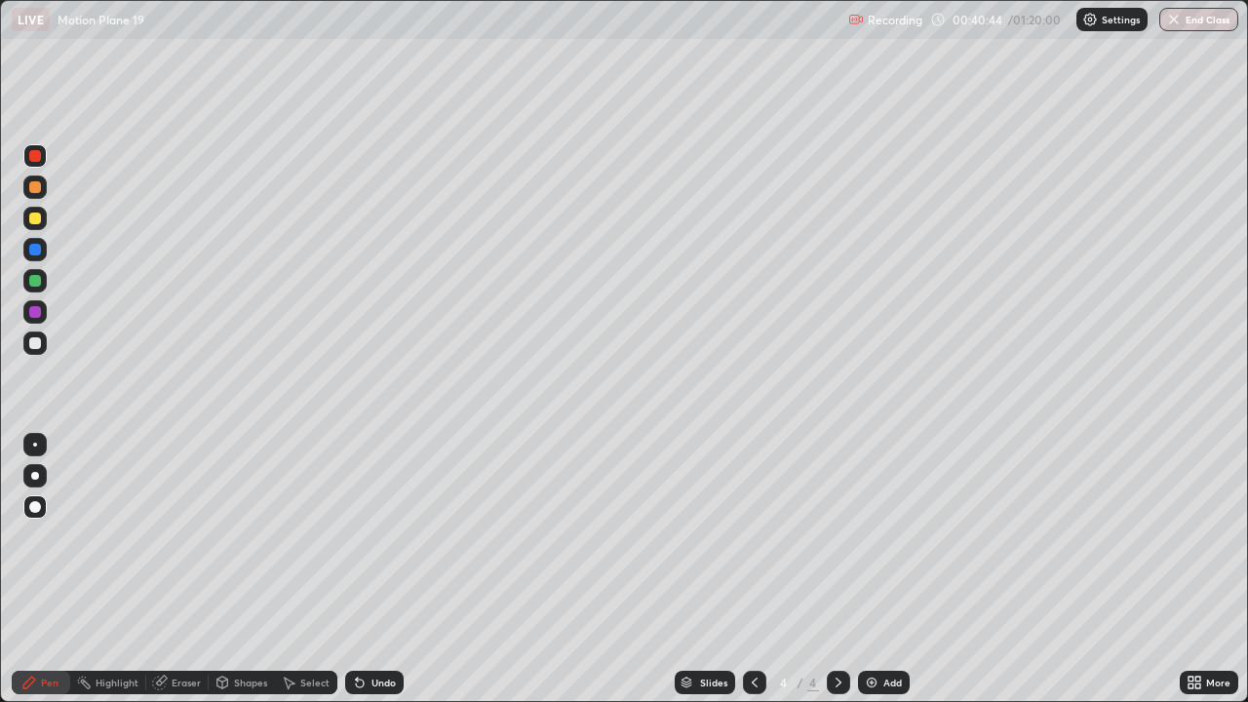
click at [60, 570] on div "Pen" at bounding box center [41, 682] width 59 height 23
click at [39, 352] on div at bounding box center [34, 343] width 23 height 23
click at [182, 570] on div "Eraser" at bounding box center [186, 683] width 29 height 10
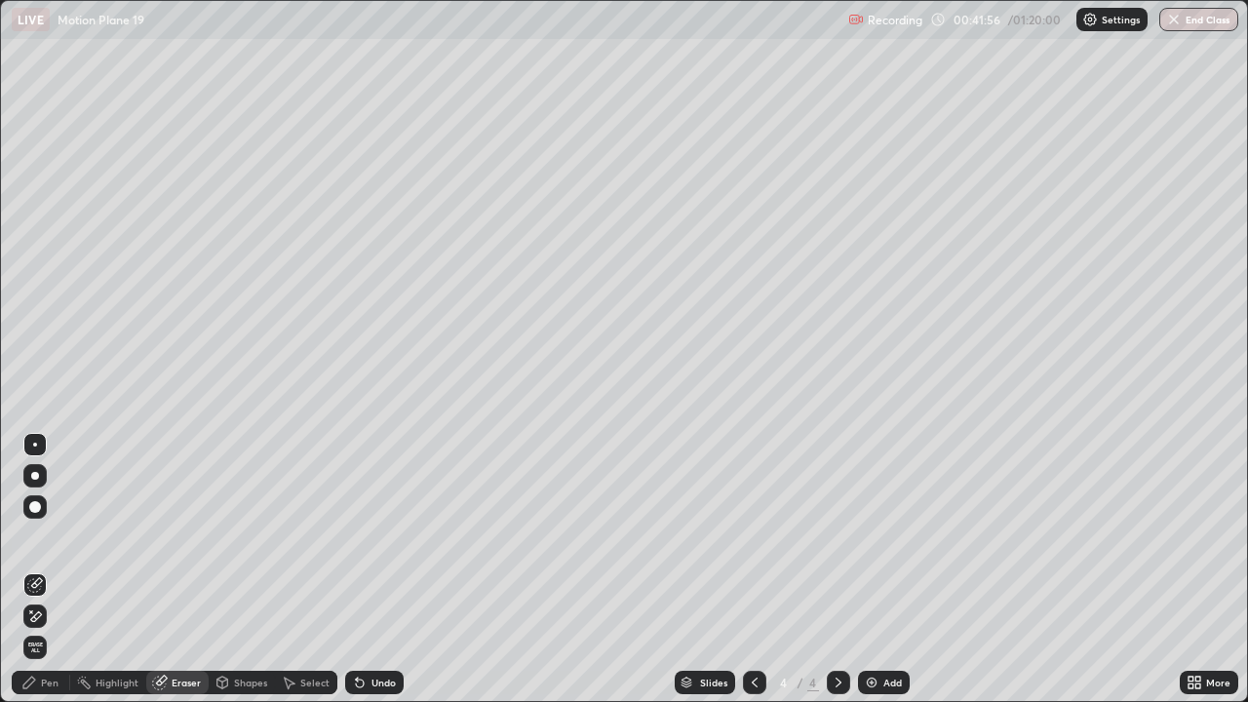
click at [56, 570] on div "Pen" at bounding box center [41, 682] width 59 height 23
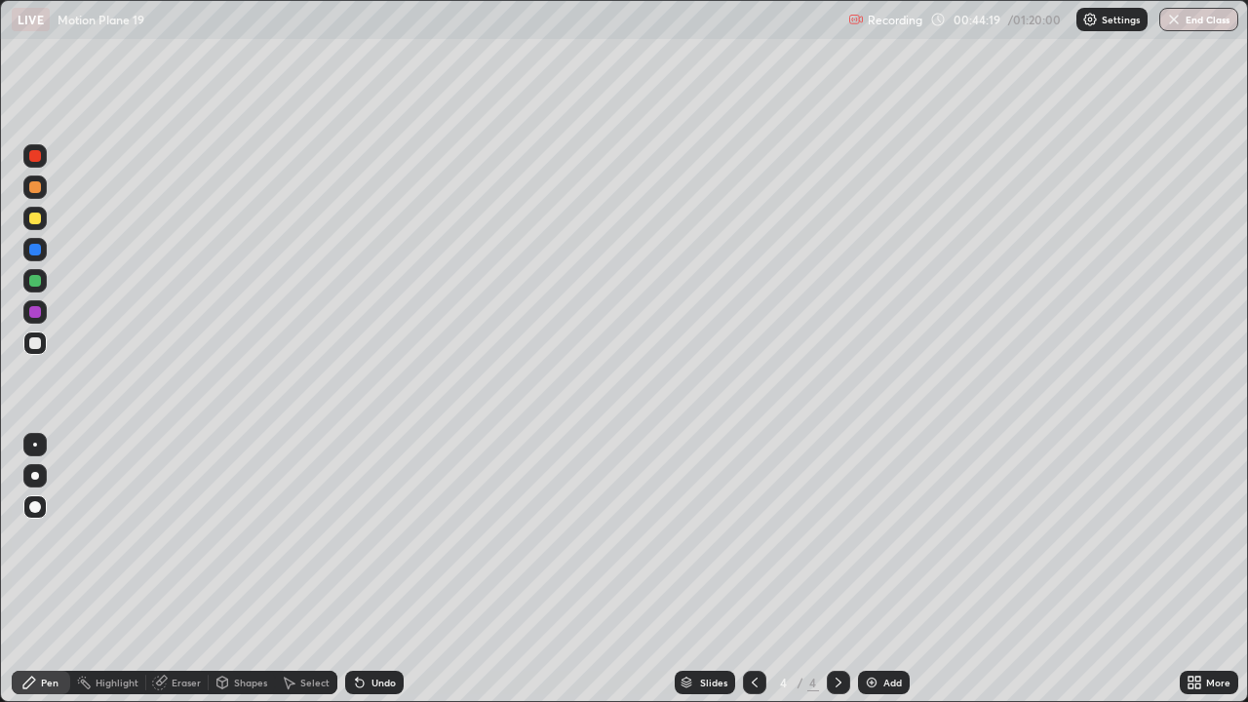
click at [33, 312] on div at bounding box center [35, 312] width 12 height 12
click at [39, 166] on div at bounding box center [34, 155] width 23 height 23
click at [177, 570] on div "Eraser" at bounding box center [177, 682] width 62 height 23
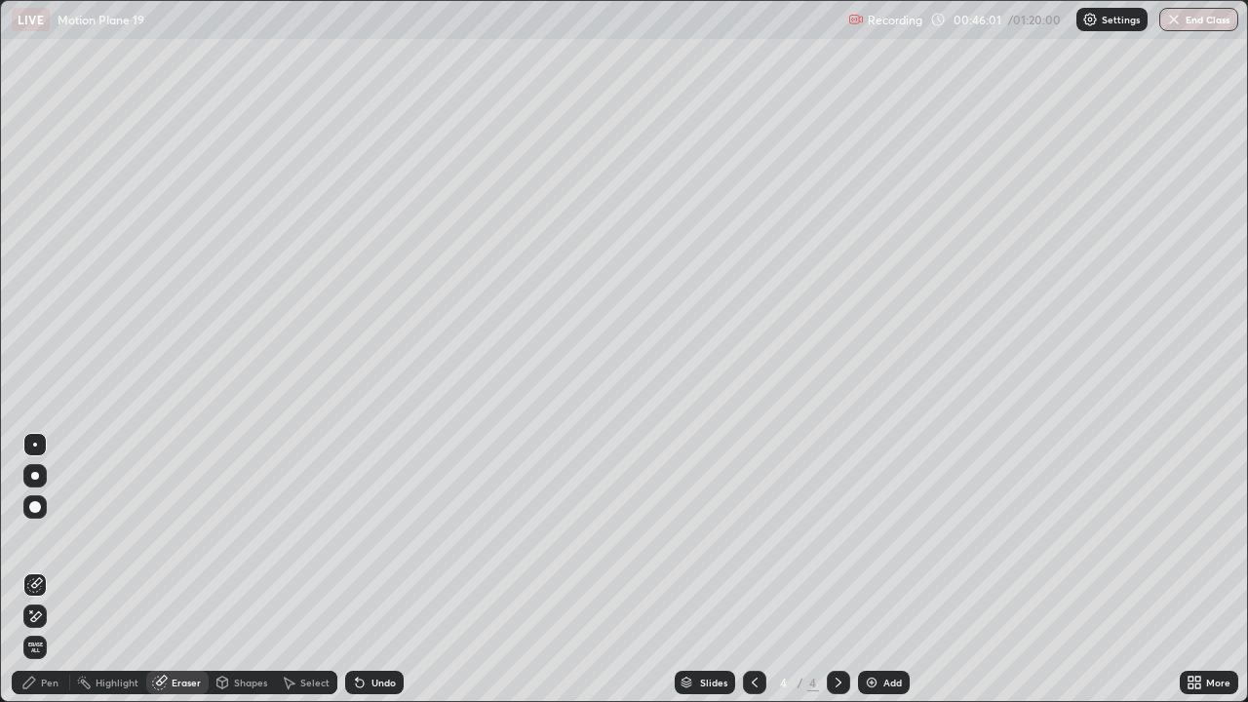
click at [43, 570] on div "Pen" at bounding box center [50, 683] width 18 height 10
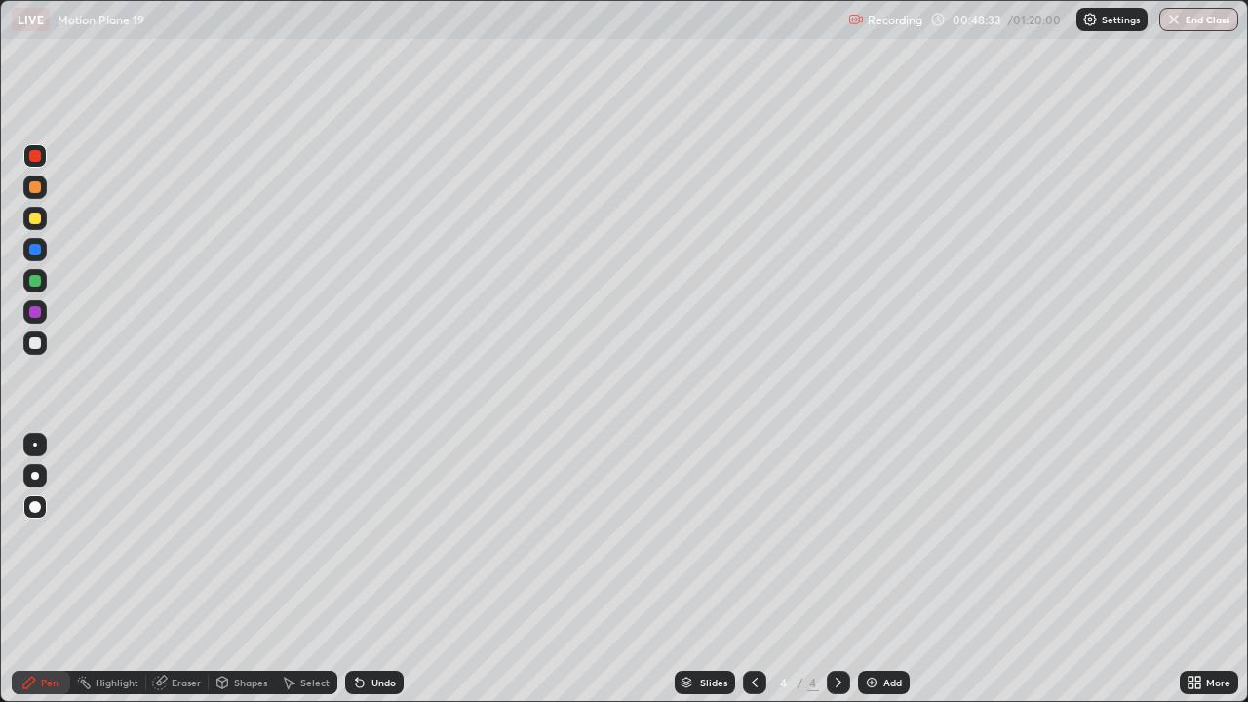
click at [183, 570] on div "Eraser" at bounding box center [186, 683] width 29 height 10
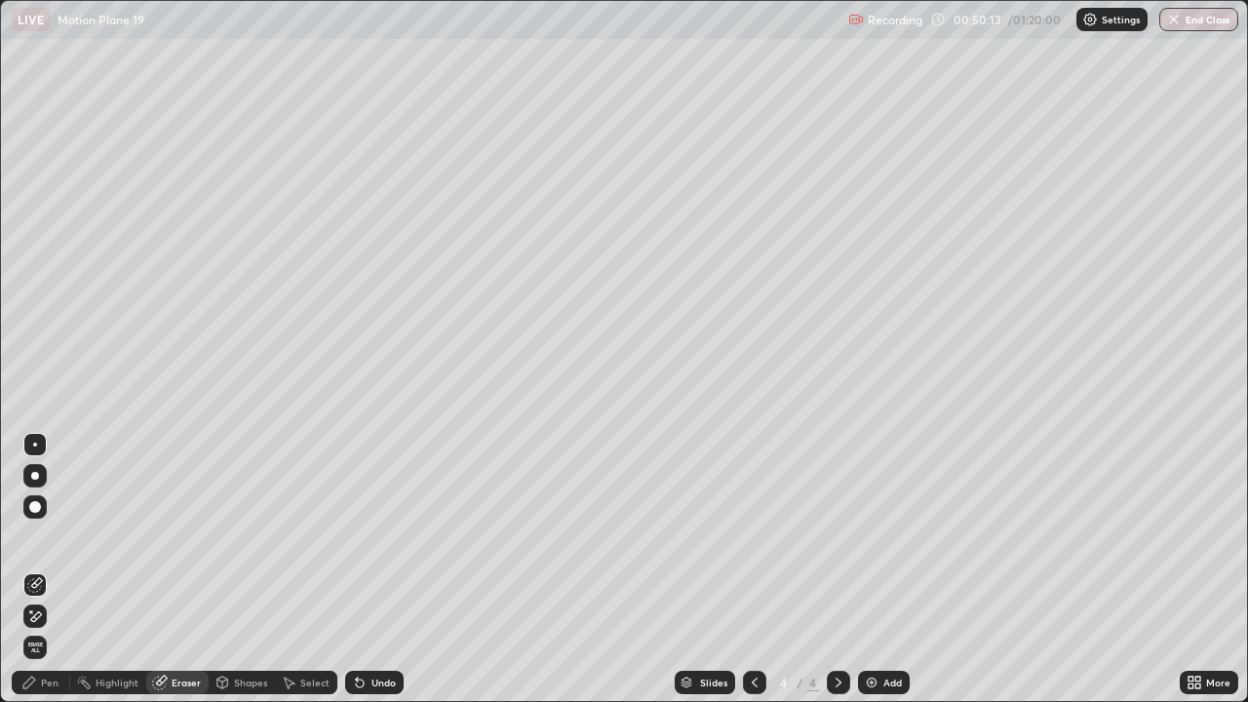
click at [62, 570] on div "Pen" at bounding box center [41, 682] width 59 height 23
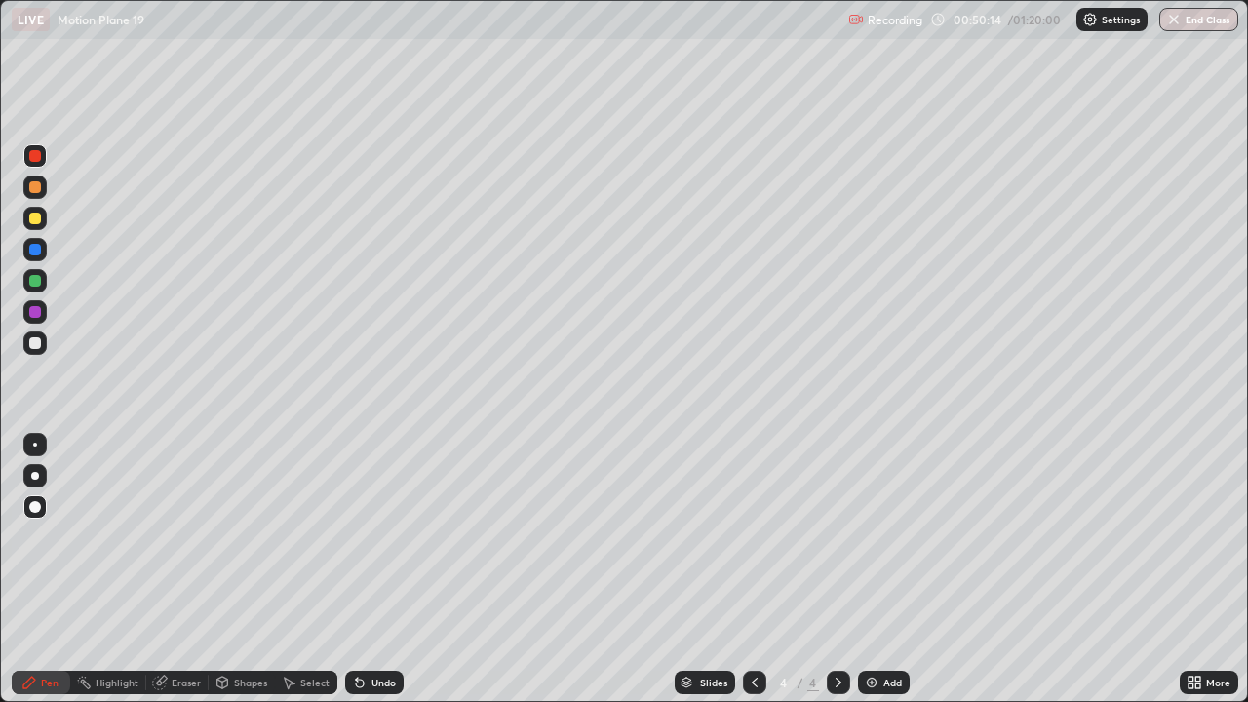
click at [50, 570] on div "Pen" at bounding box center [50, 683] width 18 height 10
click at [36, 343] on div at bounding box center [35, 343] width 12 height 12
click at [34, 161] on div at bounding box center [35, 156] width 12 height 12
click at [837, 570] on icon at bounding box center [839, 683] width 16 height 16
click at [880, 570] on div "Add" at bounding box center [884, 682] width 52 height 23
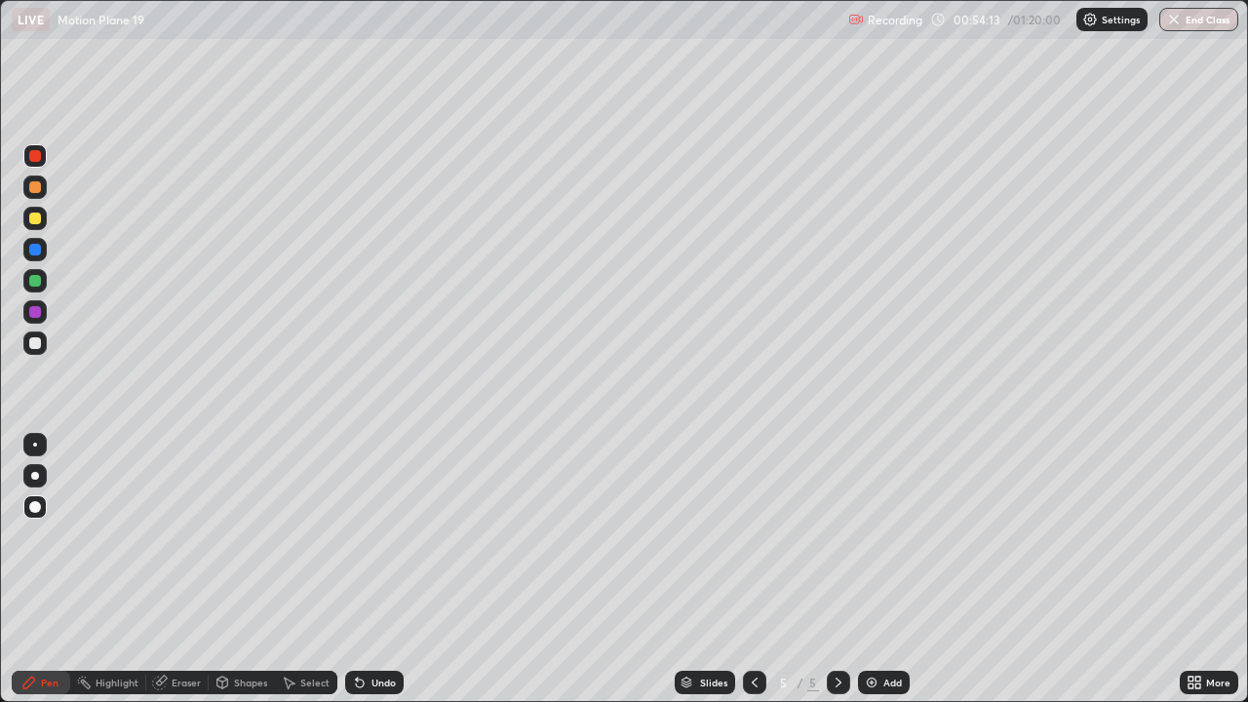
click at [244, 570] on div "Shapes" at bounding box center [250, 683] width 33 height 10
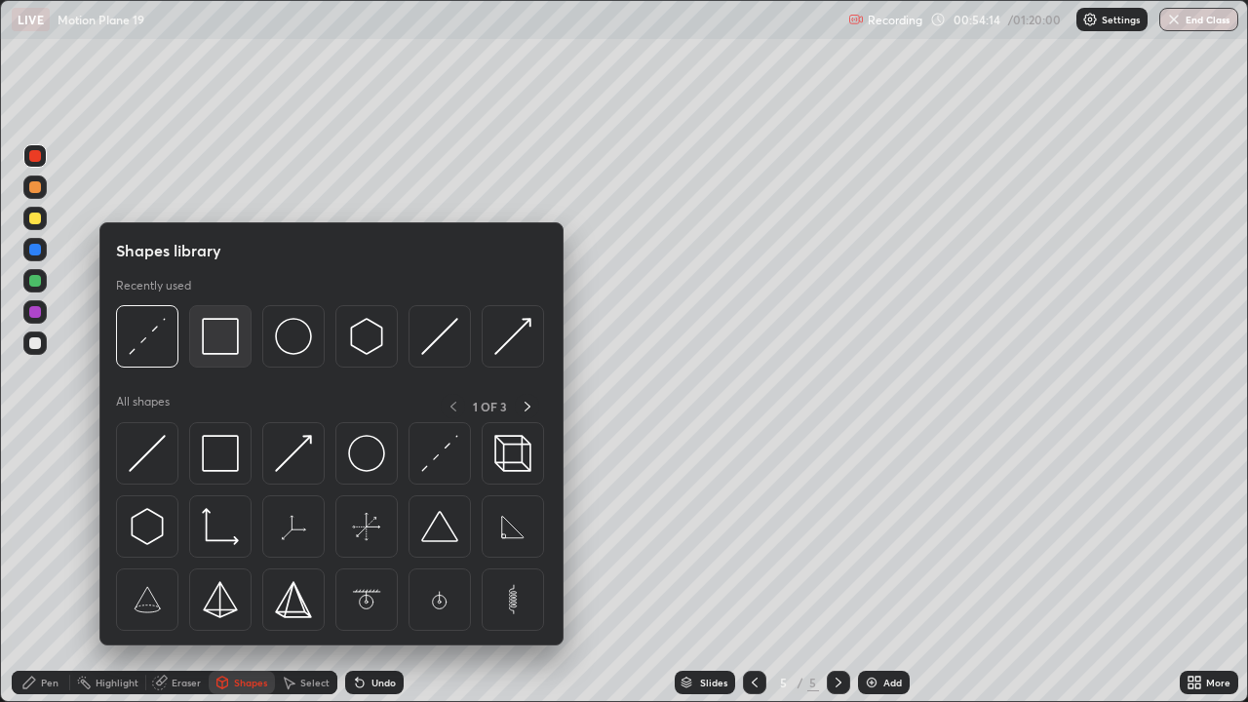
click at [213, 343] on img at bounding box center [220, 336] width 37 height 37
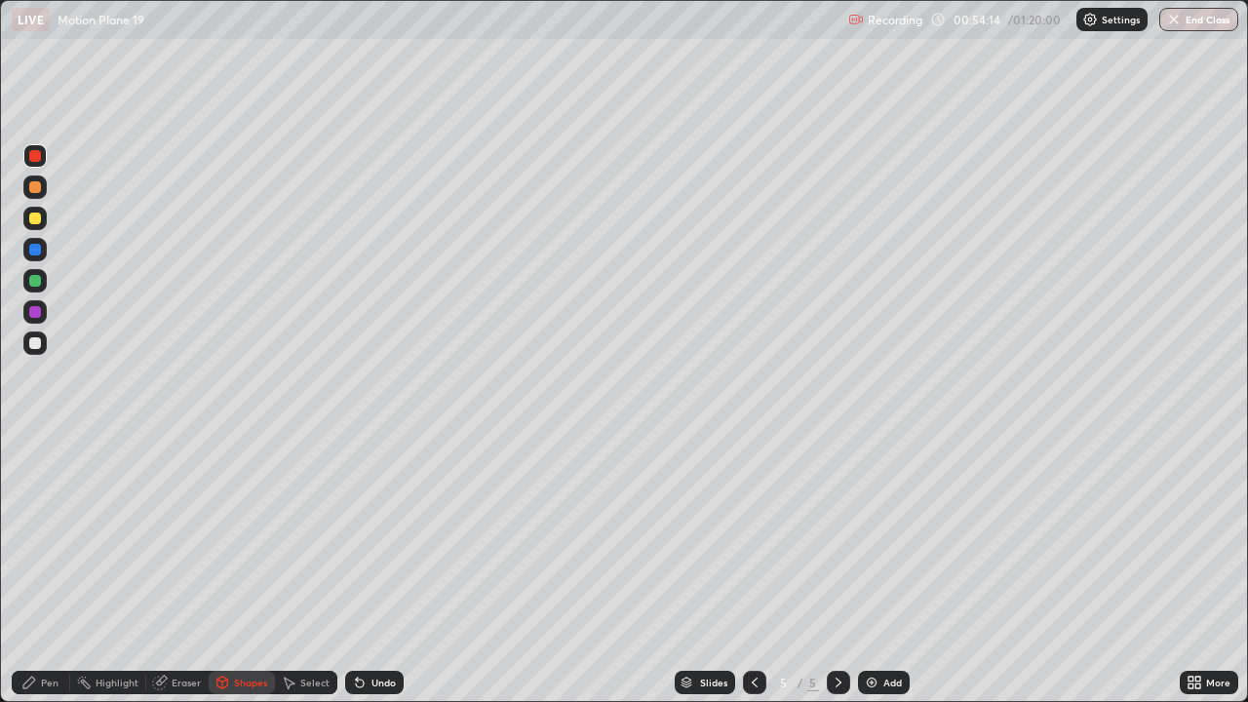
click at [35, 341] on div at bounding box center [35, 343] width 12 height 12
click at [368, 570] on div "Undo" at bounding box center [374, 682] width 59 height 23
click at [239, 570] on div "Shapes" at bounding box center [250, 683] width 33 height 10
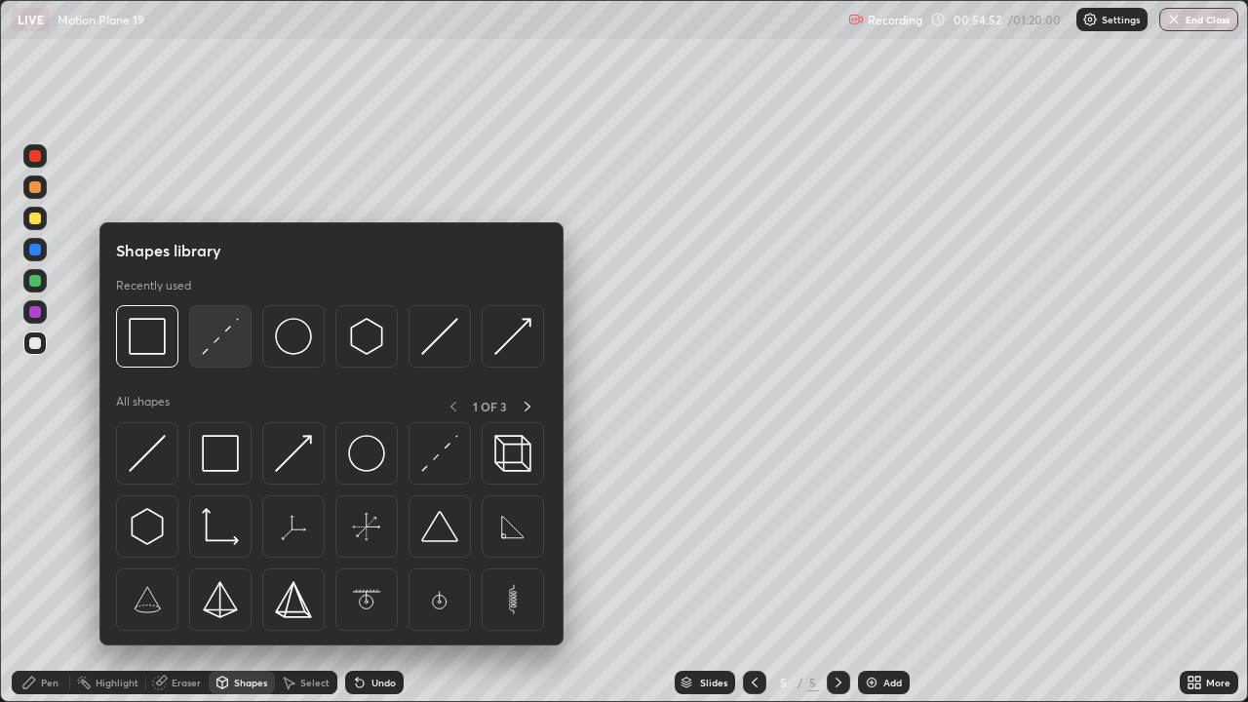
click at [208, 349] on img at bounding box center [220, 336] width 37 height 37
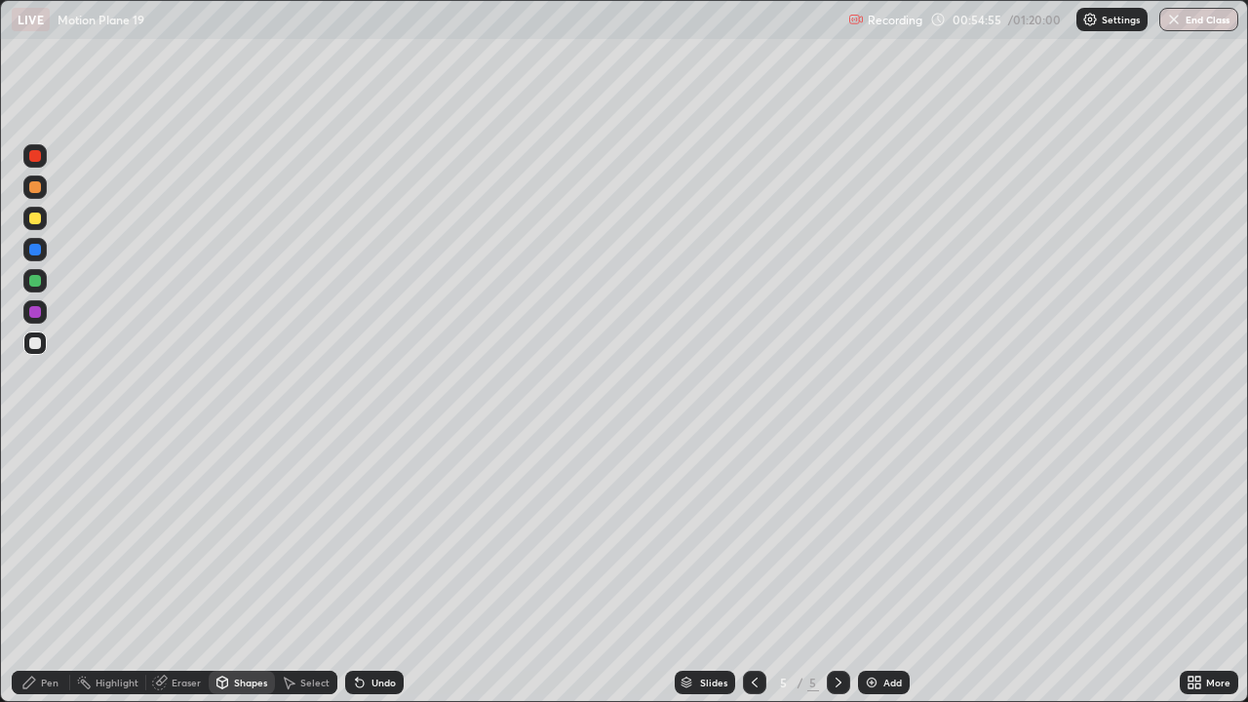
click at [37, 570] on div "Pen" at bounding box center [41, 682] width 59 height 23
click at [35, 157] on div at bounding box center [35, 156] width 12 height 12
click at [39, 347] on div at bounding box center [35, 343] width 12 height 12
click at [34, 282] on div at bounding box center [35, 281] width 12 height 12
click at [39, 342] on div at bounding box center [35, 343] width 12 height 12
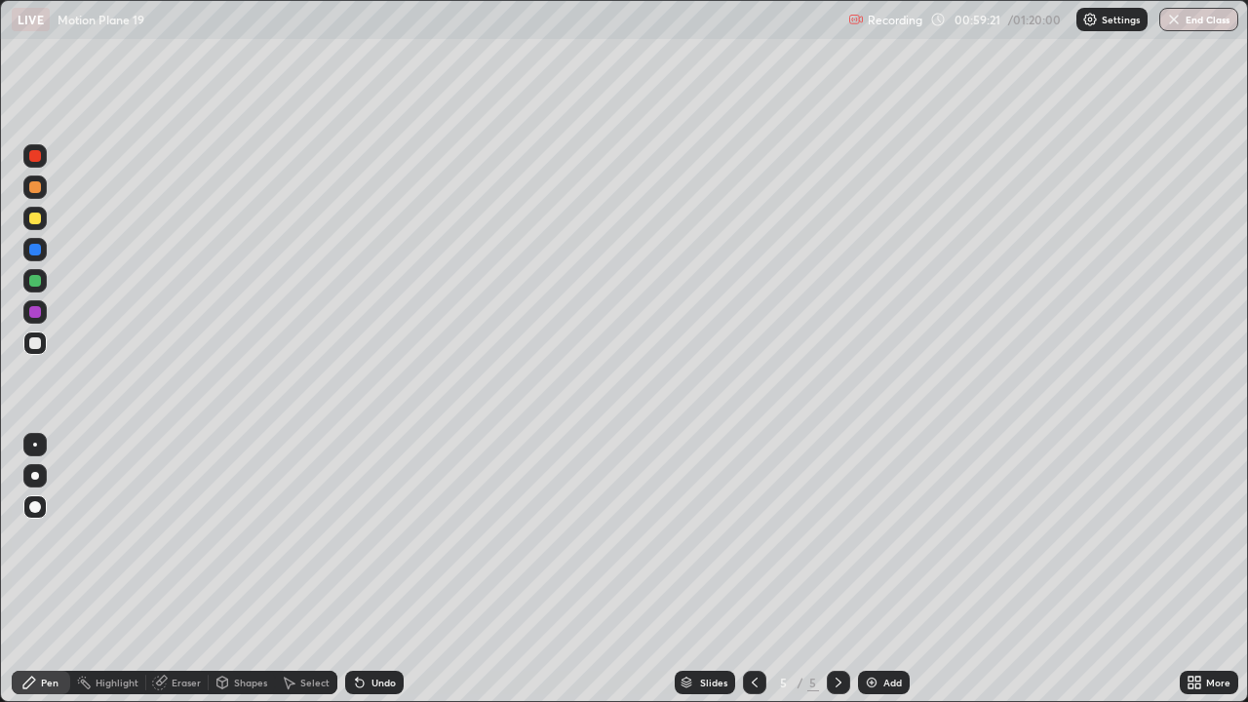
click at [43, 252] on div at bounding box center [34, 249] width 23 height 23
click at [309, 570] on div "Select" at bounding box center [314, 683] width 29 height 10
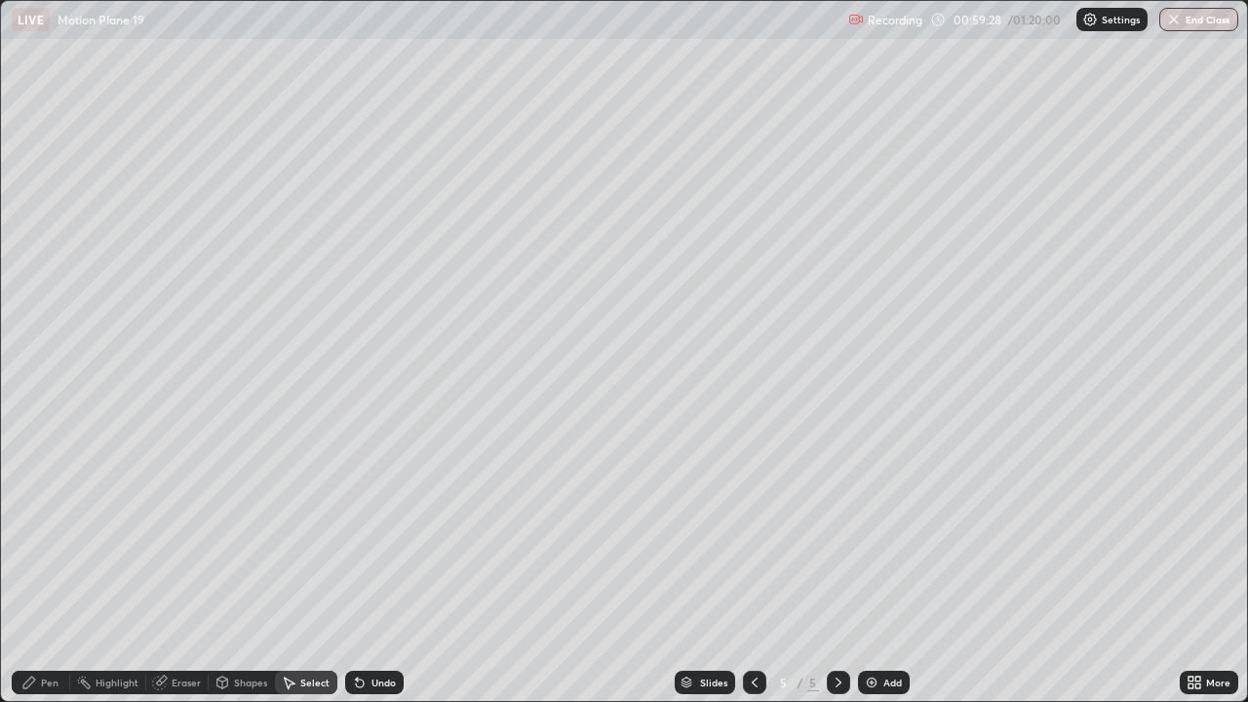
click at [245, 570] on div "Shapes" at bounding box center [250, 683] width 33 height 10
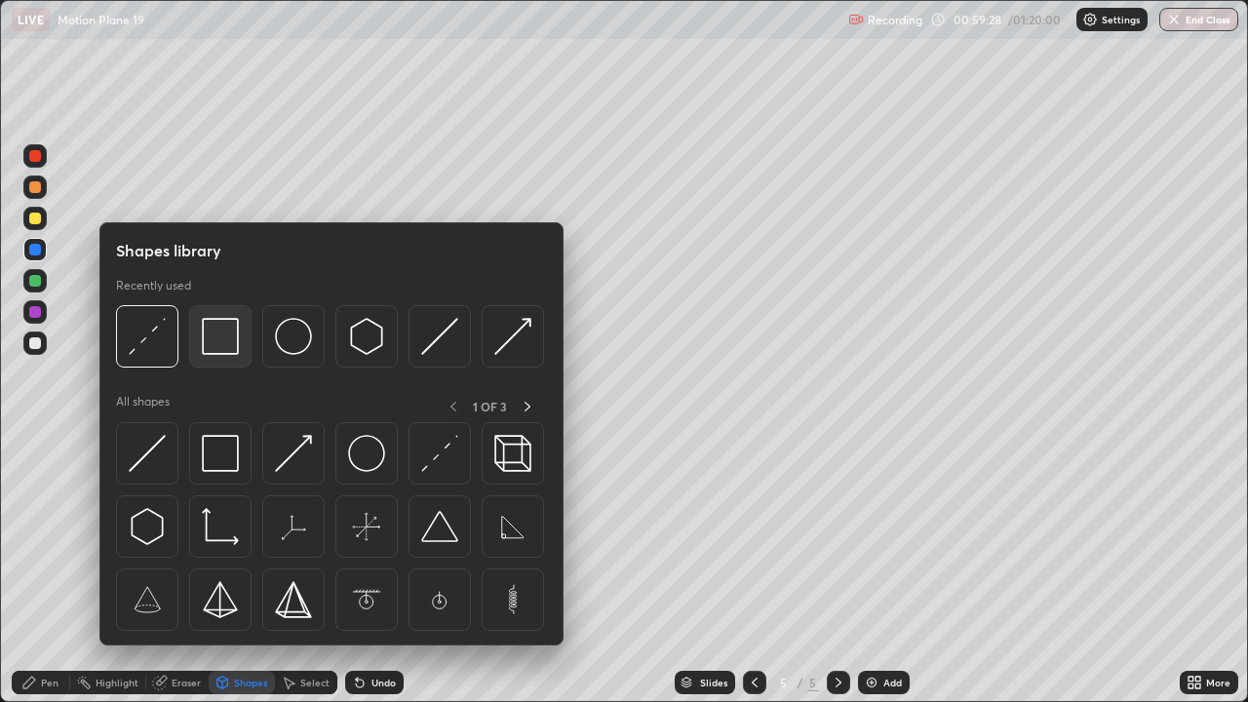
click at [217, 342] on img at bounding box center [220, 336] width 37 height 37
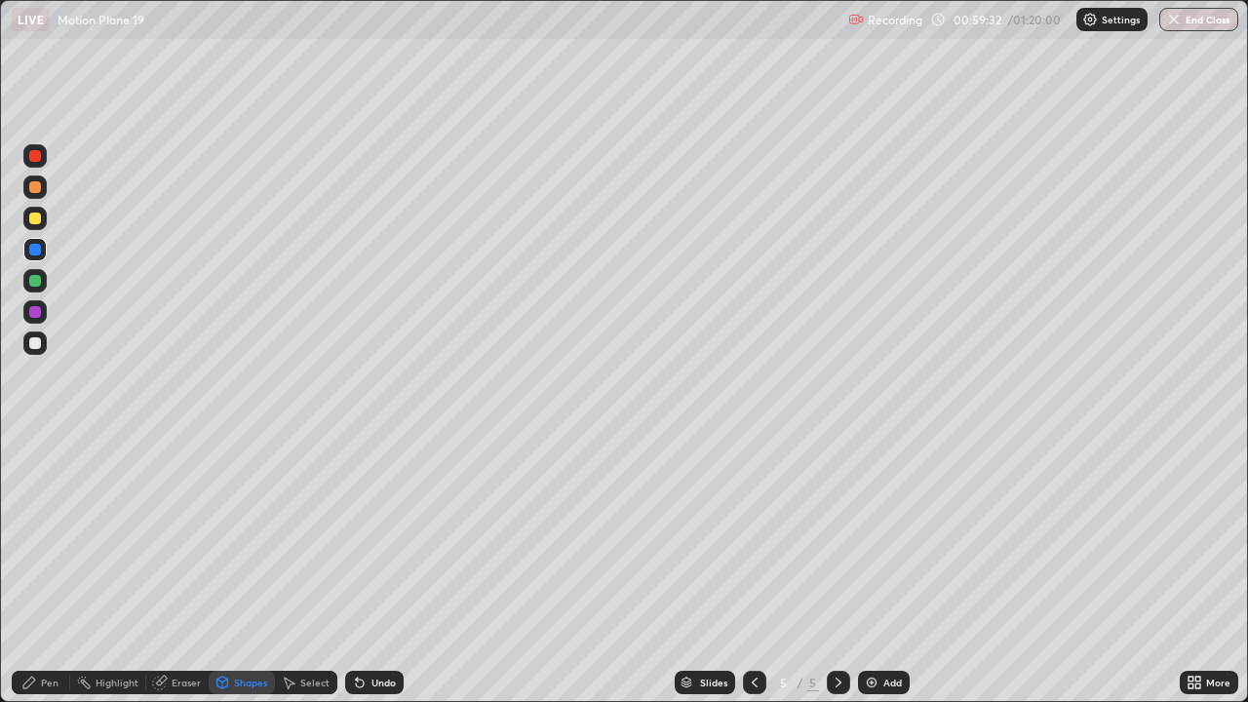
click at [363, 570] on icon at bounding box center [360, 683] width 16 height 16
click at [39, 345] on div at bounding box center [35, 343] width 12 height 12
click at [386, 570] on div "Undo" at bounding box center [384, 683] width 24 height 10
click at [254, 570] on div "Shapes" at bounding box center [250, 683] width 33 height 10
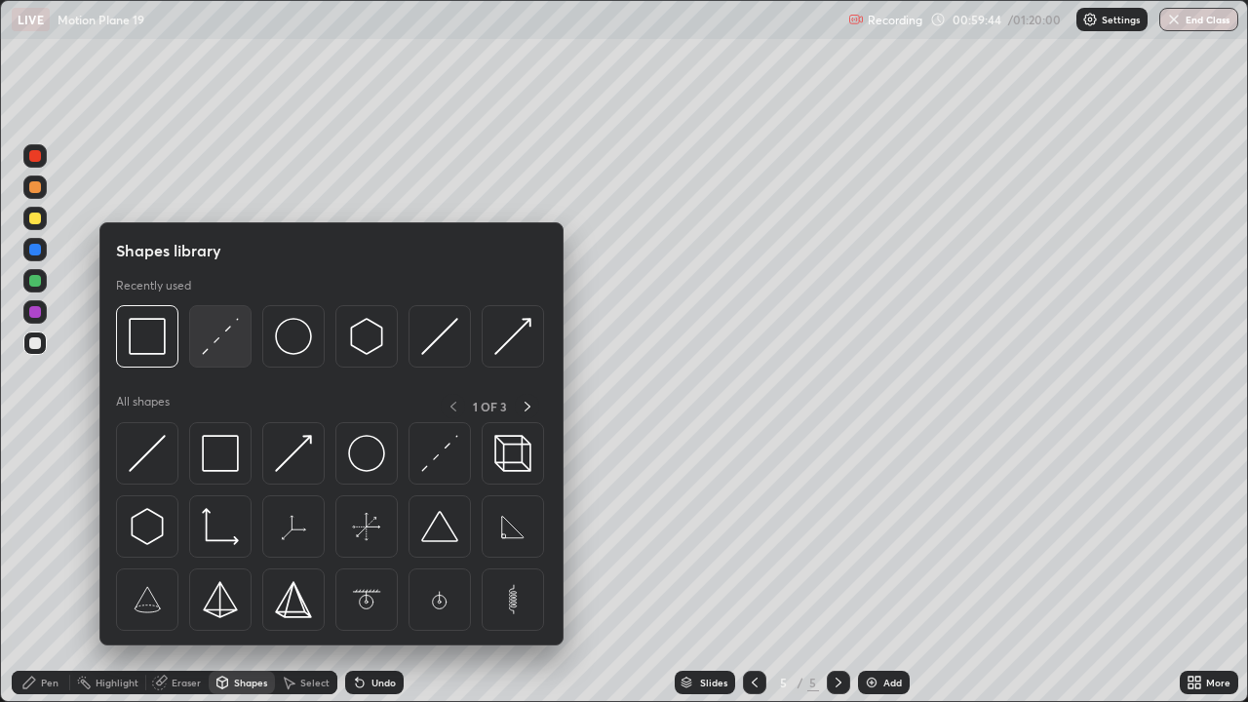
click at [216, 344] on img at bounding box center [220, 336] width 37 height 37
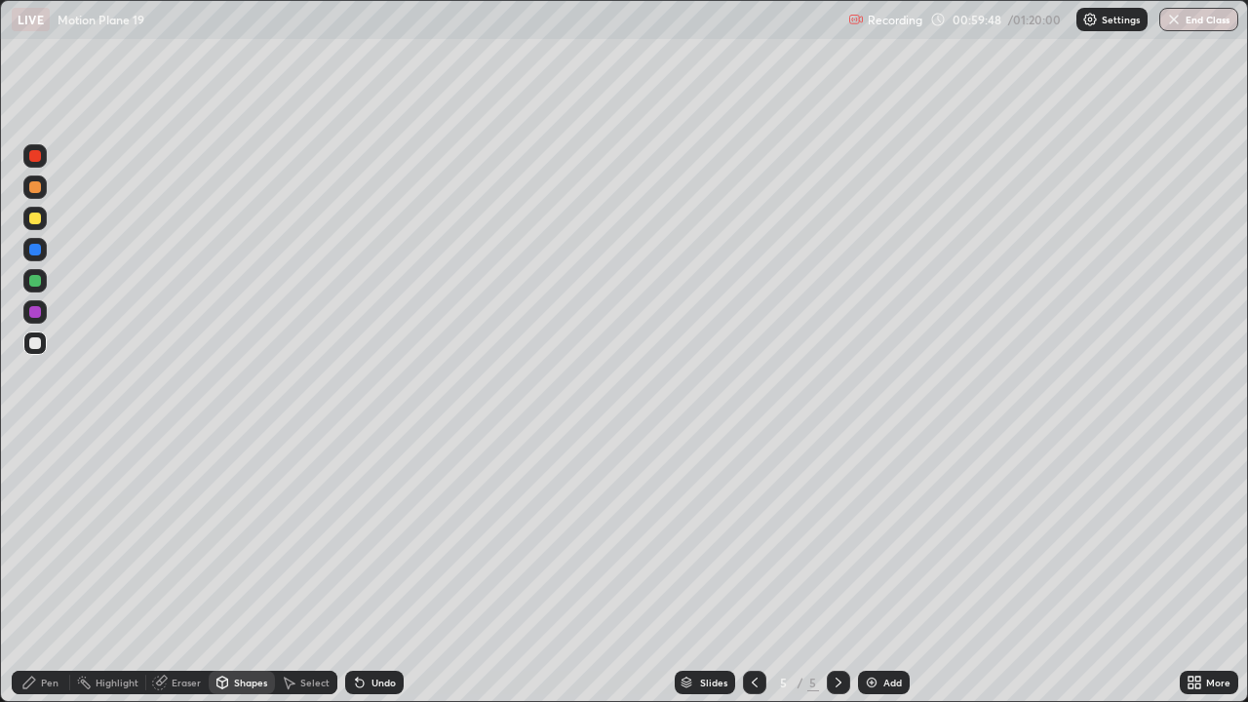
click at [50, 570] on div "Pen" at bounding box center [50, 683] width 18 height 10
click at [36, 312] on div at bounding box center [35, 312] width 12 height 12
click at [34, 221] on div at bounding box center [35, 219] width 12 height 12
click at [34, 351] on div at bounding box center [34, 343] width 23 height 23
click at [373, 570] on div "Undo" at bounding box center [384, 683] width 24 height 10
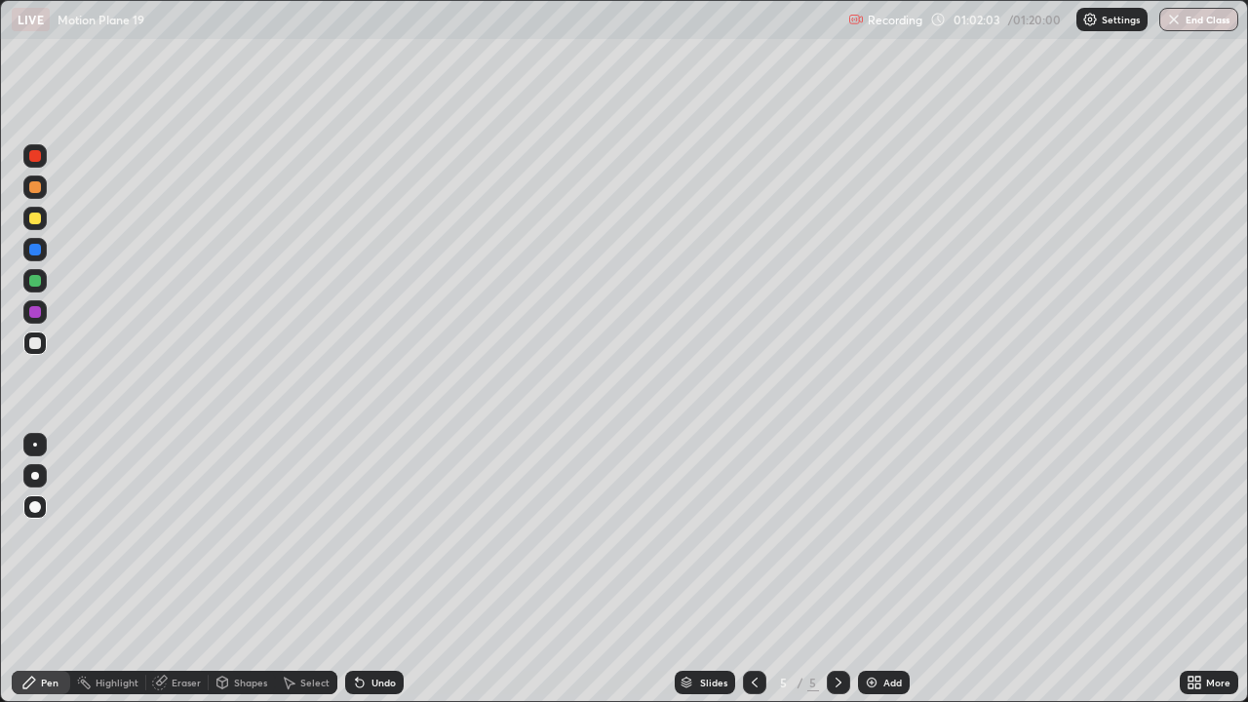
click at [373, 570] on div "Undo" at bounding box center [374, 682] width 59 height 23
click at [753, 570] on icon at bounding box center [755, 683] width 16 height 16
click at [837, 570] on icon at bounding box center [839, 683] width 16 height 16
click at [834, 570] on icon at bounding box center [839, 683] width 16 height 16
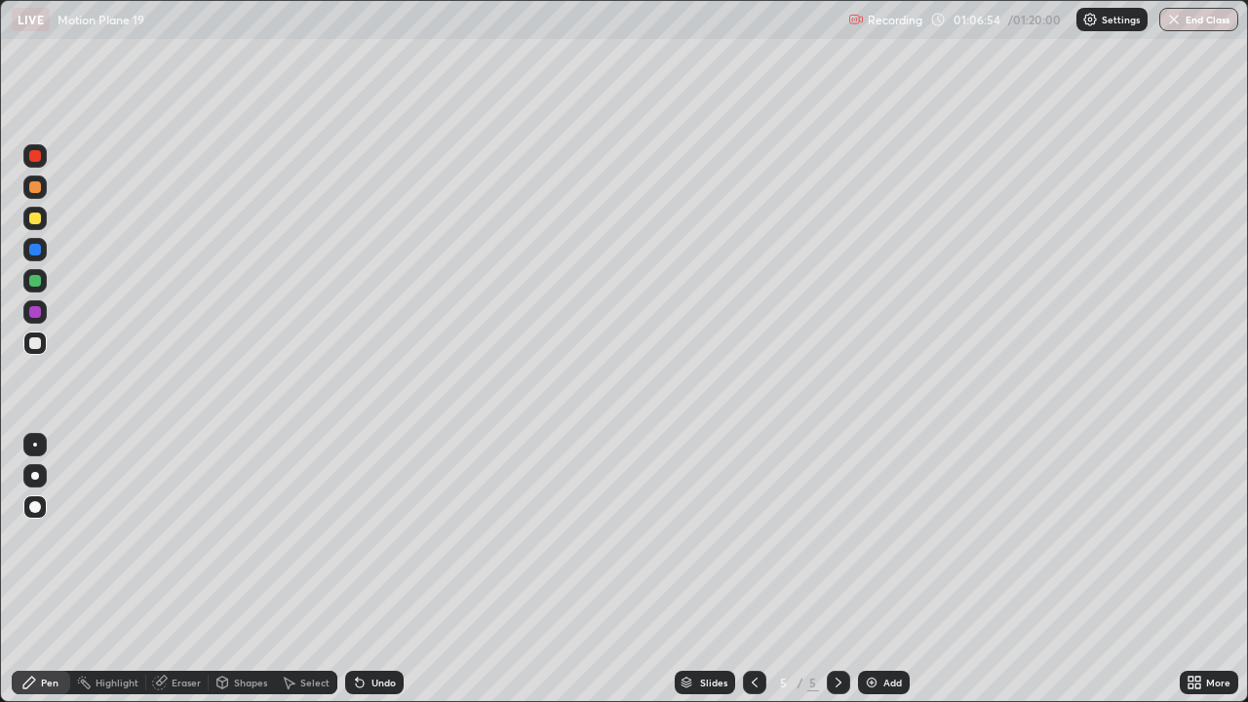
click at [884, 570] on div "Add" at bounding box center [893, 683] width 19 height 10
click at [36, 343] on div at bounding box center [35, 343] width 12 height 12
click at [48, 570] on div "Pen" at bounding box center [50, 683] width 18 height 10
click at [305, 570] on div "Select" at bounding box center [314, 683] width 29 height 10
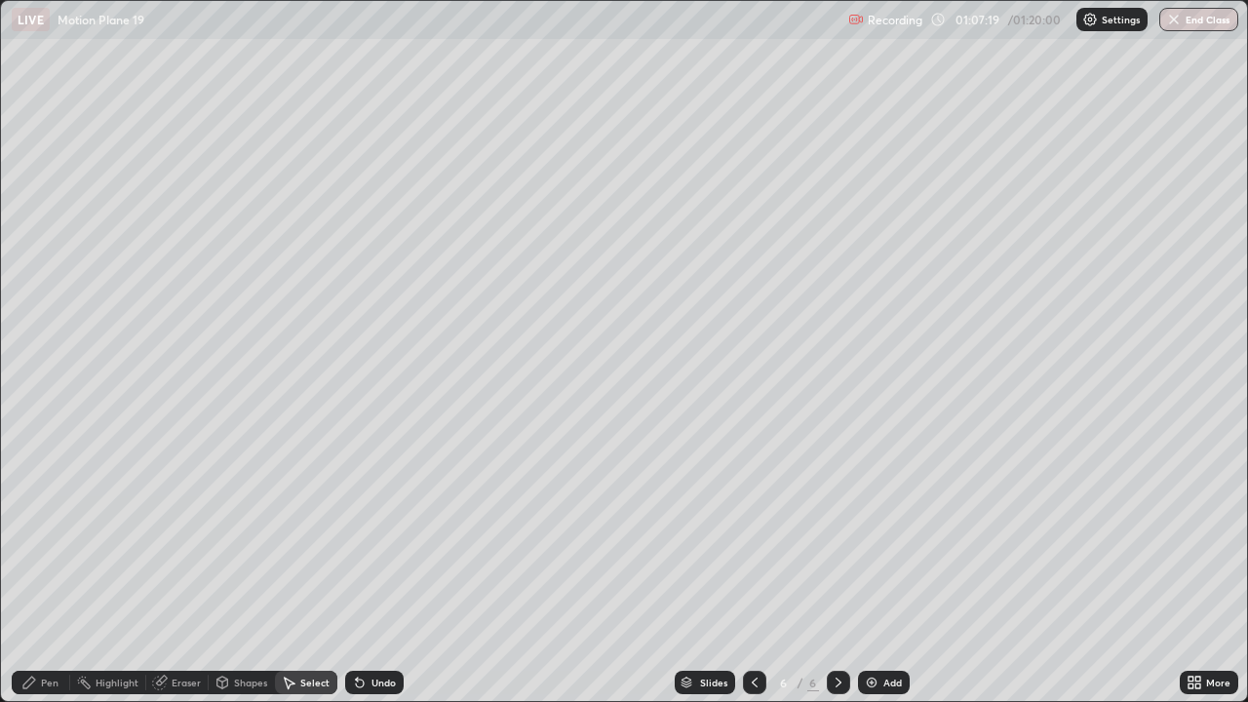
click at [248, 570] on div "Shapes" at bounding box center [250, 683] width 33 height 10
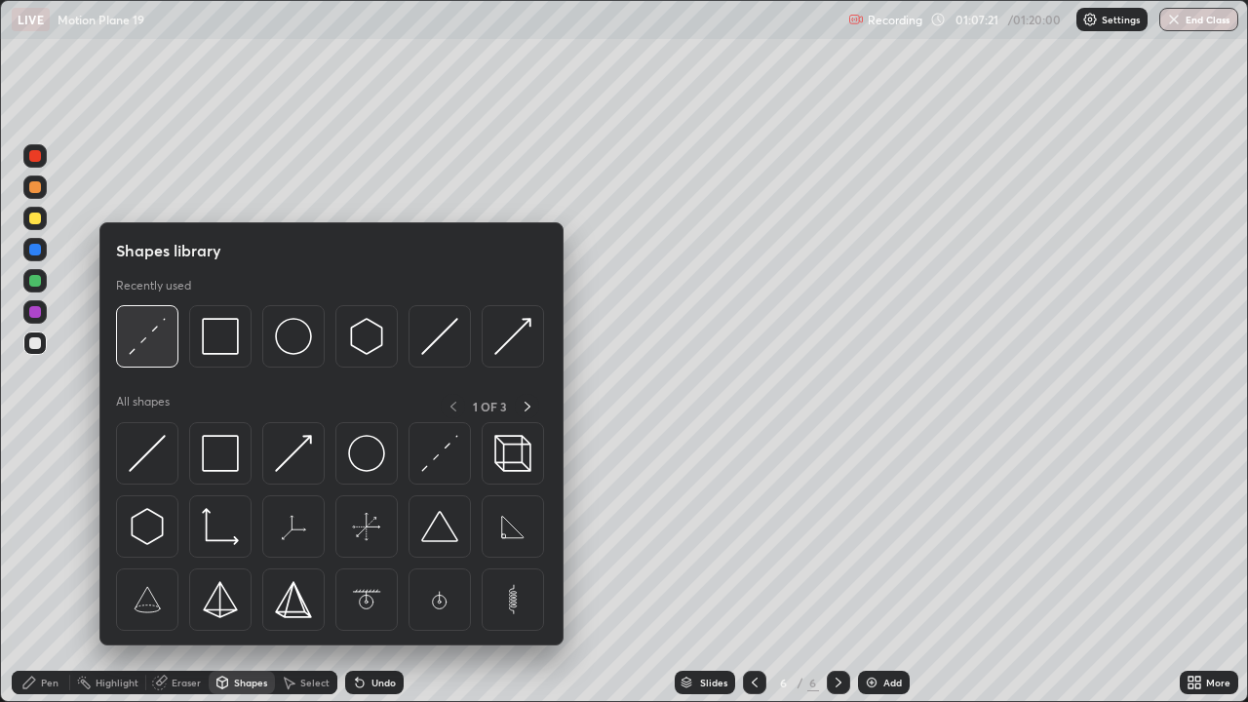
click at [155, 334] on img at bounding box center [147, 336] width 37 height 37
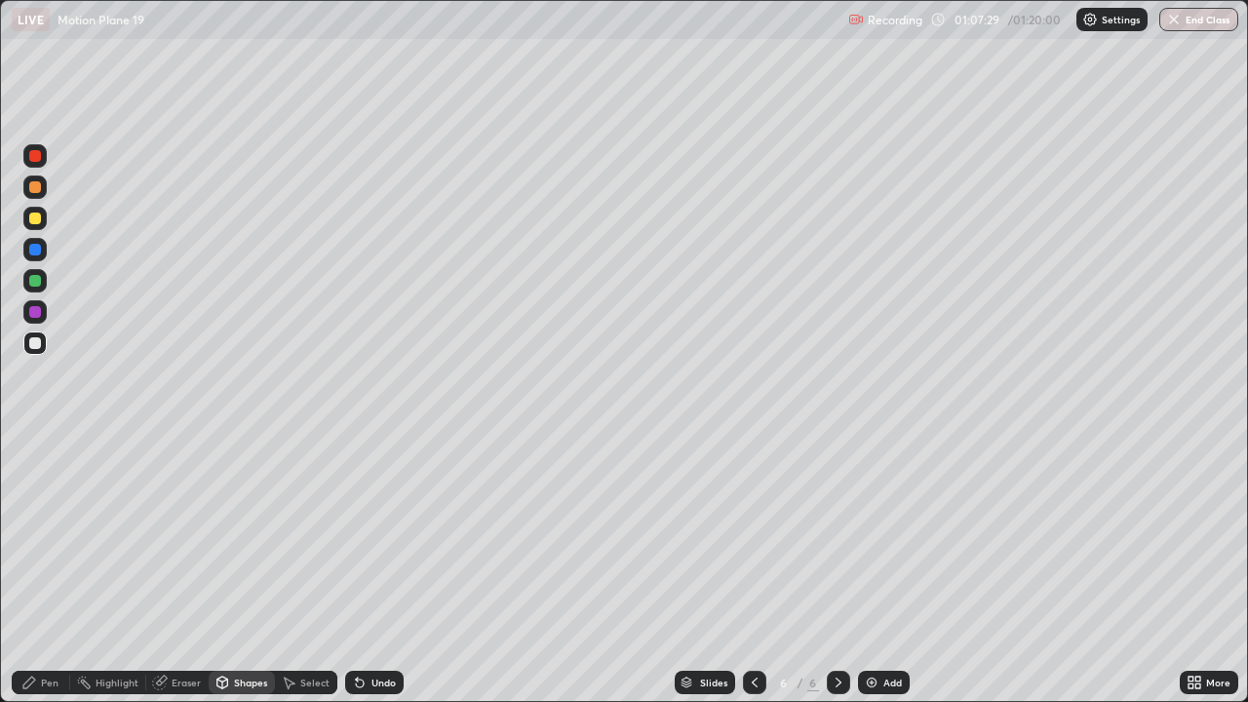
click at [373, 570] on div "Undo" at bounding box center [384, 683] width 24 height 10
click at [378, 570] on div "Undo" at bounding box center [384, 683] width 24 height 10
click at [43, 570] on div "Pen" at bounding box center [50, 683] width 18 height 10
click at [38, 333] on div at bounding box center [34, 343] width 23 height 23
click at [27, 216] on div at bounding box center [34, 218] width 23 height 23
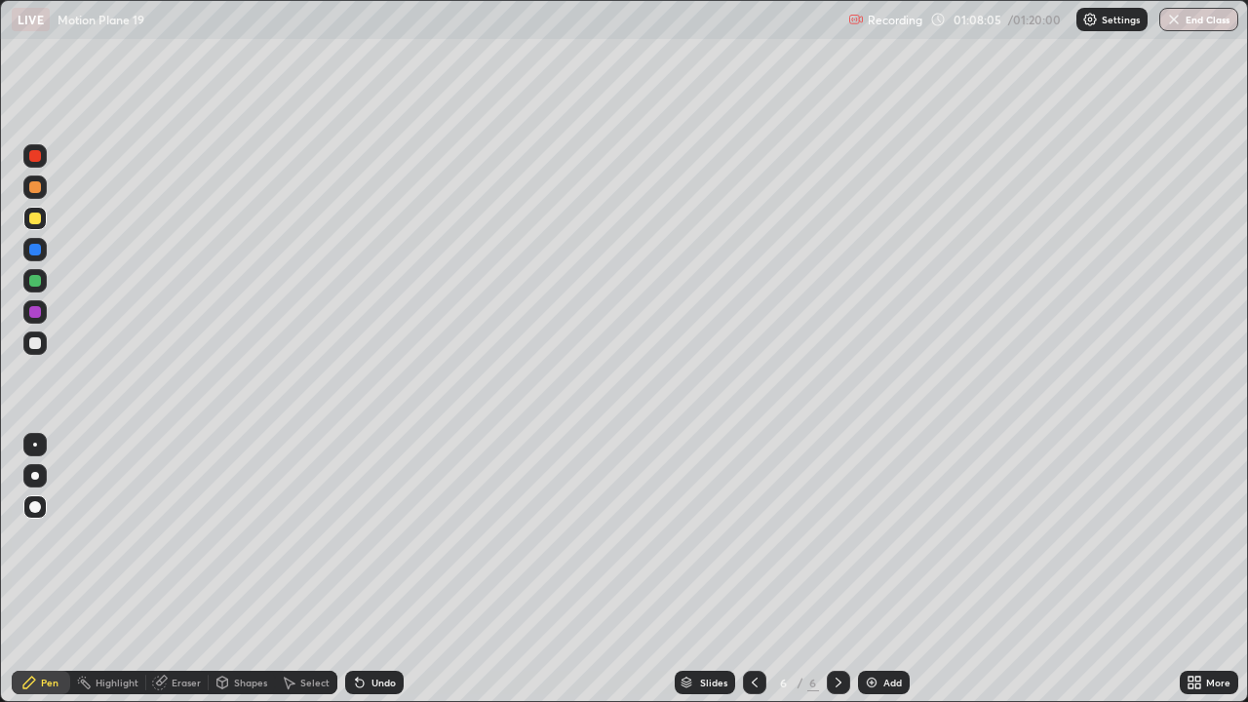
click at [38, 342] on div at bounding box center [35, 343] width 12 height 12
click at [372, 570] on div "Undo" at bounding box center [384, 683] width 24 height 10
click at [186, 570] on div "Eraser" at bounding box center [186, 683] width 29 height 10
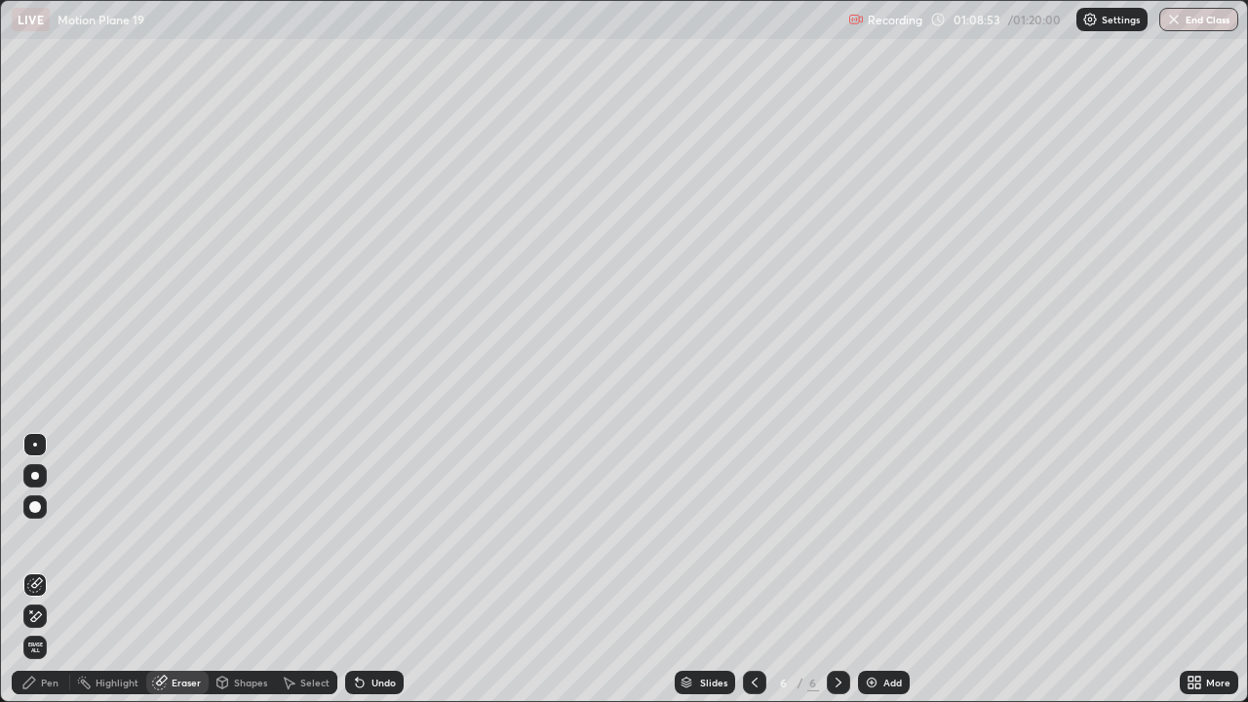
click at [39, 570] on div "Pen" at bounding box center [41, 682] width 59 height 23
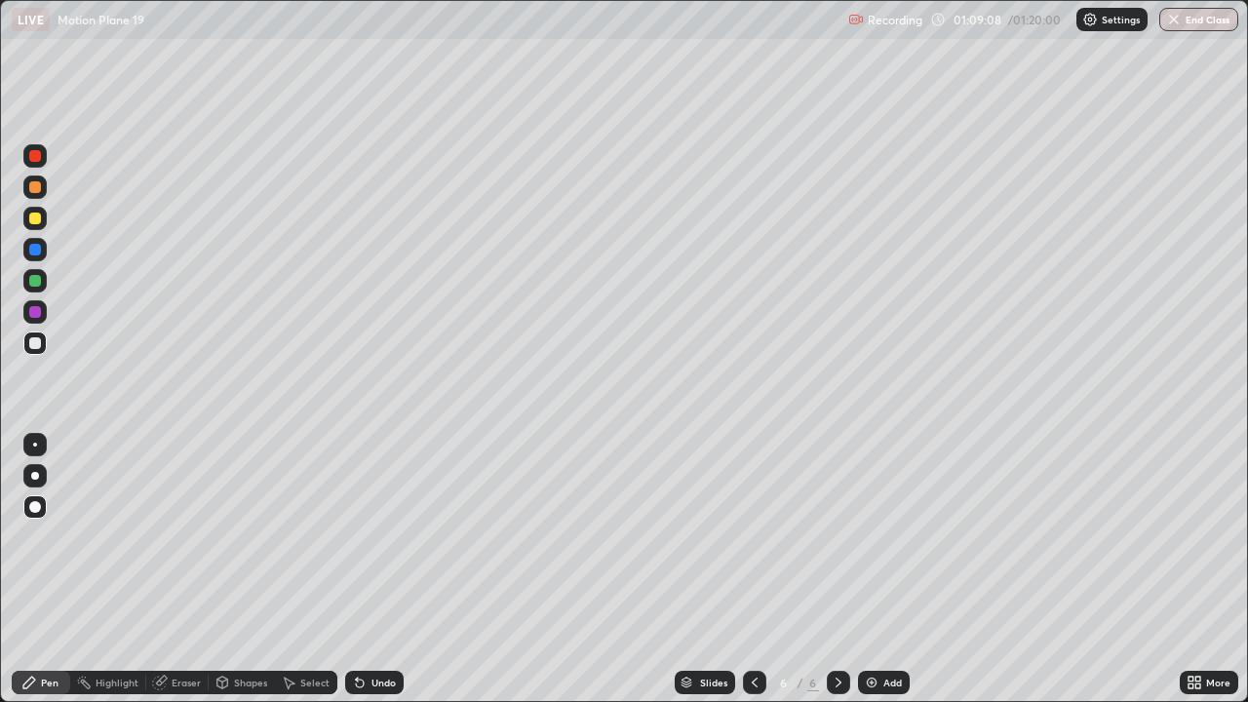
click at [32, 223] on div at bounding box center [35, 219] width 12 height 12
click at [186, 570] on div "Eraser" at bounding box center [186, 683] width 29 height 10
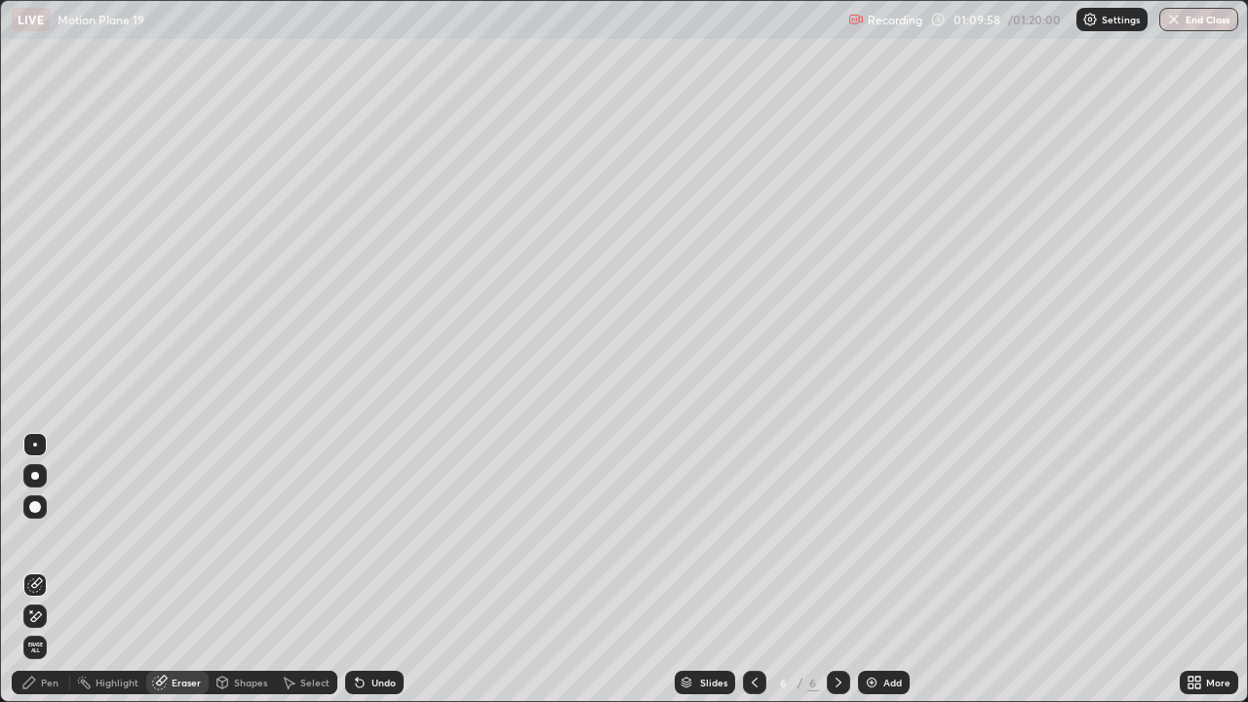
click at [34, 570] on icon at bounding box center [29, 683] width 16 height 16
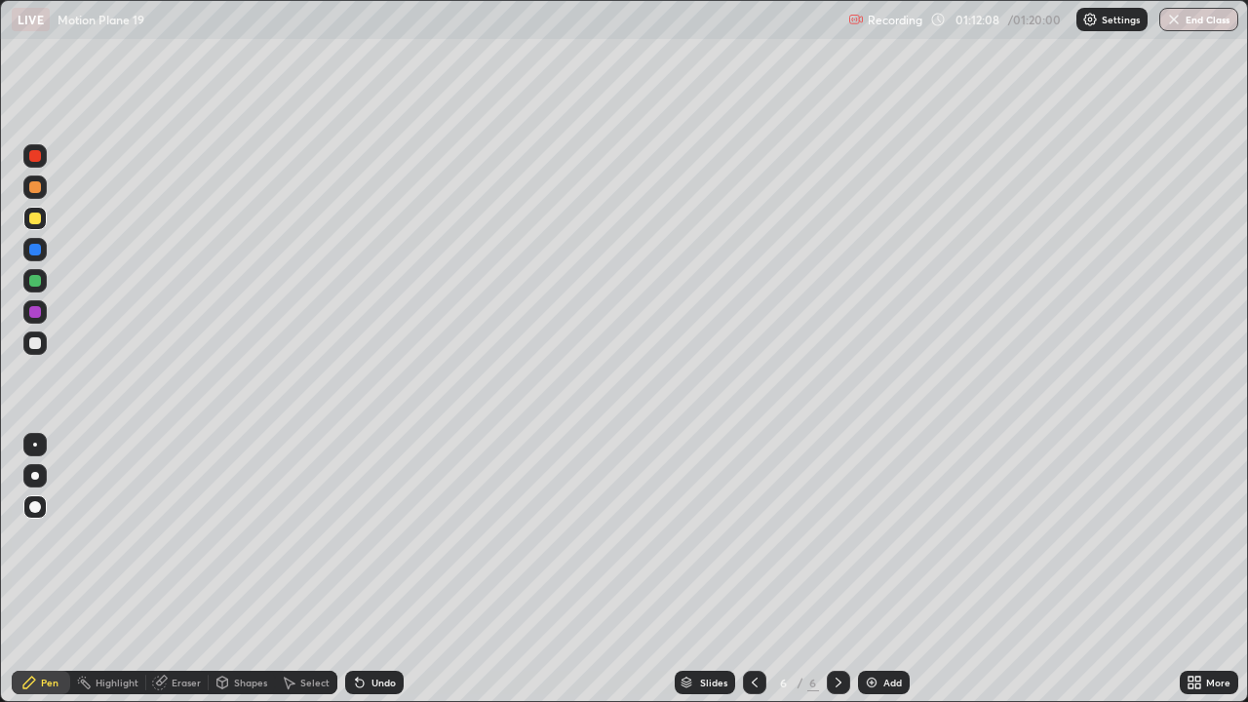
click at [379, 570] on div "Undo" at bounding box center [384, 683] width 24 height 10
click at [378, 570] on div "Undo" at bounding box center [384, 683] width 24 height 10
click at [379, 570] on div "Undo" at bounding box center [384, 683] width 24 height 10
click at [378, 570] on div "Undo" at bounding box center [384, 683] width 24 height 10
click at [376, 570] on div "Undo" at bounding box center [384, 683] width 24 height 10
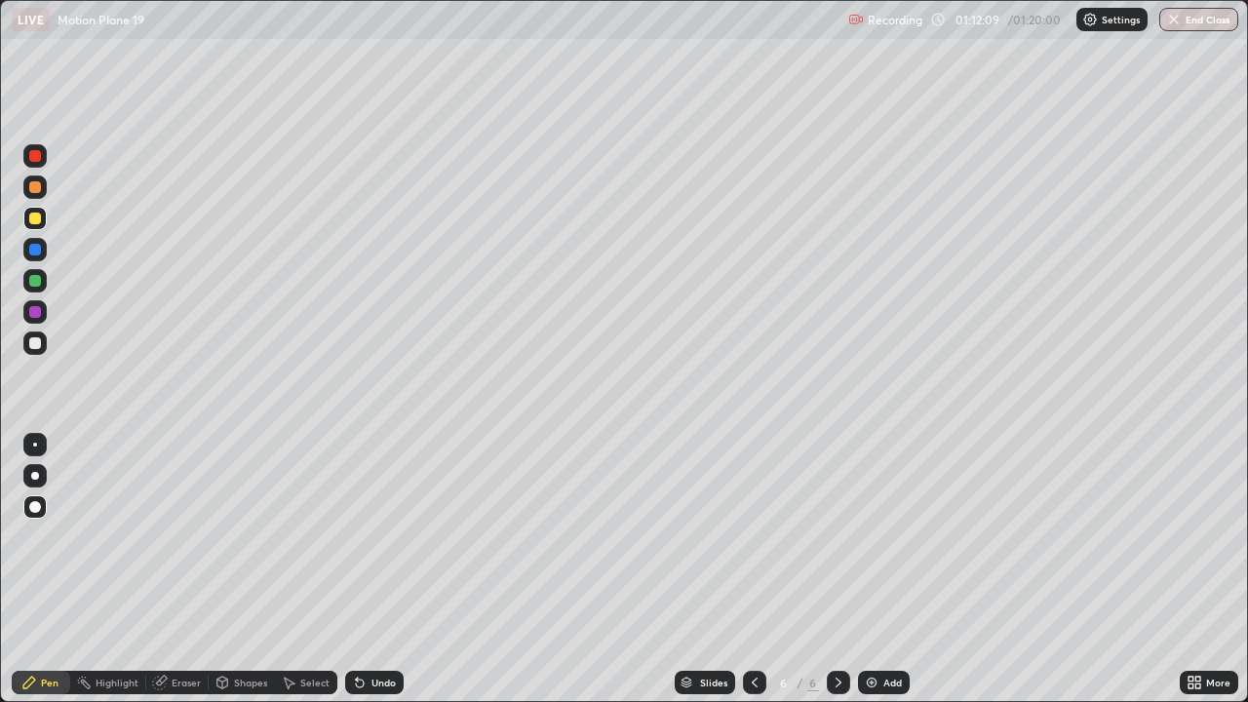
click at [374, 570] on div "Undo" at bounding box center [384, 683] width 24 height 10
click at [373, 570] on div "Undo" at bounding box center [384, 683] width 24 height 10
click at [372, 570] on div "Undo" at bounding box center [384, 683] width 24 height 10
click at [370, 570] on div "Undo" at bounding box center [374, 682] width 59 height 23
click at [372, 570] on div "Undo" at bounding box center [384, 683] width 24 height 10
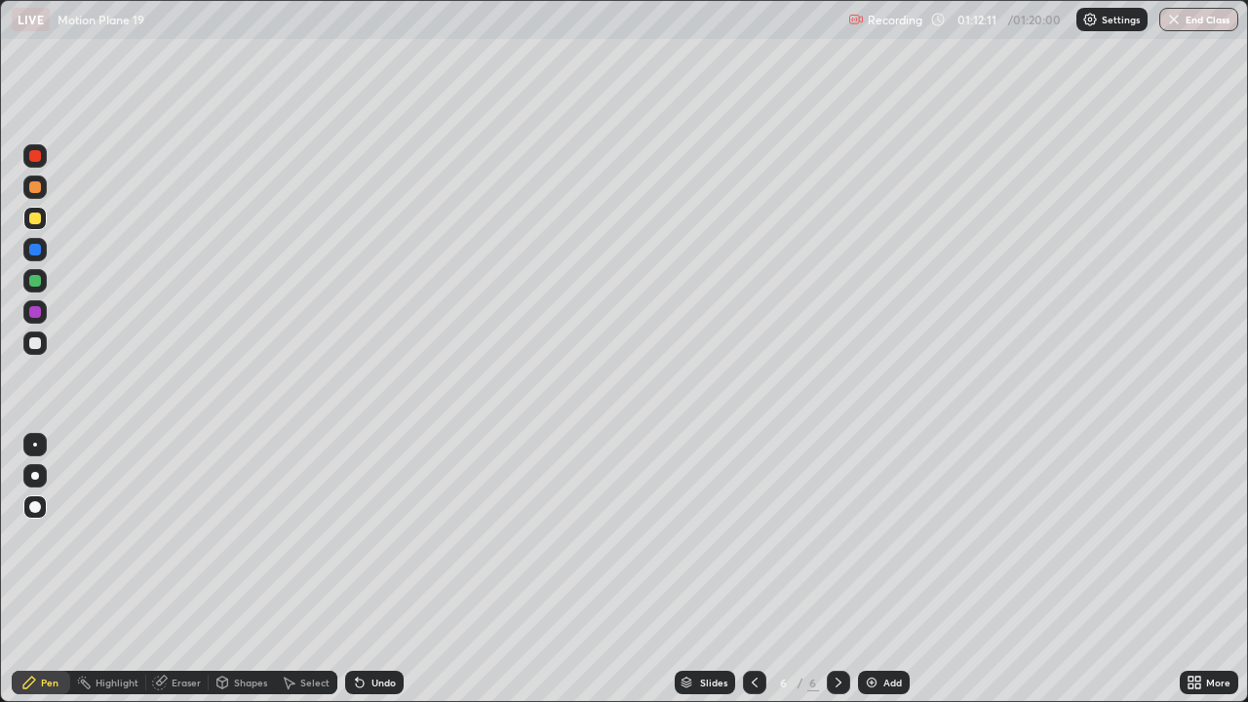
click at [373, 570] on div "Undo" at bounding box center [374, 682] width 59 height 23
click at [373, 570] on div "Undo" at bounding box center [384, 683] width 24 height 10
click at [375, 570] on div "Undo" at bounding box center [384, 683] width 24 height 10
click at [374, 570] on div "Undo" at bounding box center [384, 683] width 24 height 10
click at [375, 570] on div "Undo" at bounding box center [384, 683] width 24 height 10
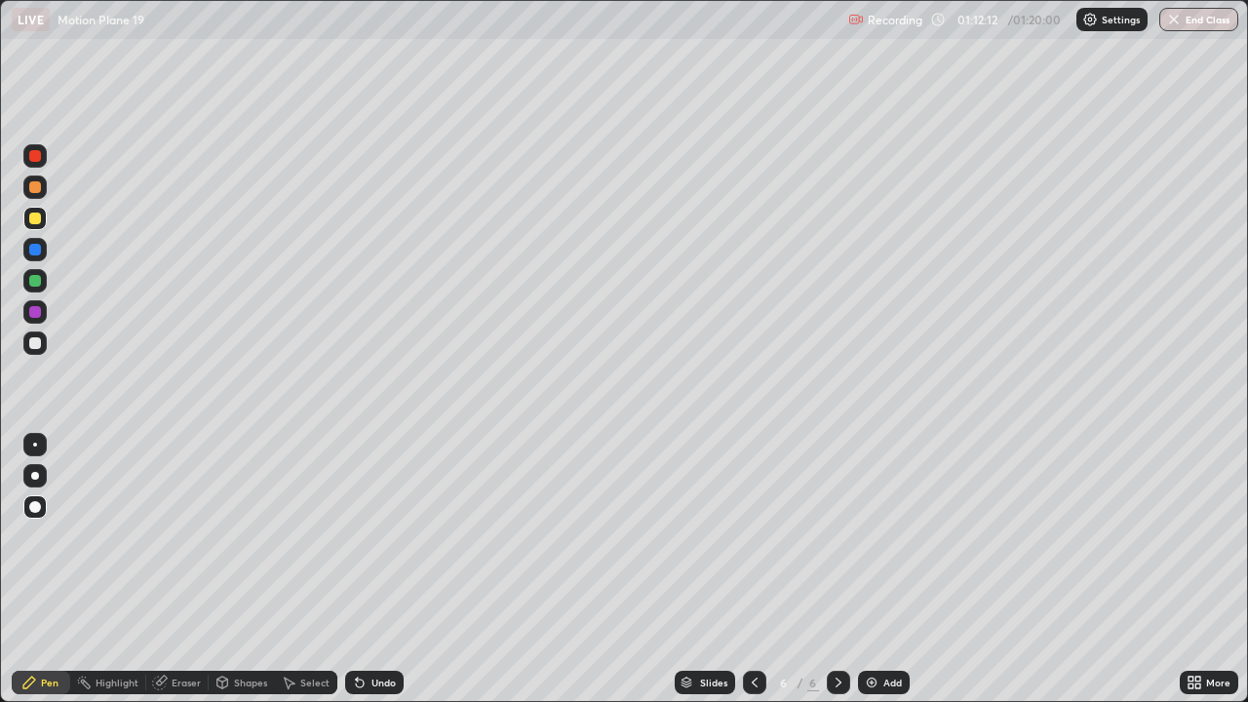
click at [374, 570] on div "Undo" at bounding box center [384, 683] width 24 height 10
click at [373, 570] on div "Undo" at bounding box center [384, 683] width 24 height 10
click at [372, 570] on div "Undo" at bounding box center [384, 683] width 24 height 10
click at [183, 570] on div "Eraser" at bounding box center [186, 683] width 29 height 10
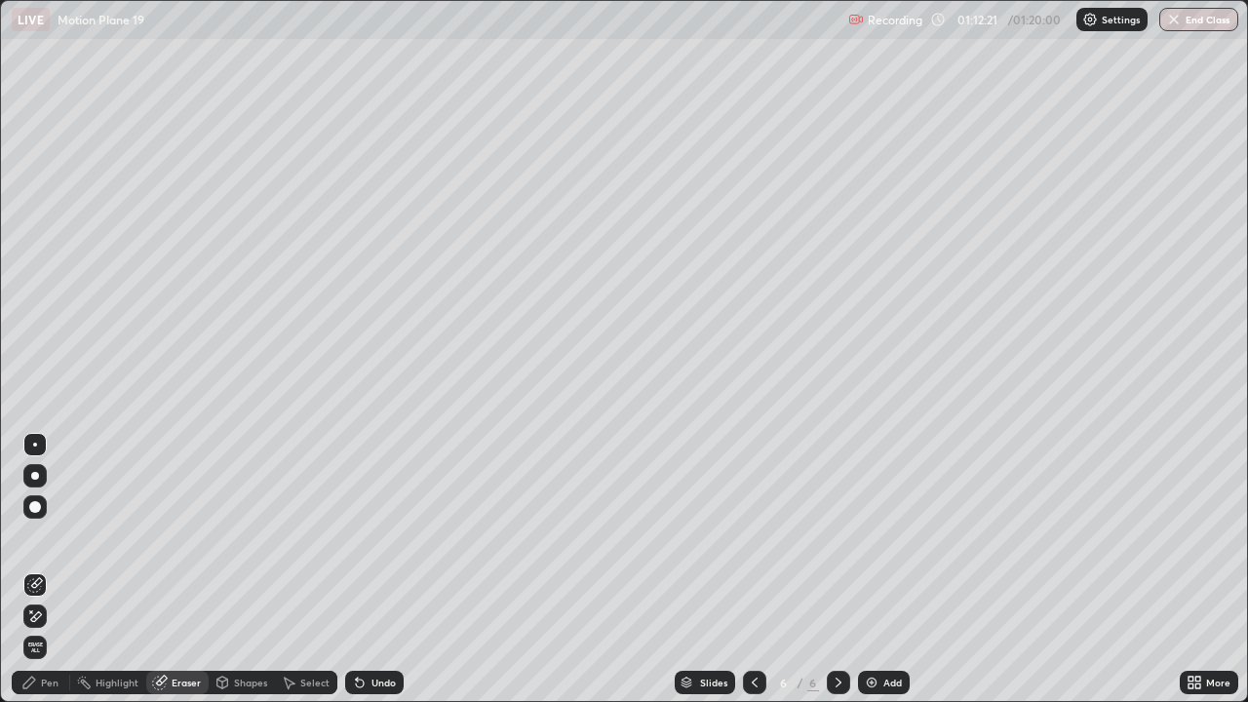
click at [43, 570] on div "Pen" at bounding box center [50, 683] width 18 height 10
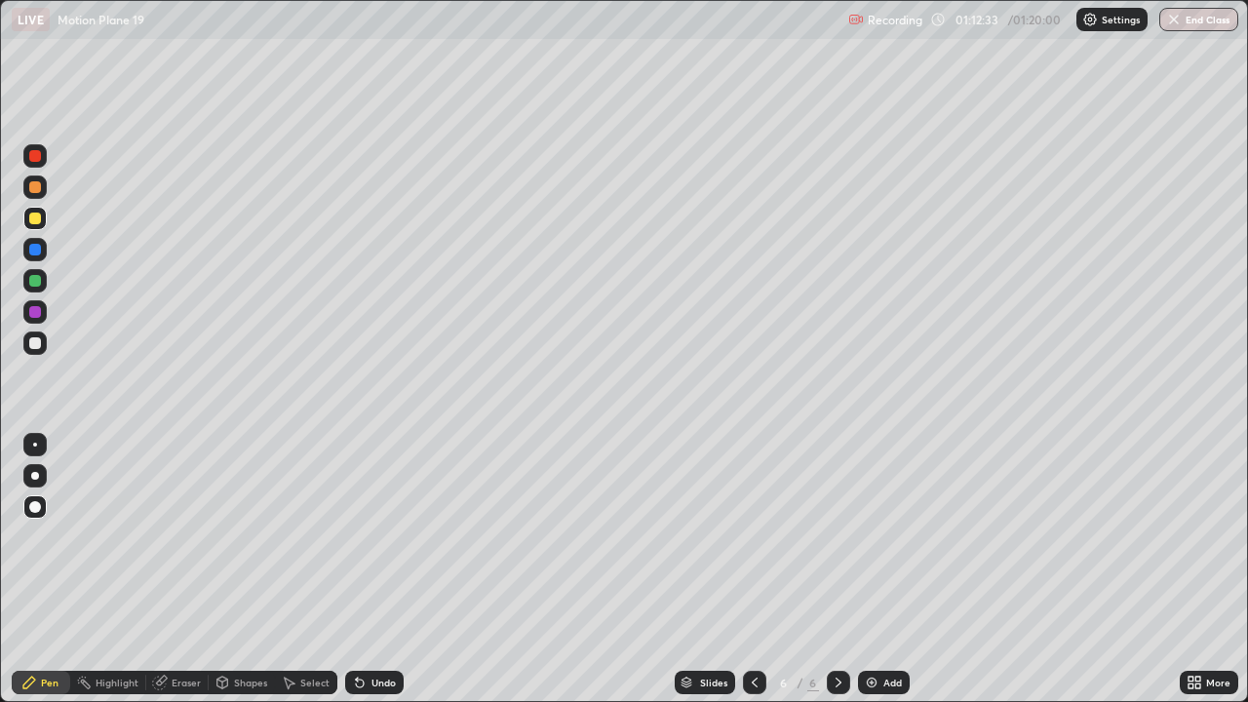
click at [36, 250] on div at bounding box center [35, 250] width 12 height 12
click at [250, 570] on div "Shapes" at bounding box center [250, 683] width 33 height 10
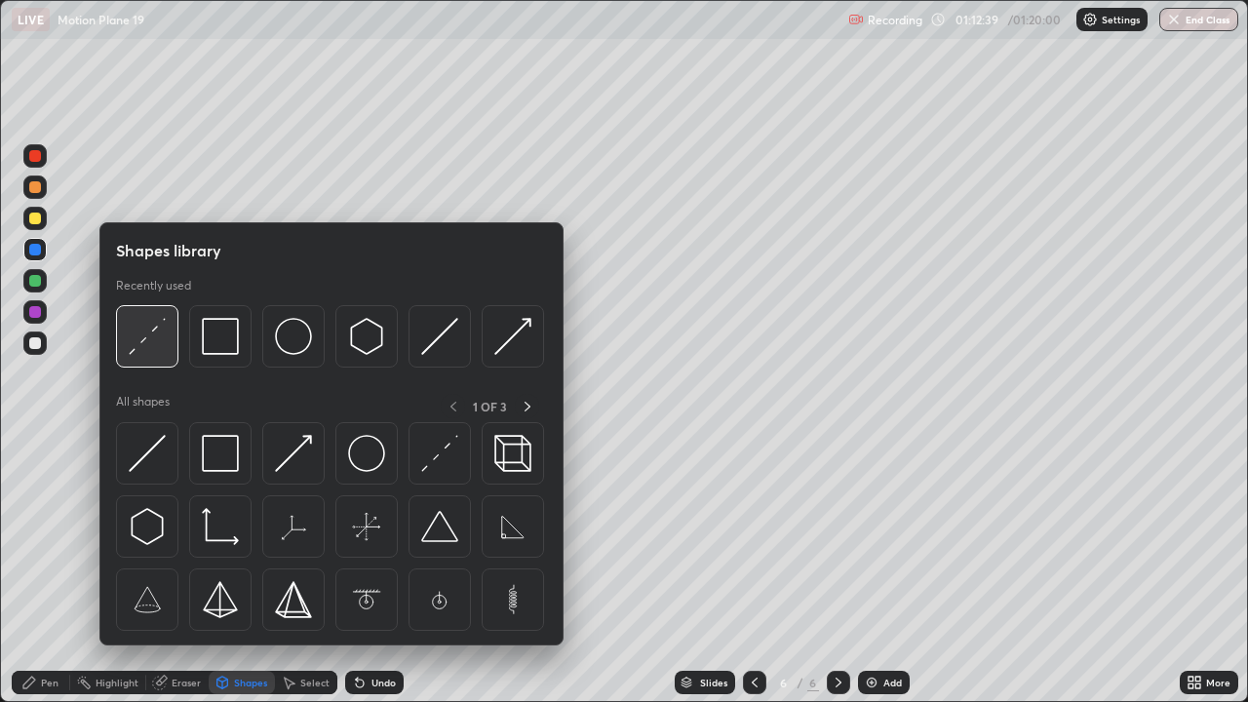
click at [152, 329] on img at bounding box center [147, 336] width 37 height 37
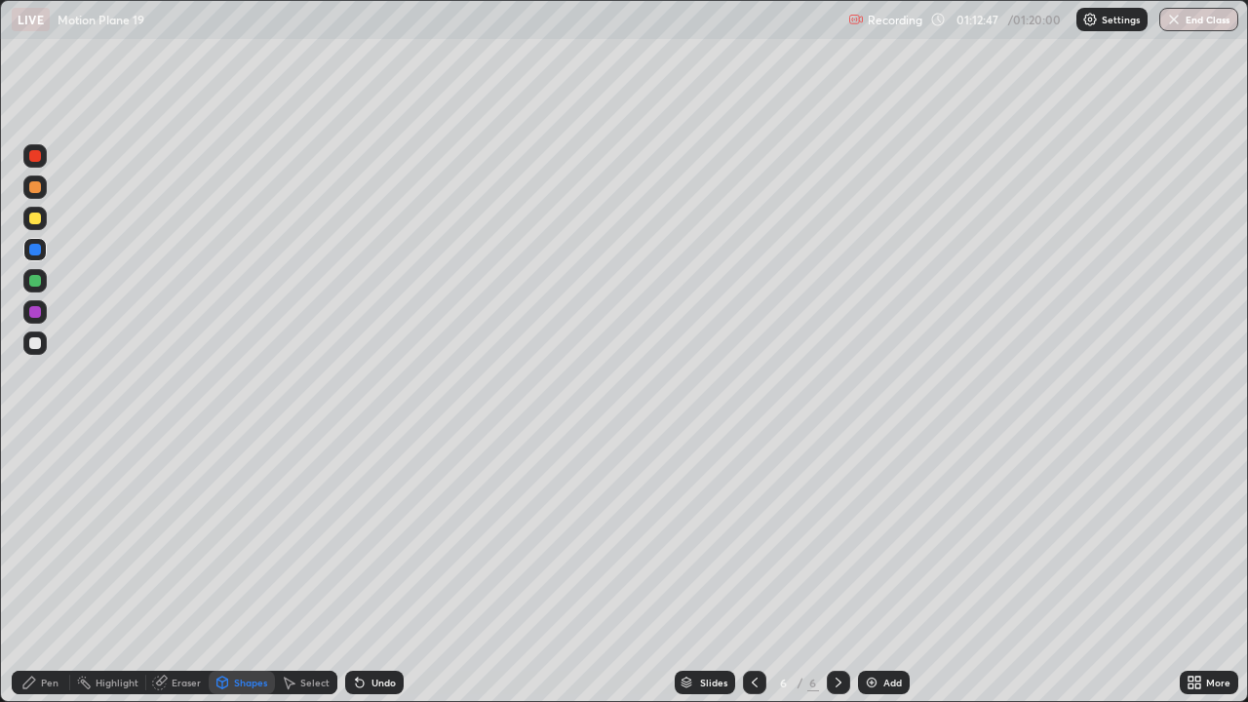
click at [34, 194] on div at bounding box center [34, 187] width 23 height 23
click at [40, 344] on div at bounding box center [35, 343] width 12 height 12
click at [36, 570] on icon at bounding box center [29, 683] width 16 height 16
click at [44, 570] on div "Pen" at bounding box center [50, 683] width 18 height 10
click at [36, 188] on div at bounding box center [35, 187] width 12 height 12
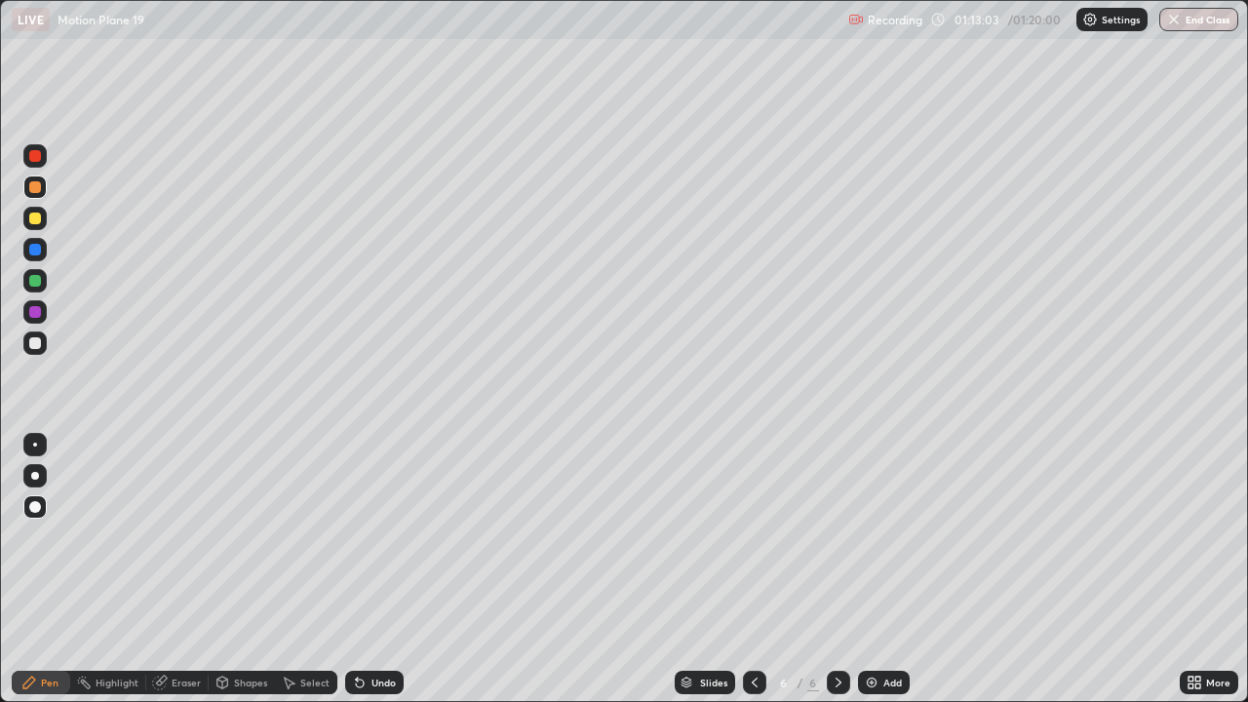
click at [40, 216] on div at bounding box center [35, 219] width 12 height 12
click at [757, 570] on div at bounding box center [754, 682] width 23 height 23
click at [1182, 15] on img "button" at bounding box center [1175, 20] width 16 height 16
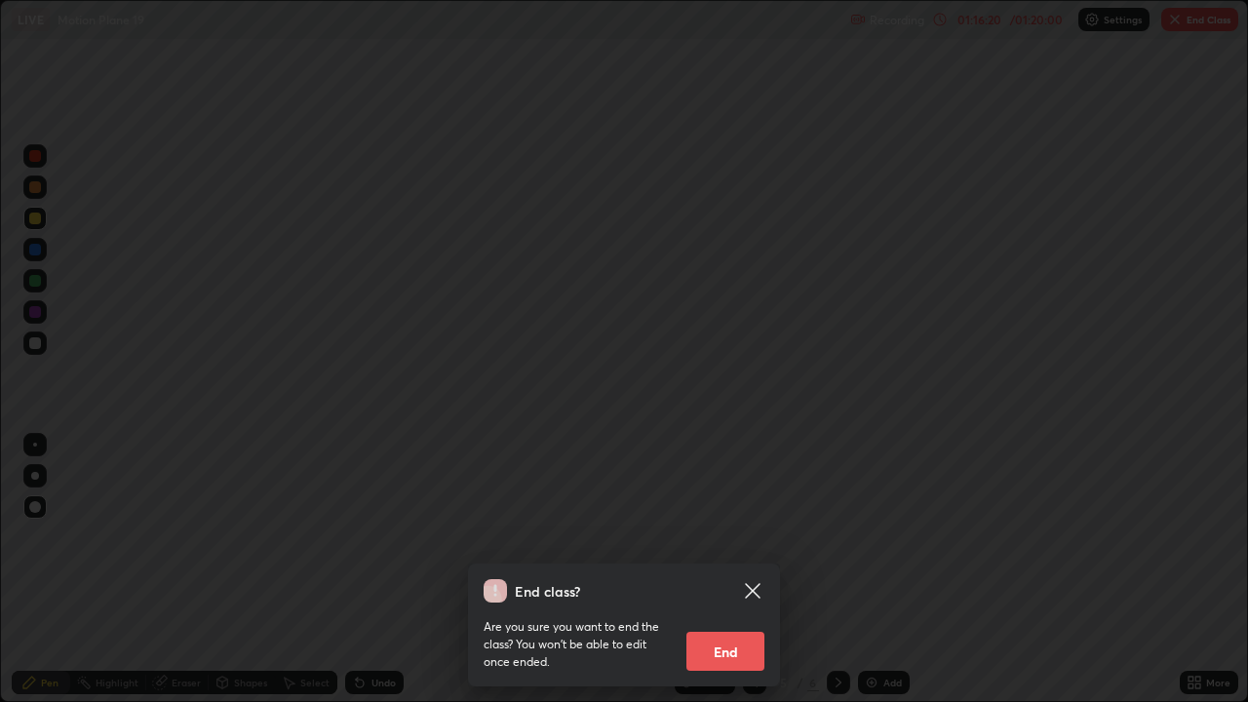
click at [598, 452] on div "End class? Are you sure you want to end the class? You won’t be able to edit on…" at bounding box center [624, 351] width 1248 height 702
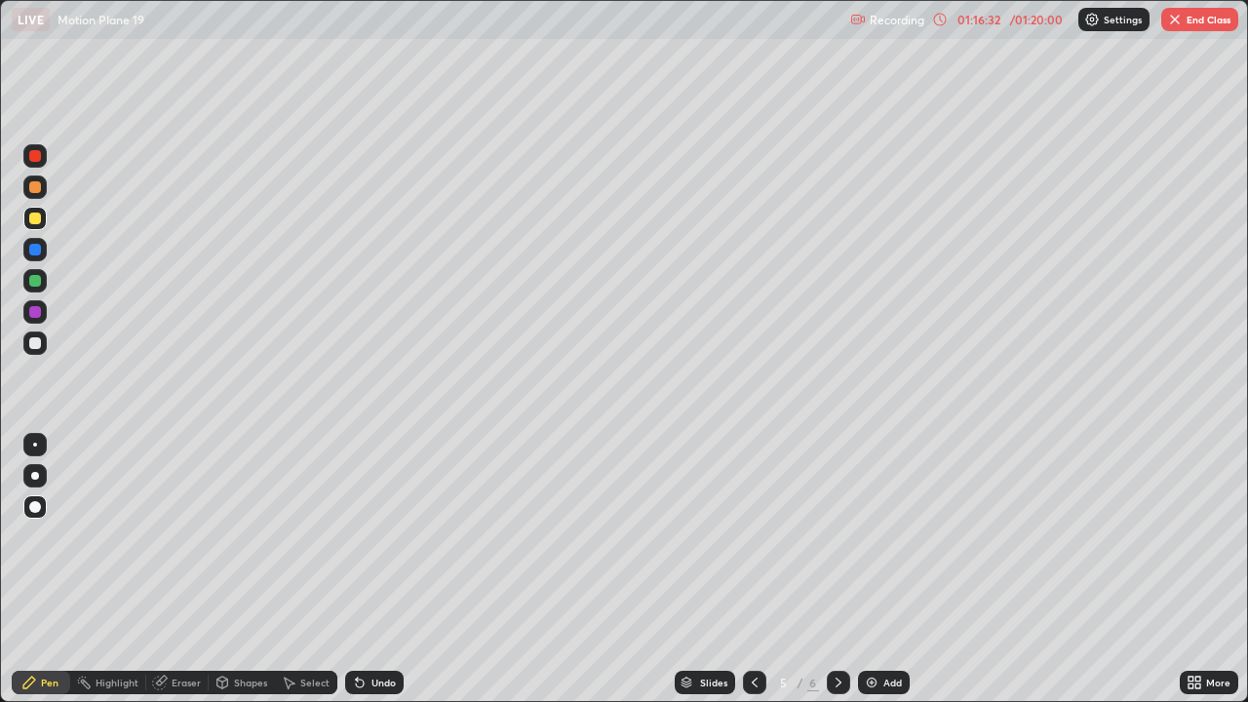
click at [835, 570] on icon at bounding box center [839, 683] width 16 height 16
click at [373, 570] on div "Undo" at bounding box center [384, 683] width 24 height 10
click at [363, 570] on div "Undo" at bounding box center [374, 682] width 59 height 23
click at [357, 570] on icon at bounding box center [360, 684] width 8 height 8
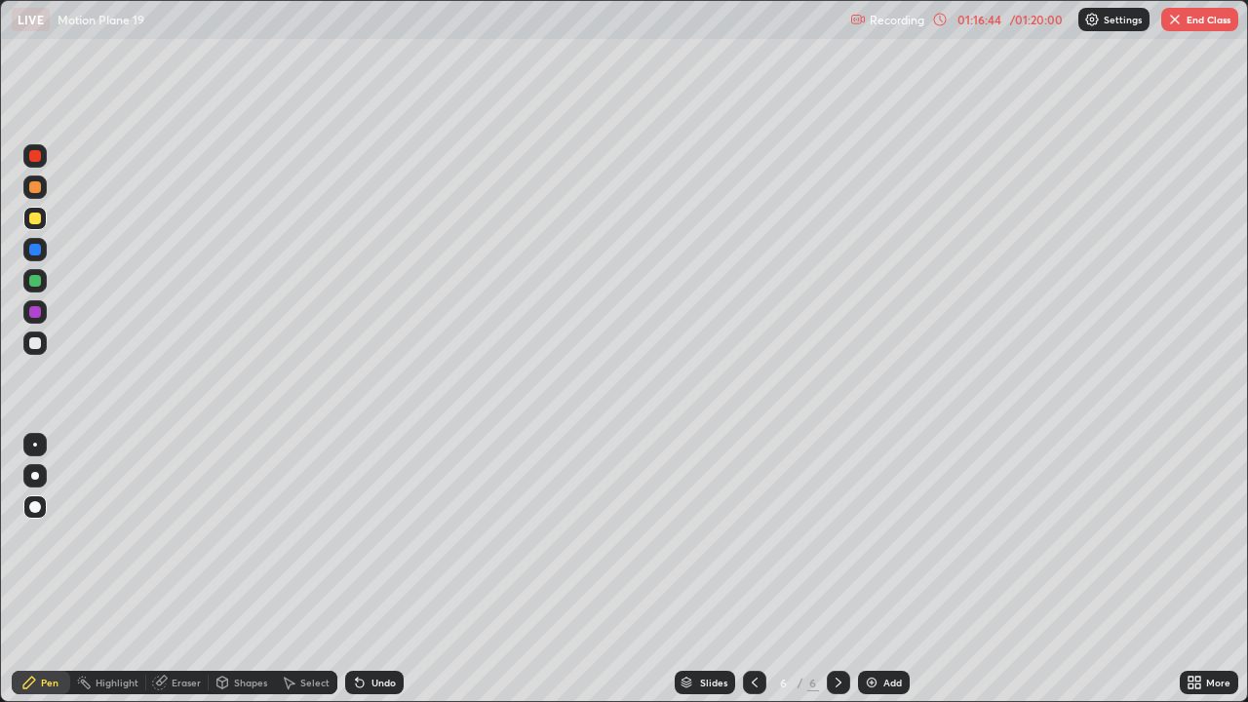
click at [364, 570] on div "Undo" at bounding box center [374, 682] width 59 height 23
click at [366, 570] on div "Undo" at bounding box center [374, 682] width 59 height 23
click at [372, 570] on div "Undo" at bounding box center [384, 683] width 24 height 10
click at [753, 570] on icon at bounding box center [755, 683] width 16 height 16
click at [372, 570] on div "Undo" at bounding box center [384, 683] width 24 height 10
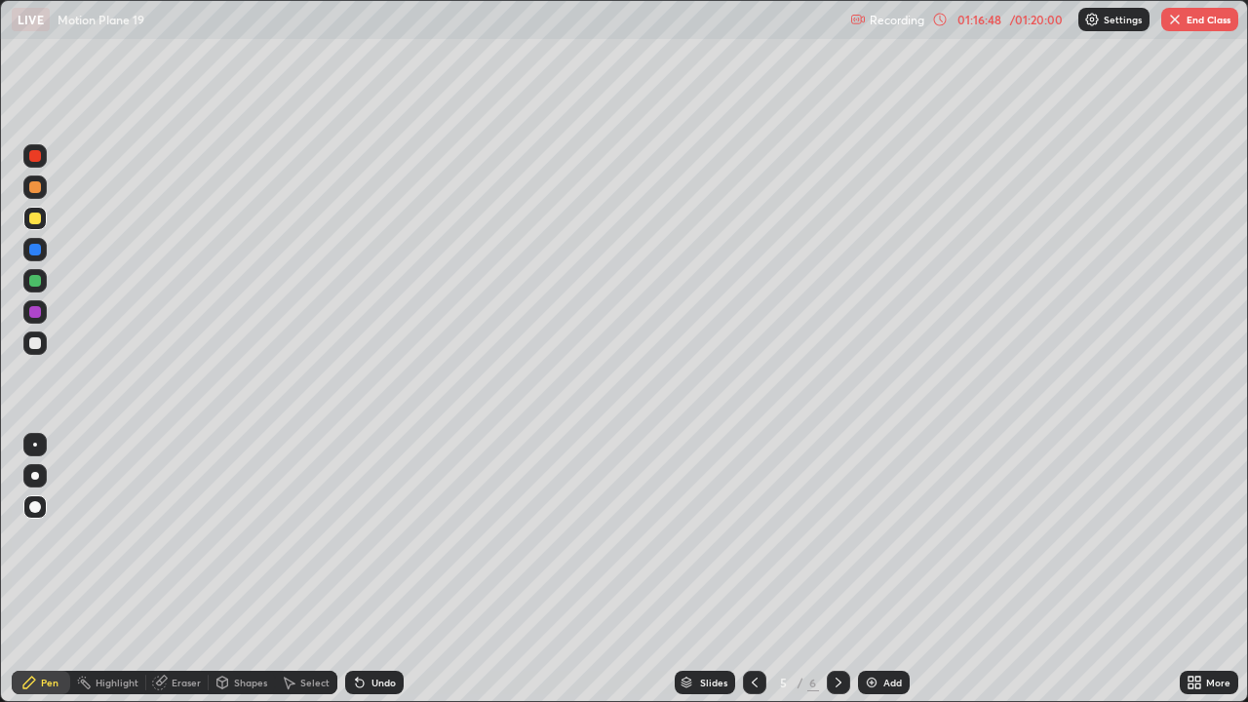
click at [366, 570] on div "Undo" at bounding box center [374, 682] width 59 height 23
click at [364, 570] on div "Undo" at bounding box center [374, 682] width 59 height 23
click at [357, 570] on icon at bounding box center [360, 684] width 8 height 8
click at [374, 570] on div "Undo" at bounding box center [374, 682] width 59 height 23
click at [373, 570] on div "Undo" at bounding box center [374, 682] width 59 height 23
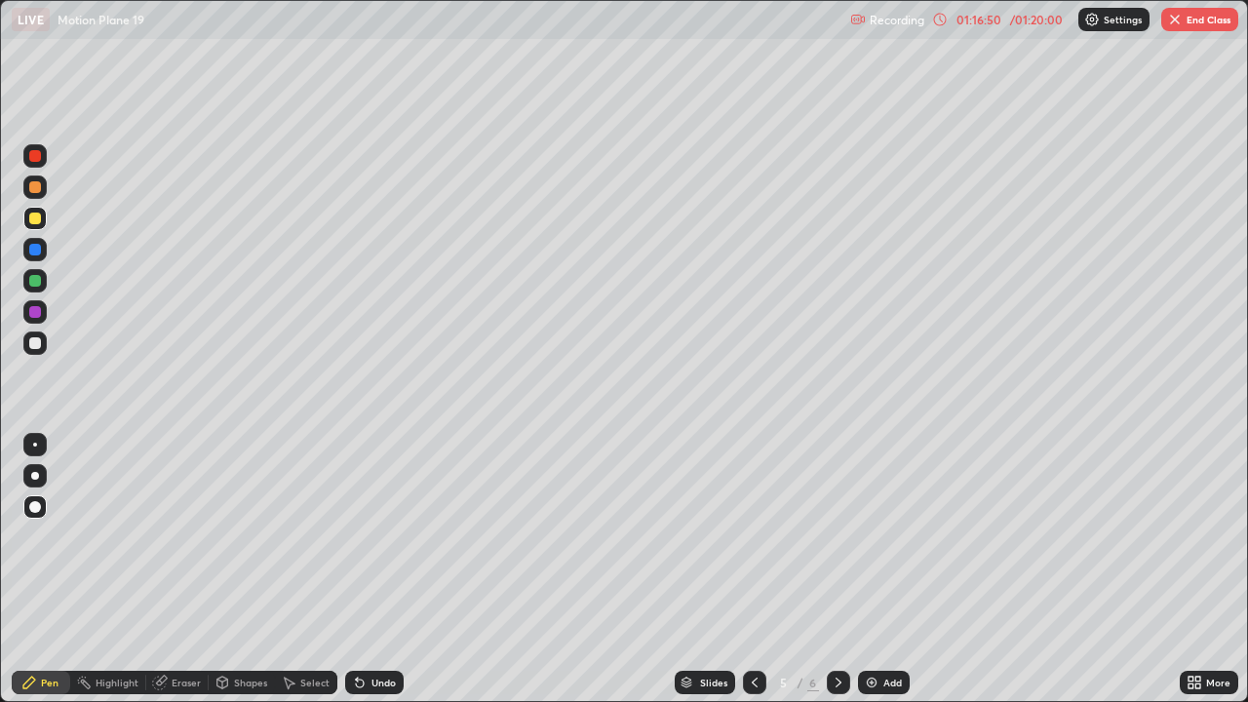
click at [365, 570] on div "Undo" at bounding box center [374, 682] width 59 height 23
click at [367, 570] on div "Undo" at bounding box center [374, 682] width 59 height 23
click at [371, 570] on div "Undo" at bounding box center [374, 682] width 59 height 23
click at [372, 570] on div "Undo" at bounding box center [374, 682] width 59 height 23
click at [371, 570] on div "Undo" at bounding box center [374, 682] width 59 height 23
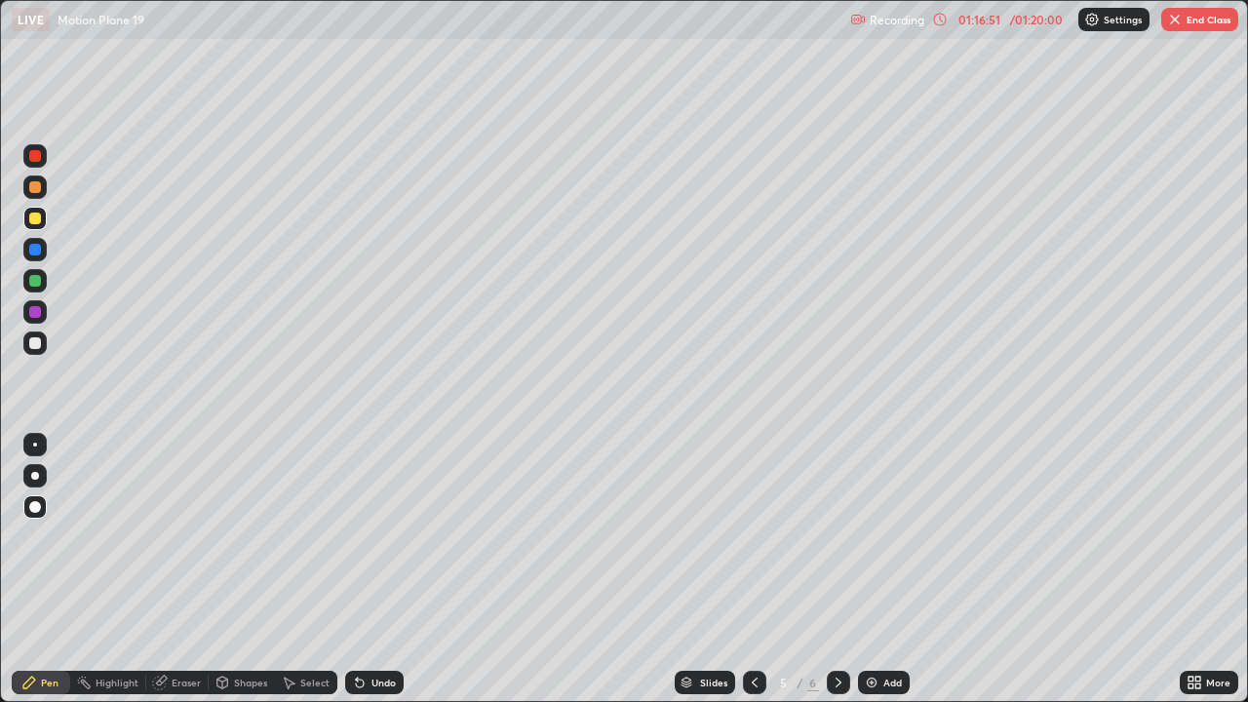
click at [373, 570] on div "Undo" at bounding box center [374, 682] width 59 height 23
click at [1184, 9] on button "End Class" at bounding box center [1199, 19] width 77 height 23
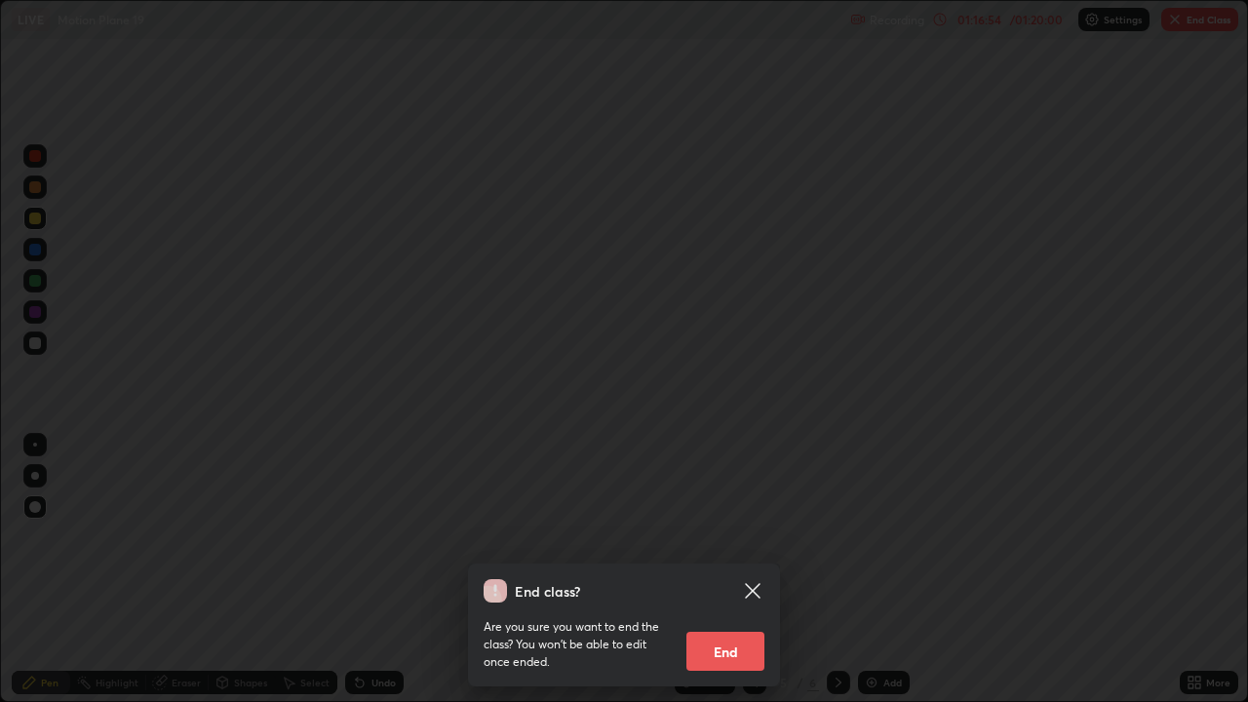
click at [731, 570] on button "End" at bounding box center [726, 651] width 78 height 39
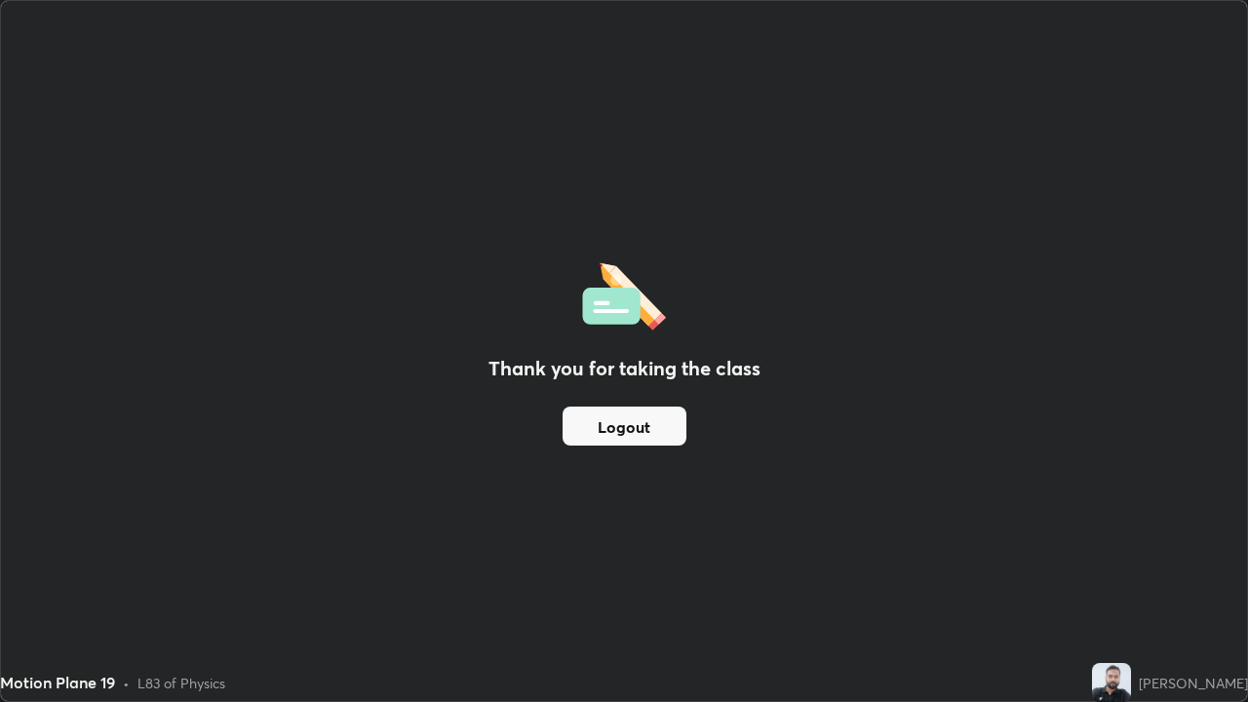
click at [528, 494] on div "Thank you for taking the class Logout" at bounding box center [624, 351] width 1246 height 700
click at [532, 529] on div "Thank you for taking the class Logout" at bounding box center [624, 351] width 1246 height 700
click at [508, 478] on div "Thank you for taking the class Logout" at bounding box center [624, 351] width 1246 height 700
click at [511, 477] on div "Thank you for taking the class Logout" at bounding box center [624, 351] width 1246 height 700
click at [638, 529] on div "Thank you for taking the class Logout" at bounding box center [624, 351] width 1246 height 700
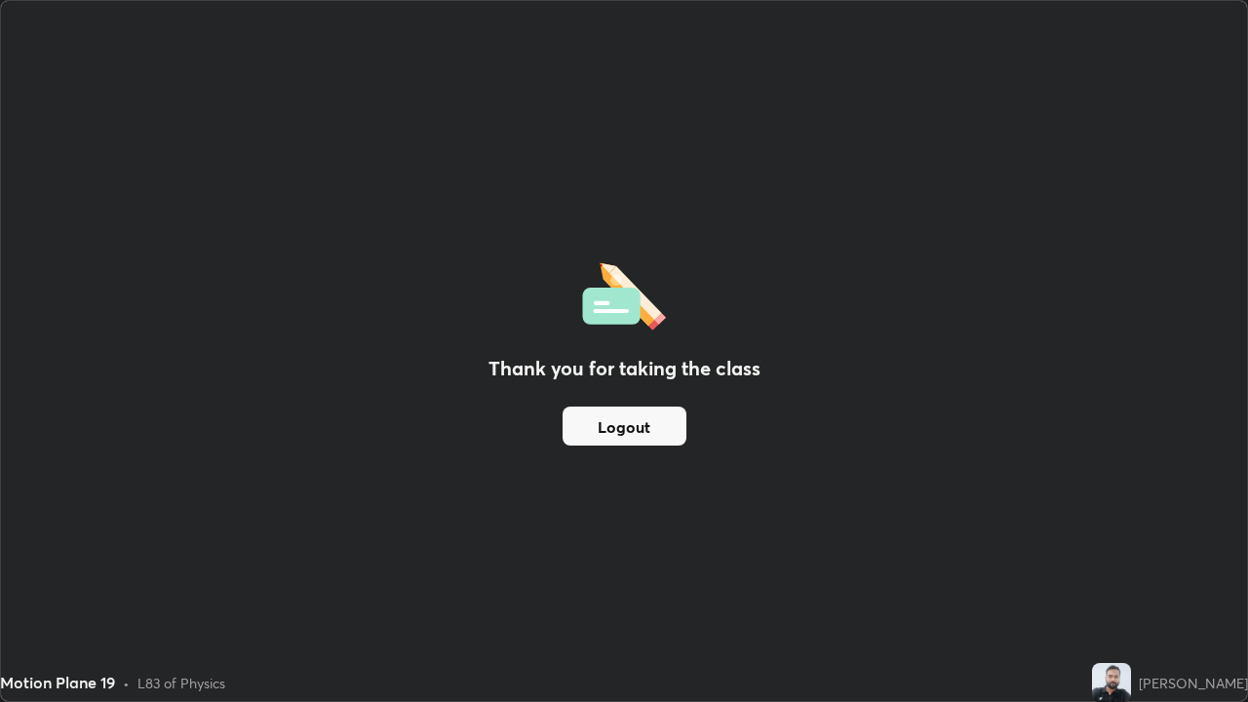
click at [643, 417] on button "Logout" at bounding box center [625, 426] width 124 height 39
click at [616, 419] on button "Logout" at bounding box center [625, 426] width 124 height 39
click at [604, 427] on button "Logout" at bounding box center [625, 426] width 124 height 39
click at [607, 429] on button "Logout" at bounding box center [625, 426] width 124 height 39
click at [606, 424] on button "Logout" at bounding box center [625, 426] width 124 height 39
